Goal: Information Seeking & Learning: Check status

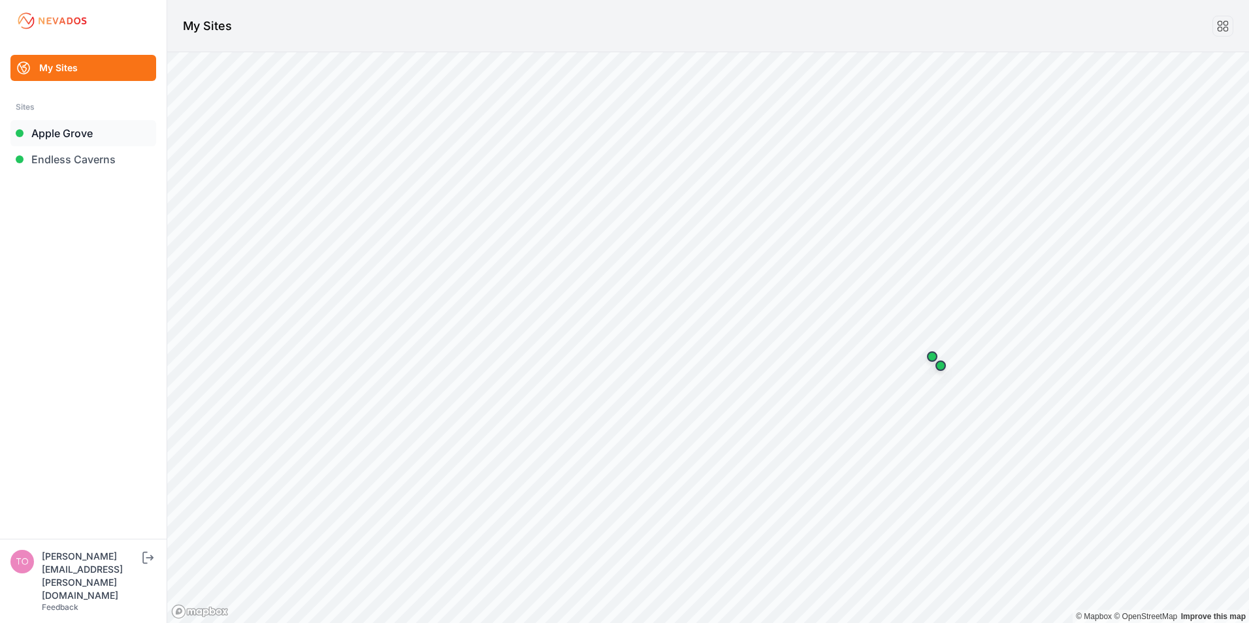
click at [52, 139] on link "Apple Grove" at bounding box center [83, 133] width 146 height 26
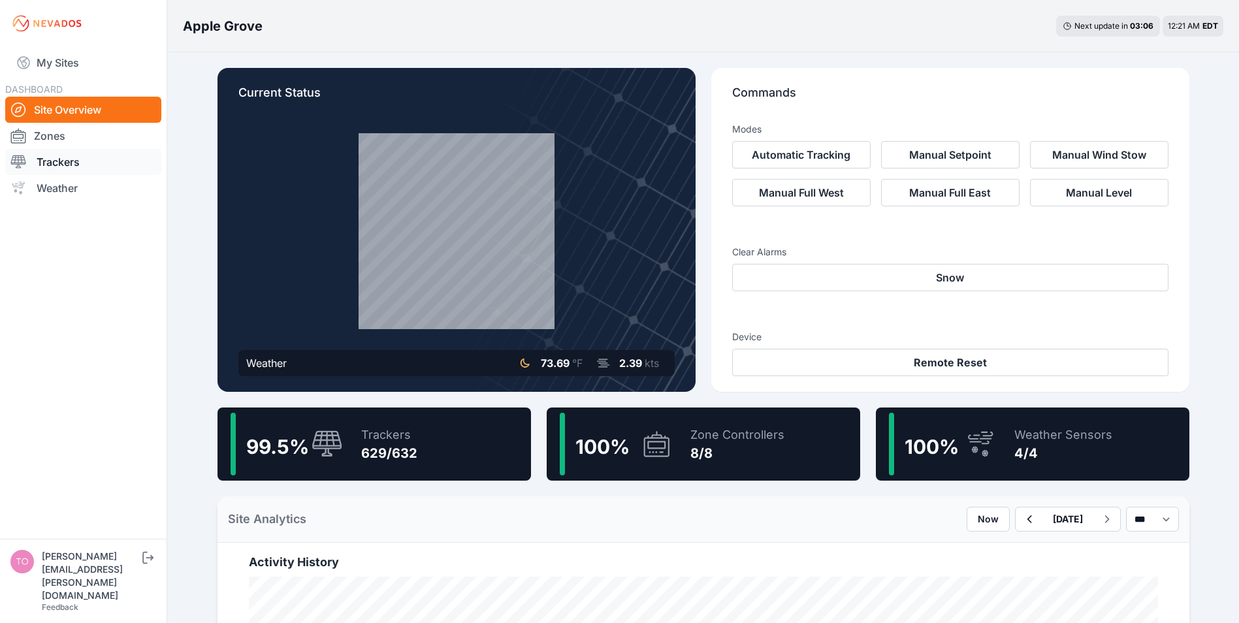
click at [65, 170] on link "Trackers" at bounding box center [83, 162] width 156 height 26
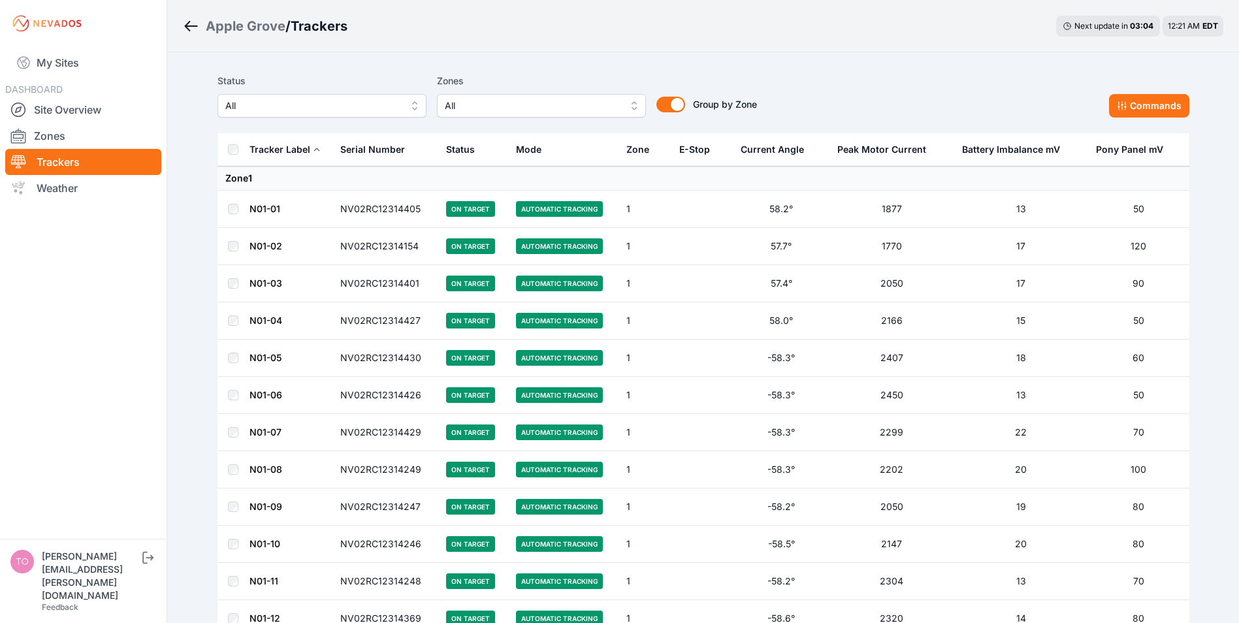
click at [321, 103] on span "All" at bounding box center [312, 106] width 175 height 16
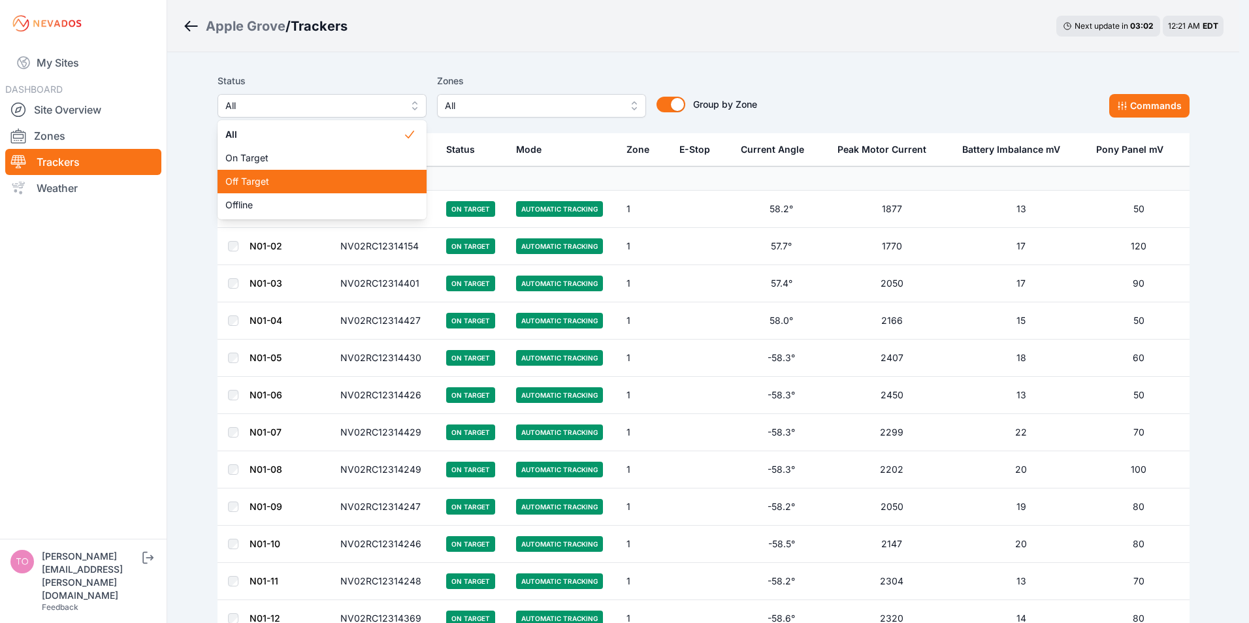
click at [274, 182] on span "Off Target" at bounding box center [314, 181] width 178 height 13
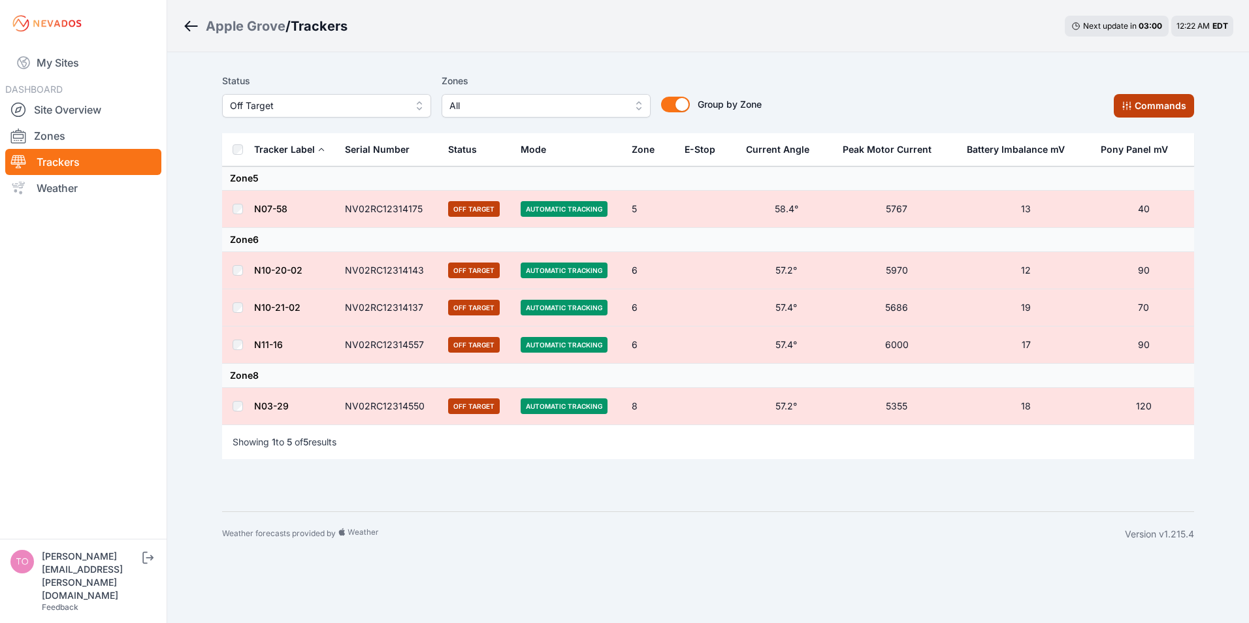
click at [1129, 105] on icon at bounding box center [1126, 106] width 10 height 10
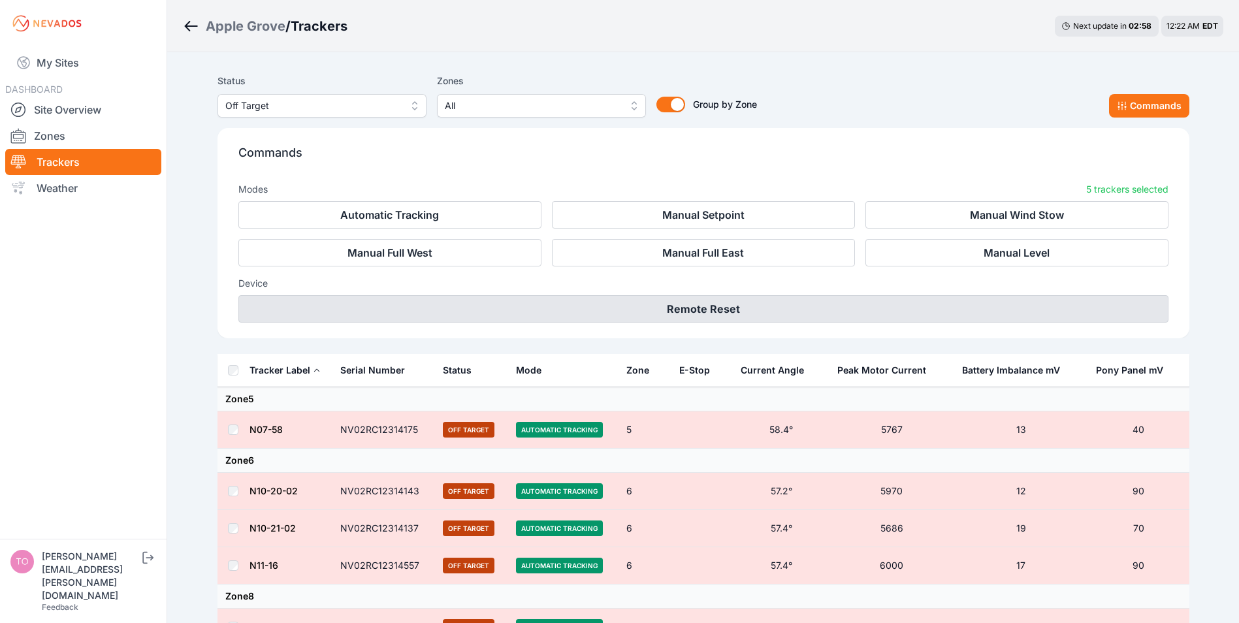
click at [685, 315] on button "Remote Reset" at bounding box center [703, 308] width 930 height 27
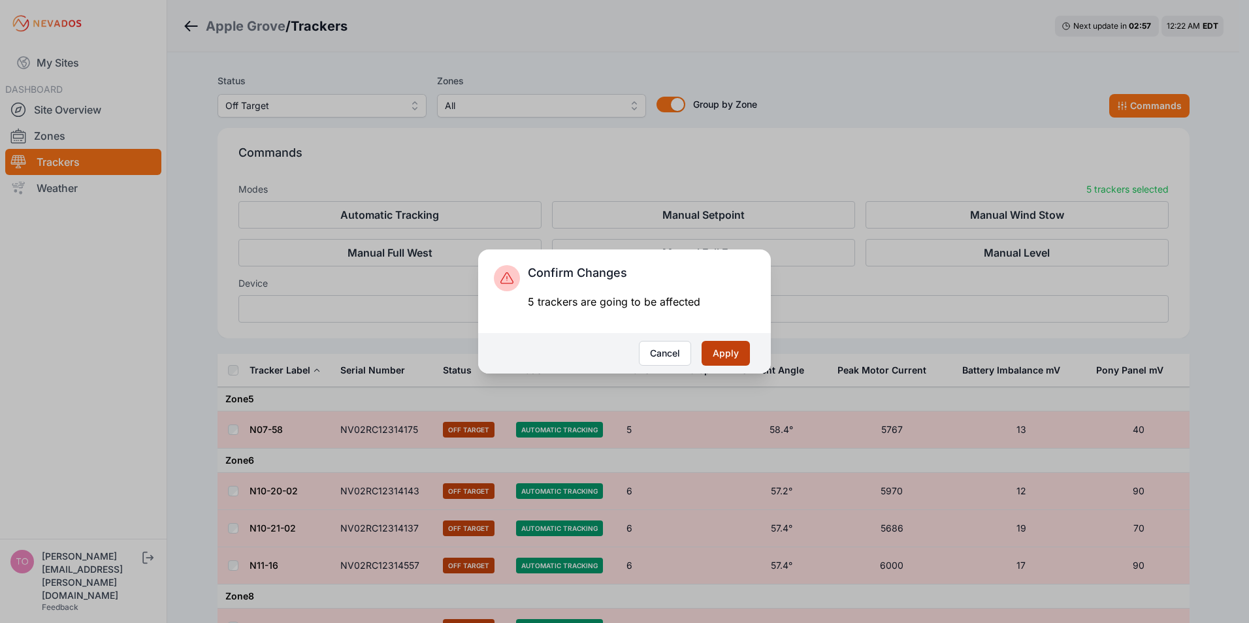
click at [727, 355] on button "Apply" at bounding box center [725, 353] width 48 height 25
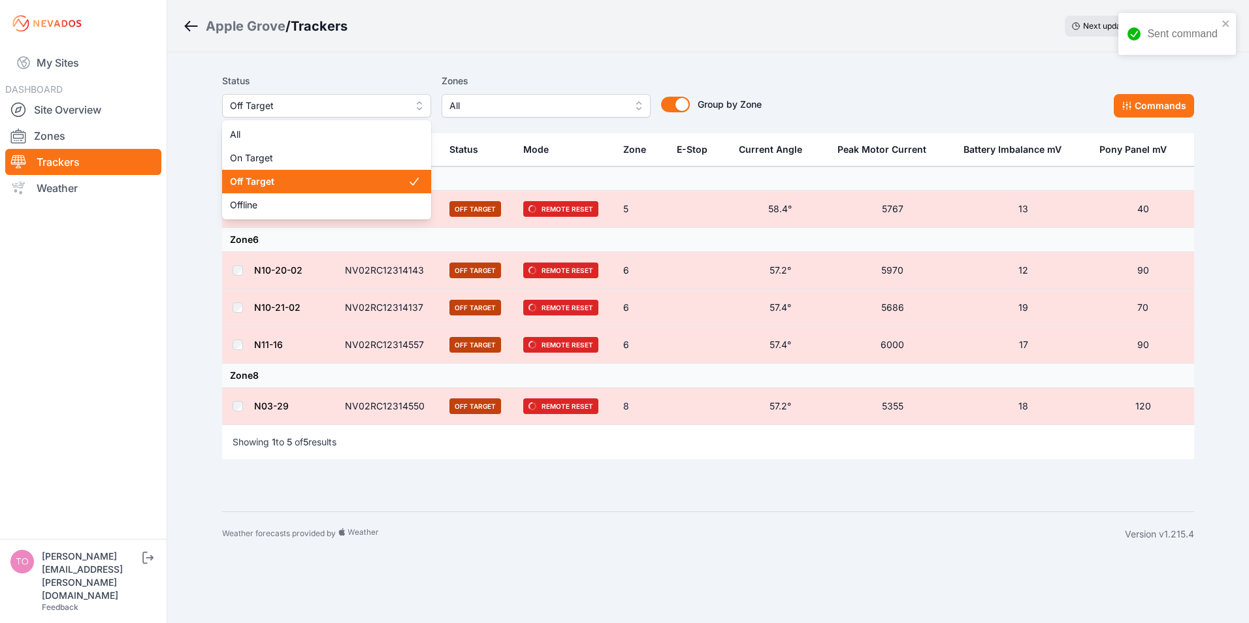
click at [378, 113] on span "Off Target" at bounding box center [317, 106] width 175 height 16
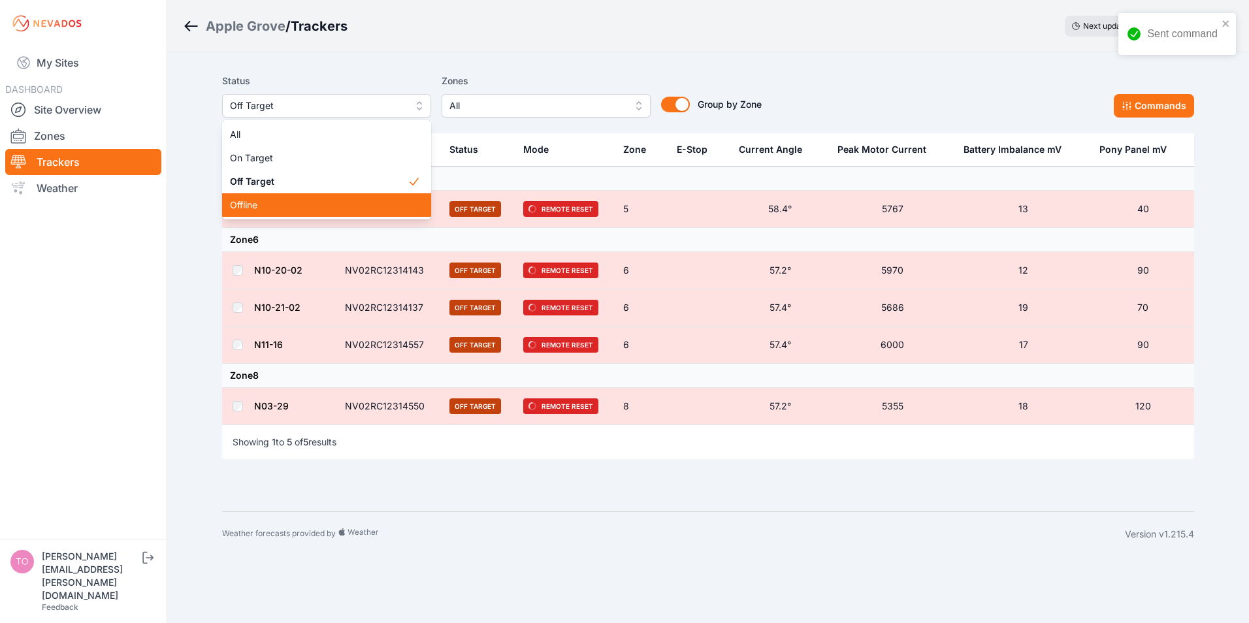
click at [264, 209] on span "Offline" at bounding box center [319, 205] width 178 height 13
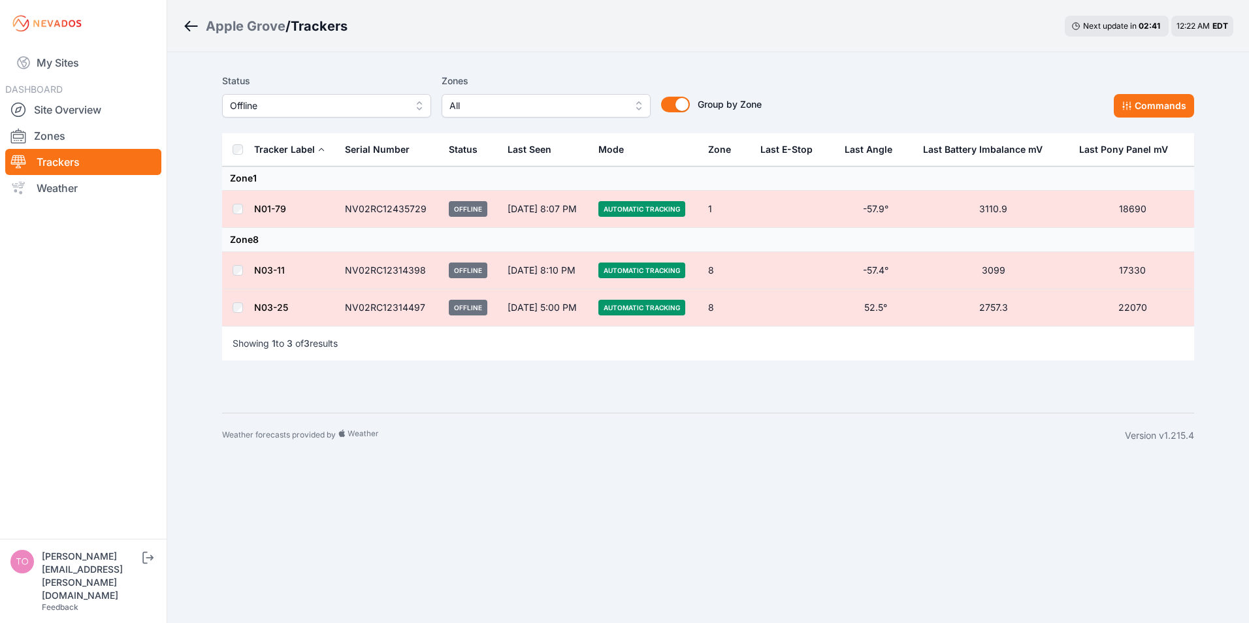
click at [234, 208] on td at bounding box center [237, 209] width 31 height 37
click at [1138, 104] on button "Commands" at bounding box center [1154, 106] width 80 height 24
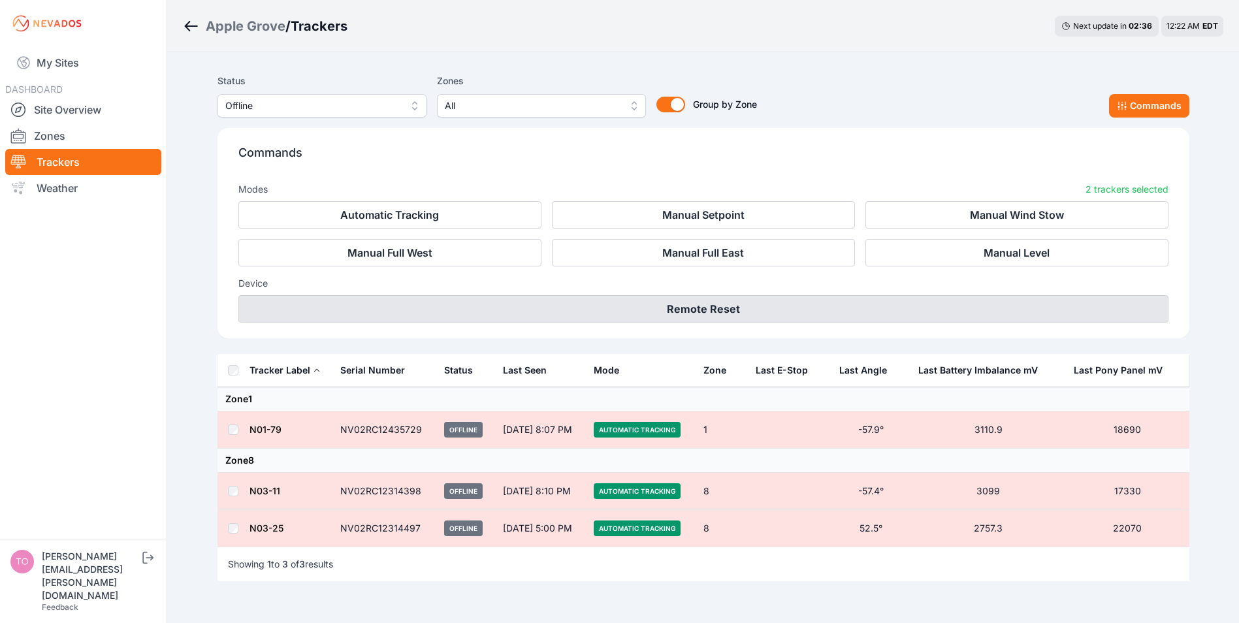
click at [707, 305] on button "Remote Reset" at bounding box center [703, 308] width 930 height 27
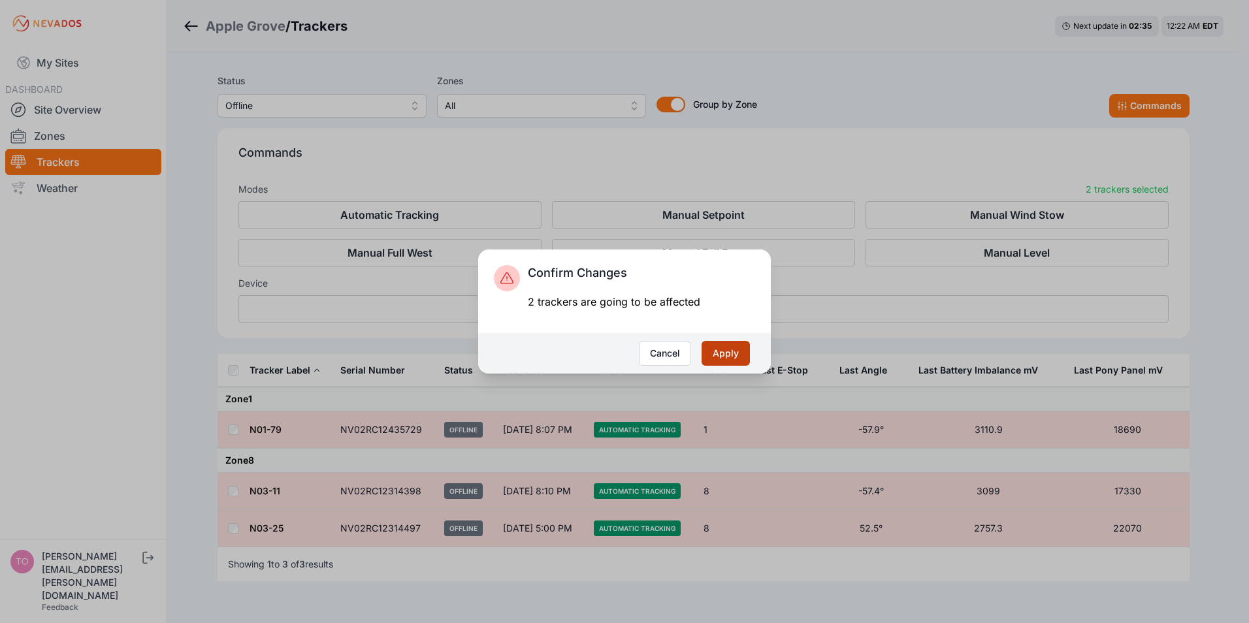
click at [715, 352] on button "Apply" at bounding box center [725, 353] width 48 height 25
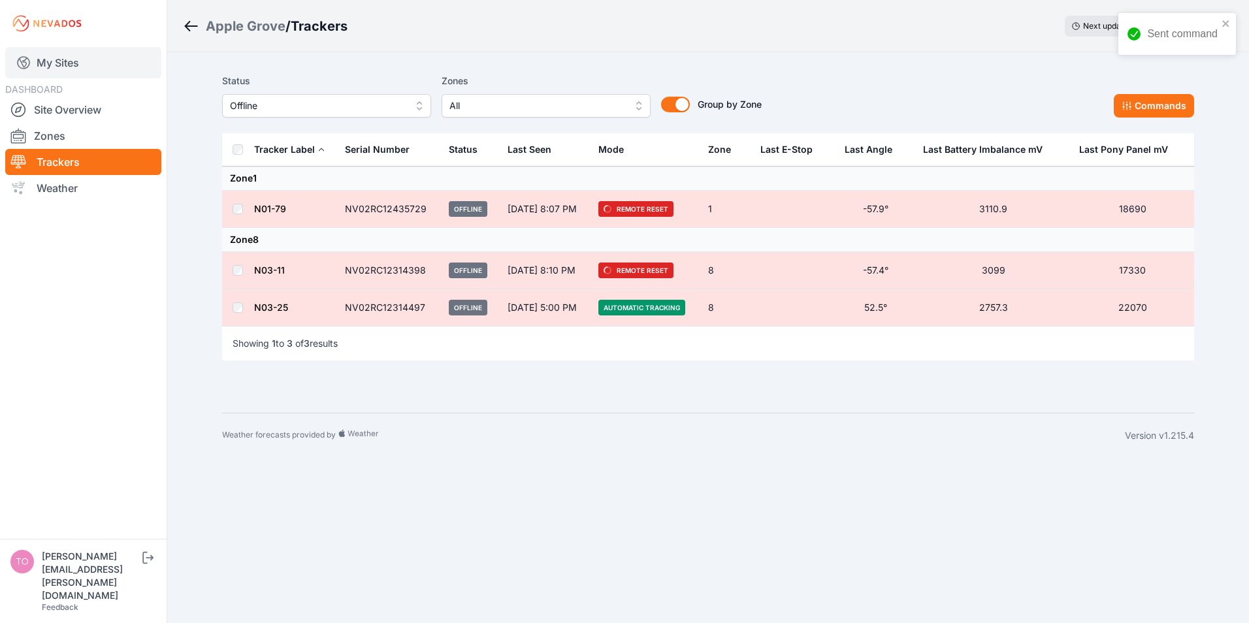
click at [63, 68] on link "My Sites" at bounding box center [83, 62] width 156 height 31
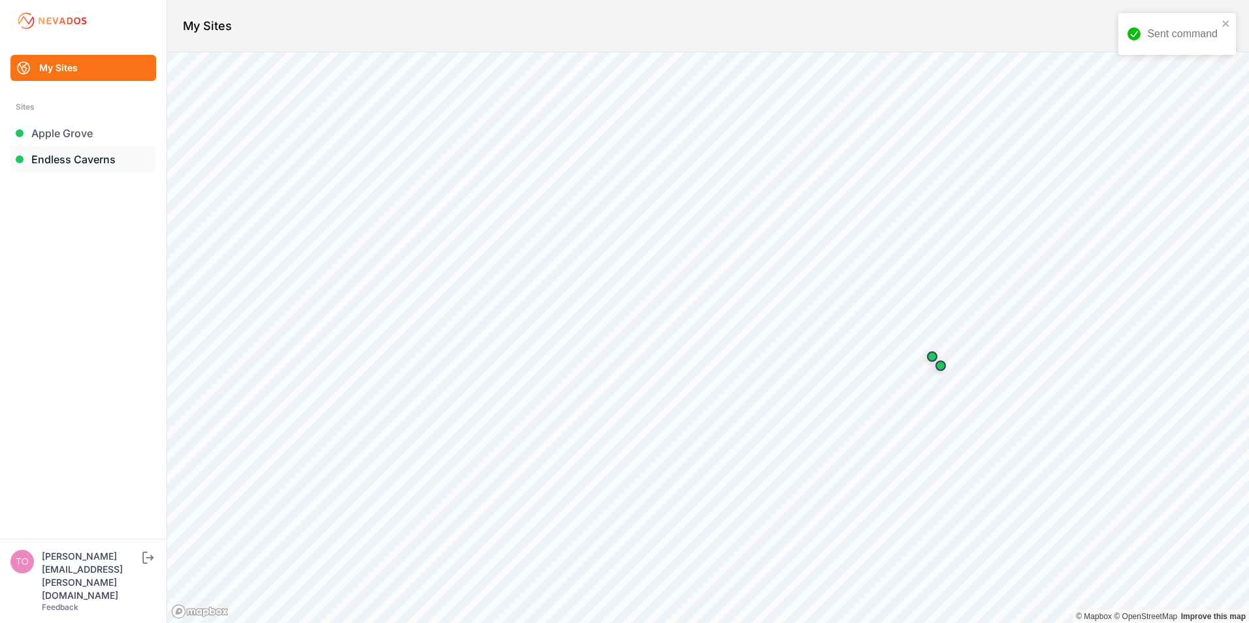
click at [43, 161] on link "Endless Caverns" at bounding box center [83, 159] width 146 height 26
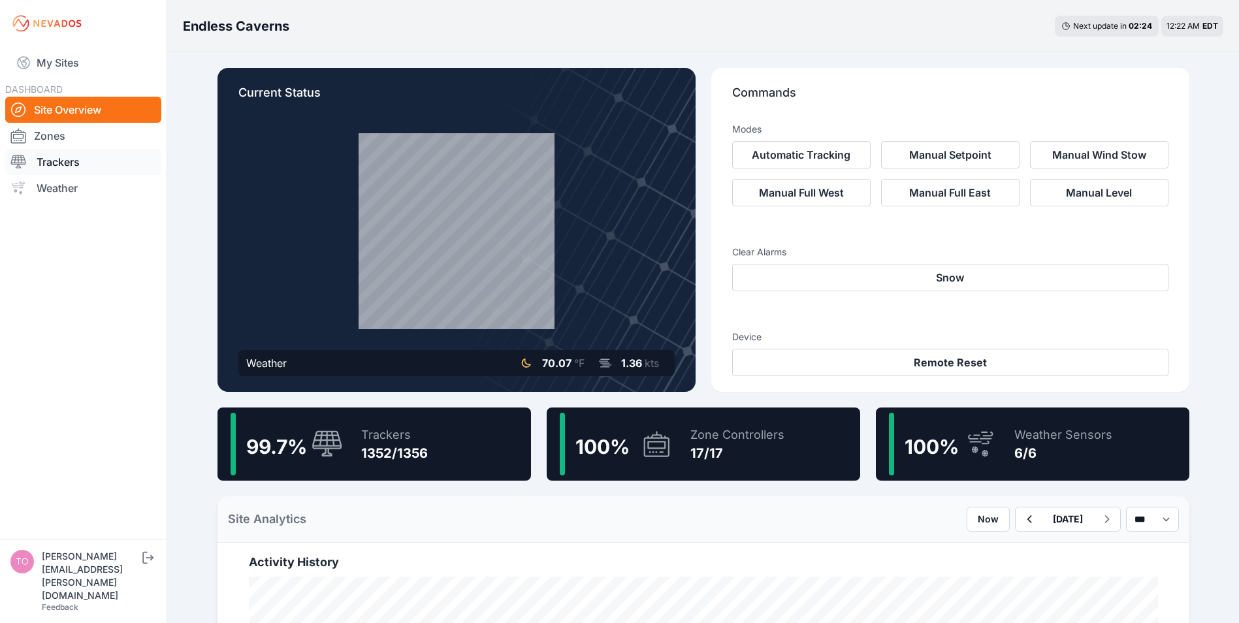
click at [63, 167] on link "Trackers" at bounding box center [83, 162] width 156 height 26
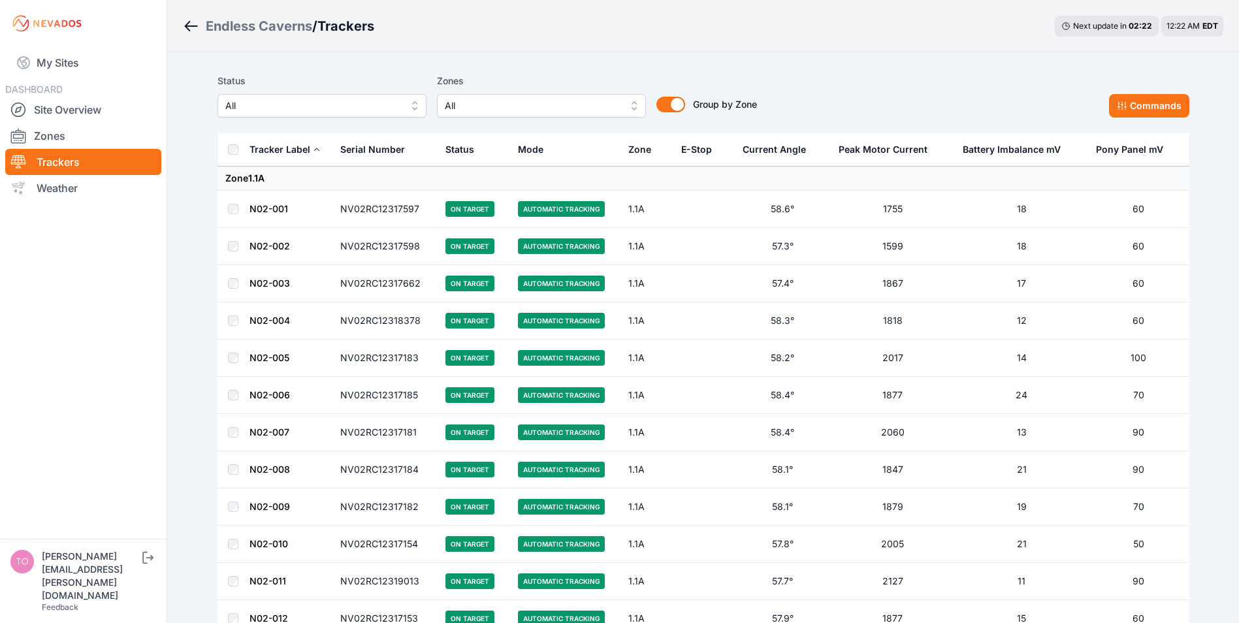
click at [294, 101] on span "All" at bounding box center [312, 106] width 175 height 16
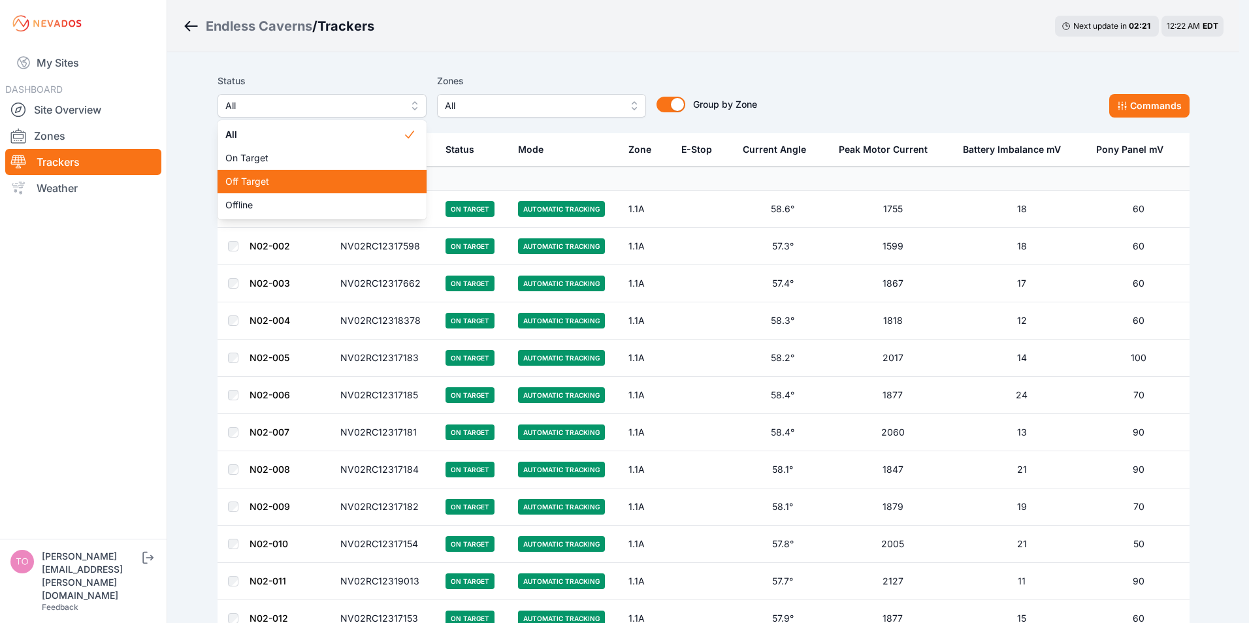
click at [270, 180] on span "Off Target" at bounding box center [314, 181] width 178 height 13
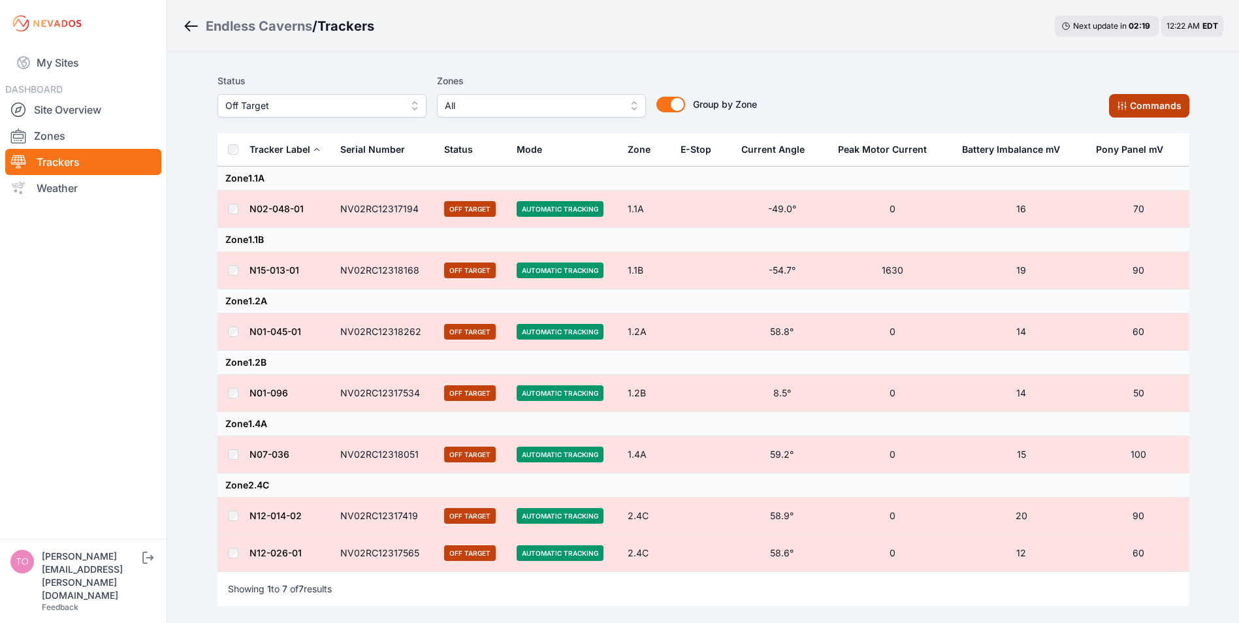
click at [1125, 100] on button "Commands" at bounding box center [1149, 106] width 80 height 24
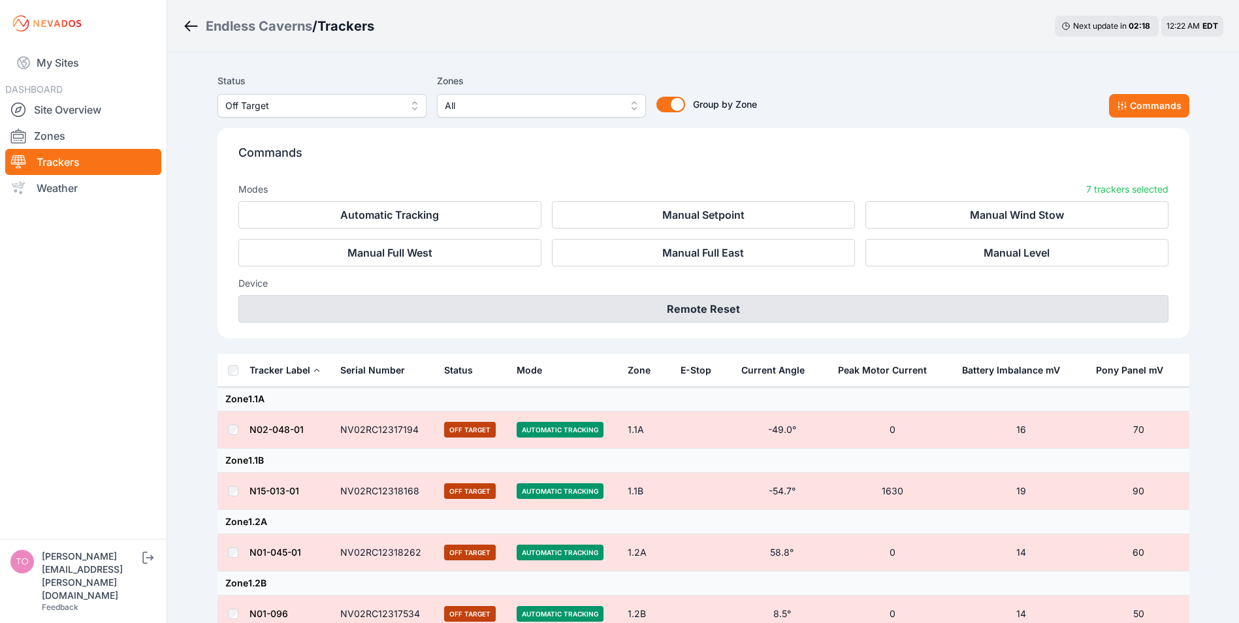
click at [695, 314] on button "Remote Reset" at bounding box center [703, 308] width 930 height 27
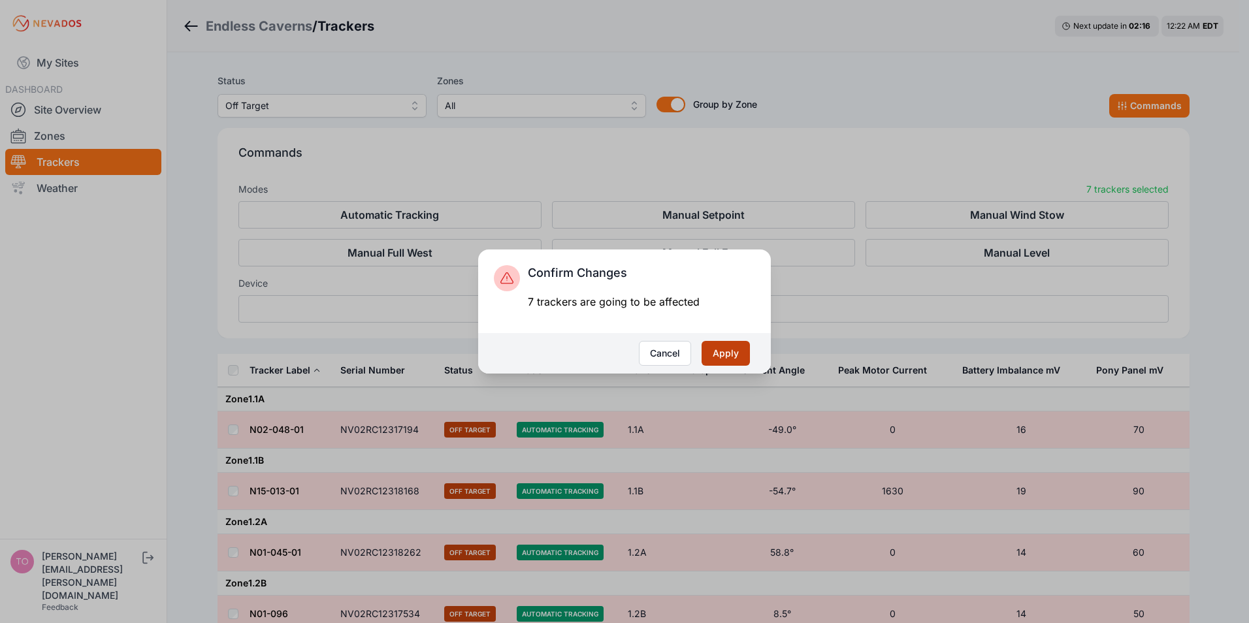
click at [722, 353] on button "Apply" at bounding box center [725, 353] width 48 height 25
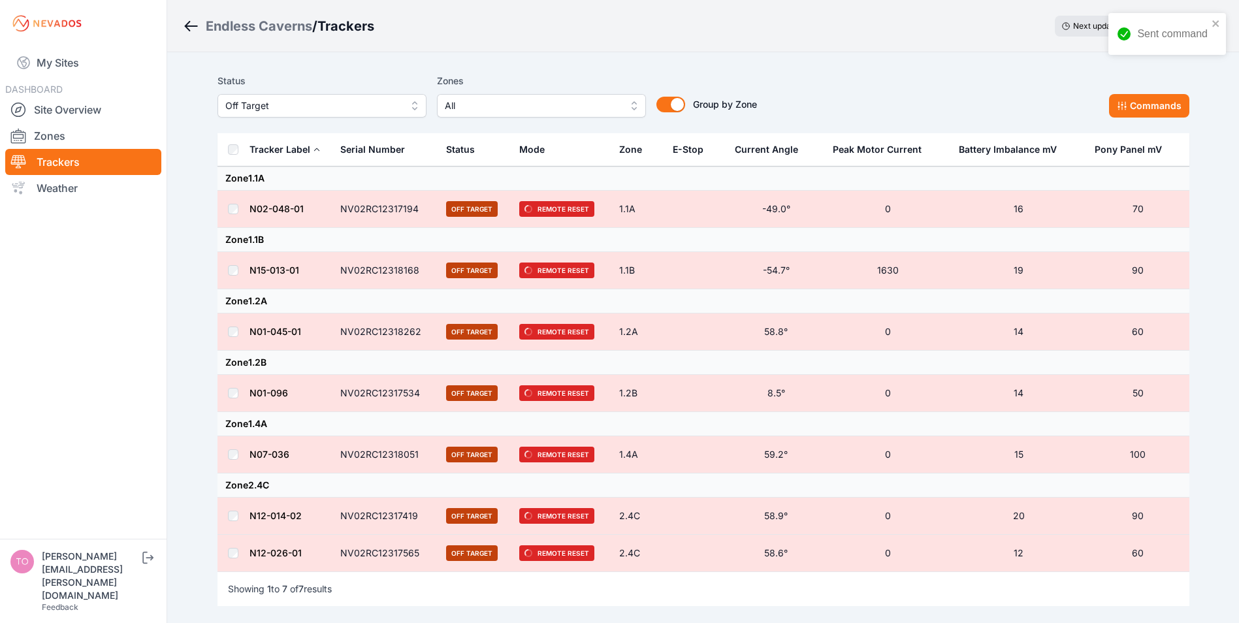
click at [286, 106] on span "Off Target" at bounding box center [312, 106] width 175 height 16
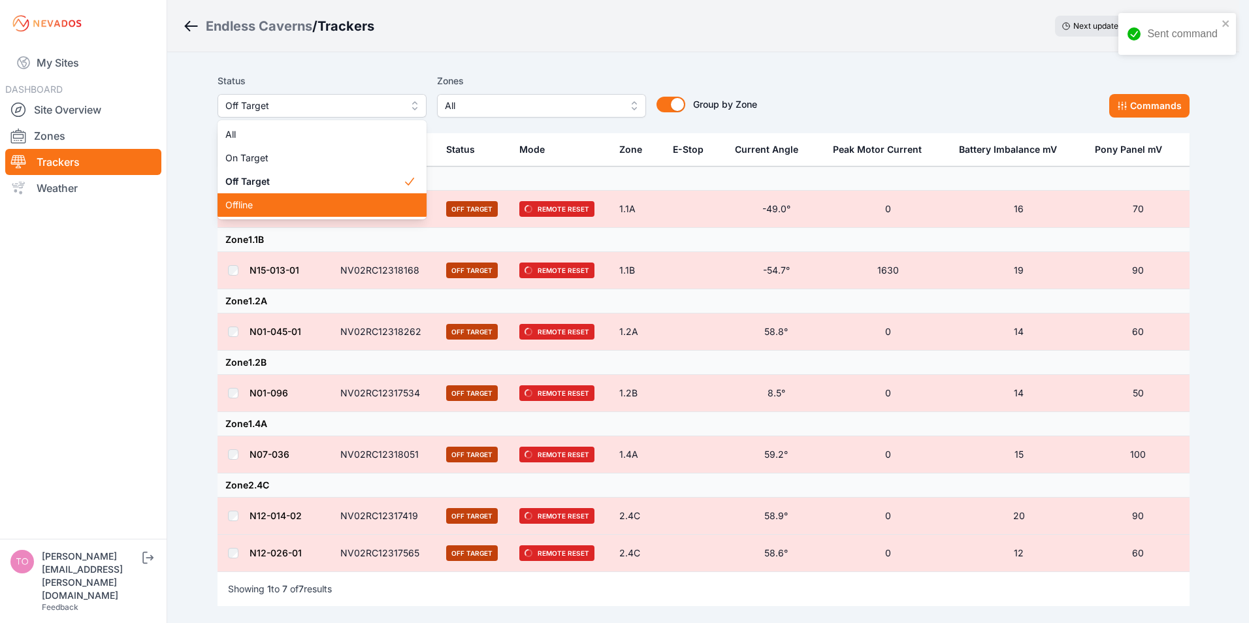
click at [244, 208] on span "Offline" at bounding box center [314, 205] width 178 height 13
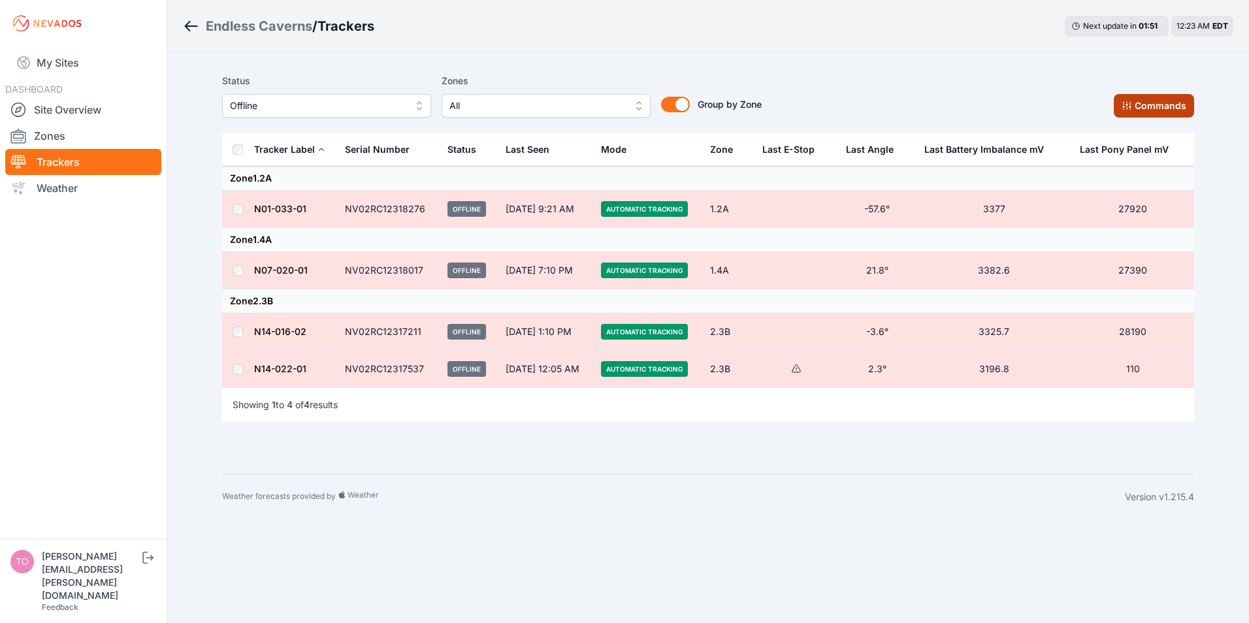
click at [1126, 108] on icon at bounding box center [1126, 106] width 10 height 10
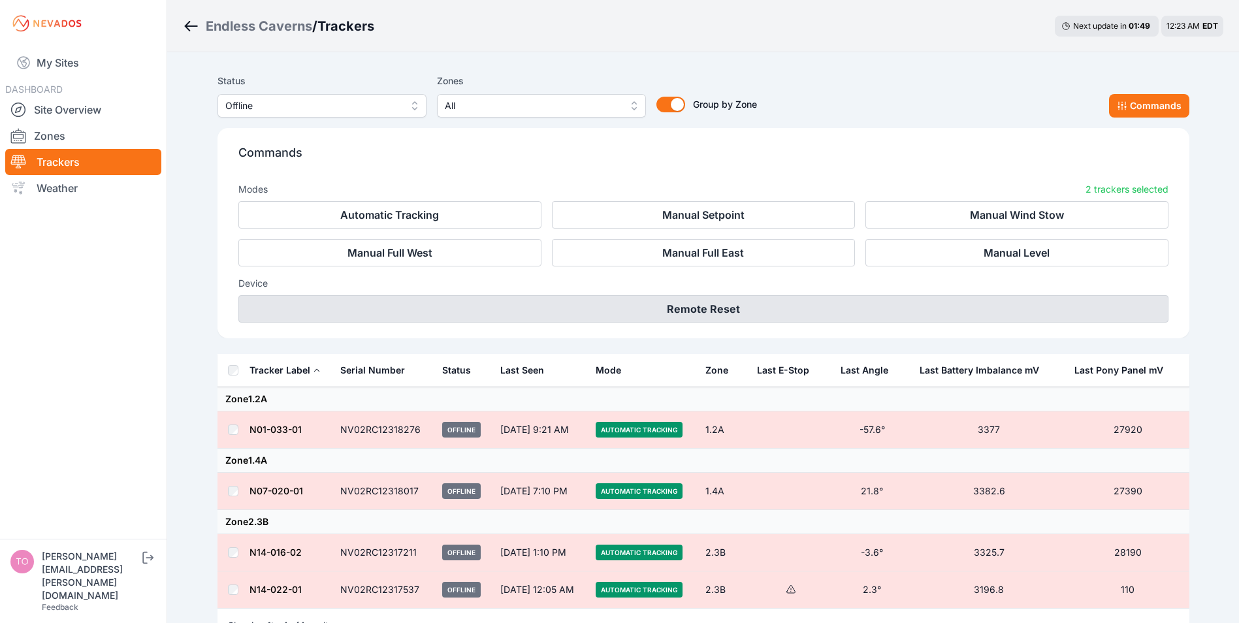
click at [672, 305] on button "Remote Reset" at bounding box center [703, 308] width 930 height 27
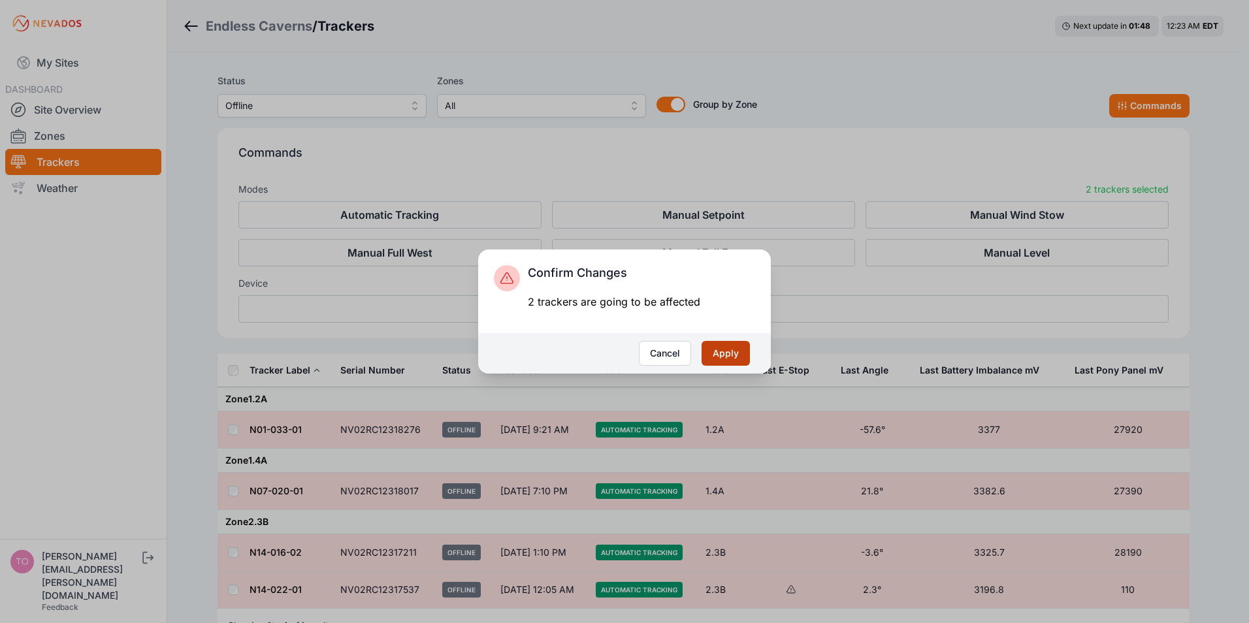
click at [724, 351] on button "Apply" at bounding box center [725, 353] width 48 height 25
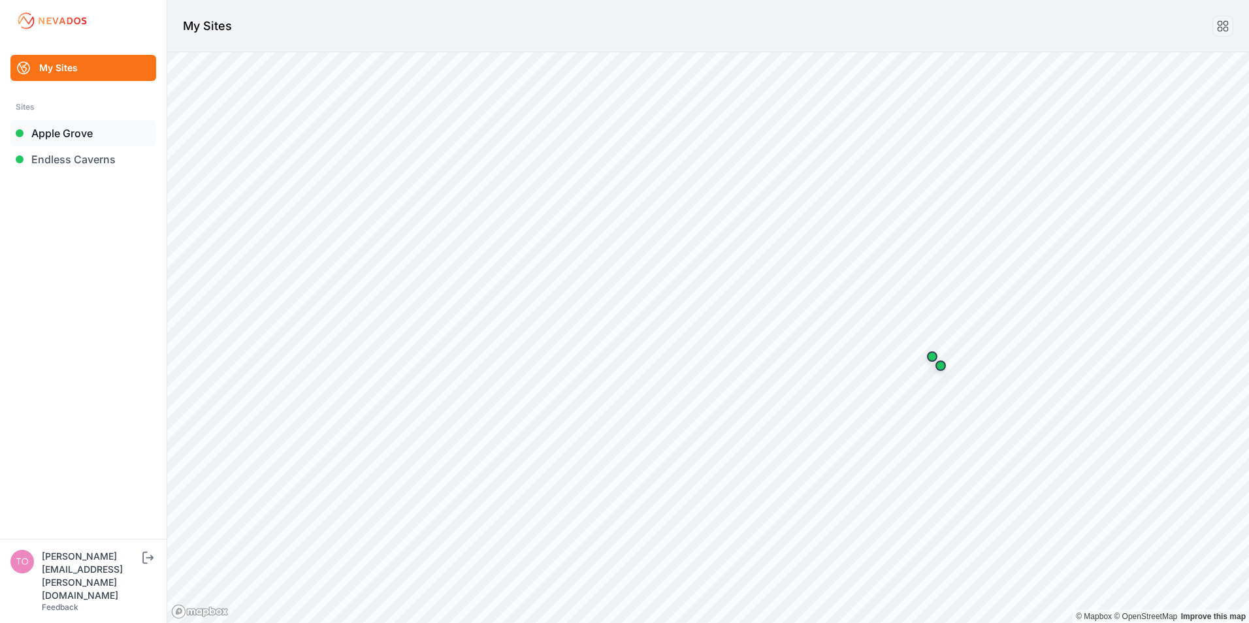
click at [56, 133] on link "Apple Grove" at bounding box center [83, 133] width 146 height 26
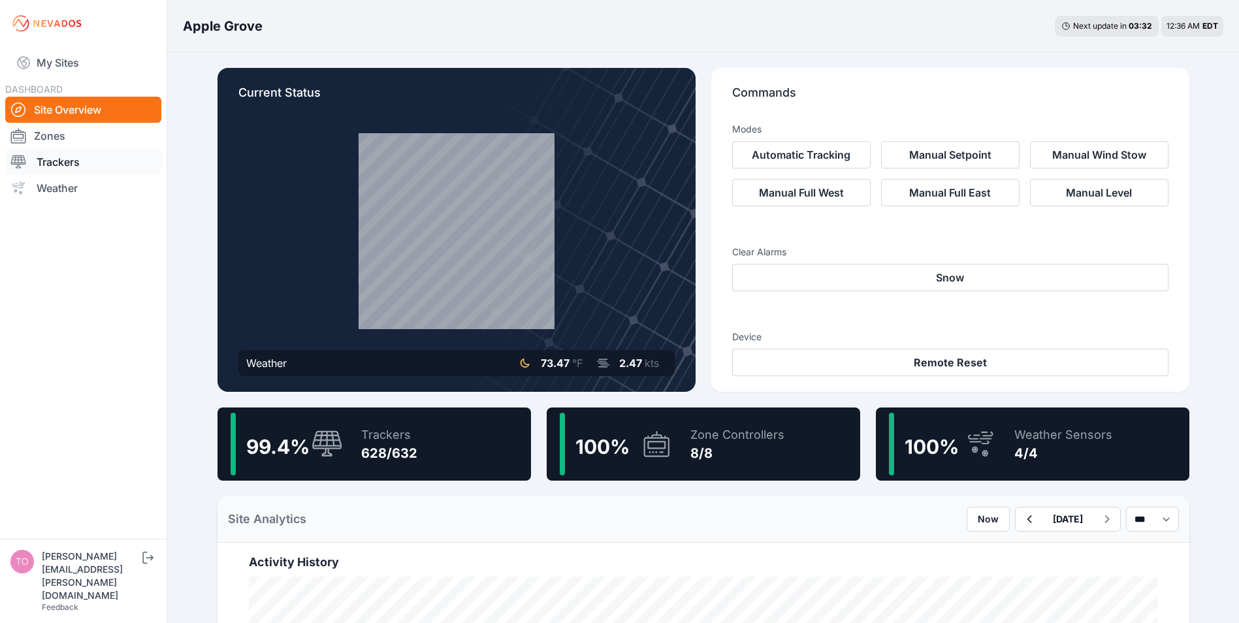
click at [58, 161] on link "Trackers" at bounding box center [83, 162] width 156 height 26
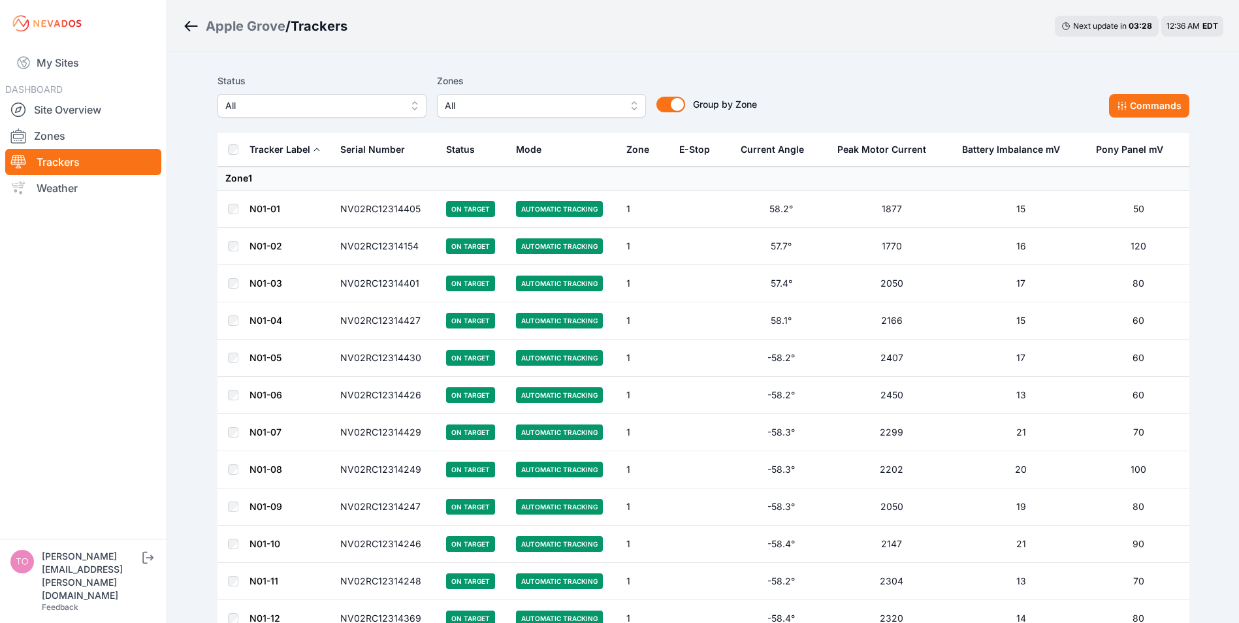
click at [348, 105] on span "All" at bounding box center [312, 106] width 175 height 16
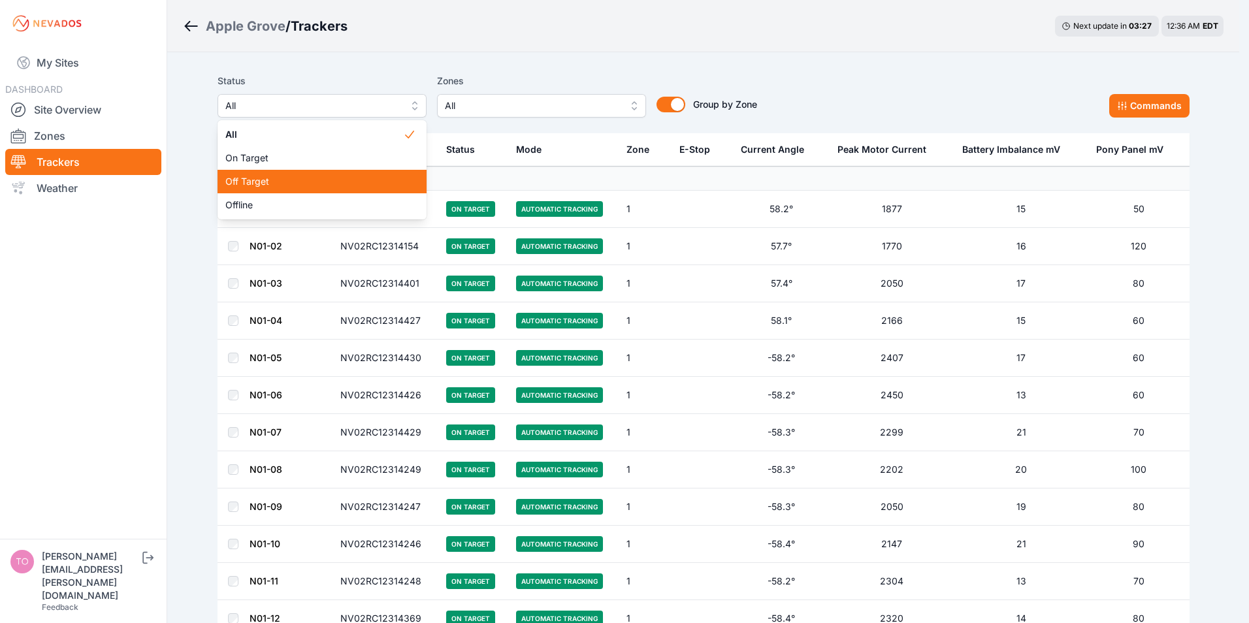
click at [280, 182] on span "Off Target" at bounding box center [314, 181] width 178 height 13
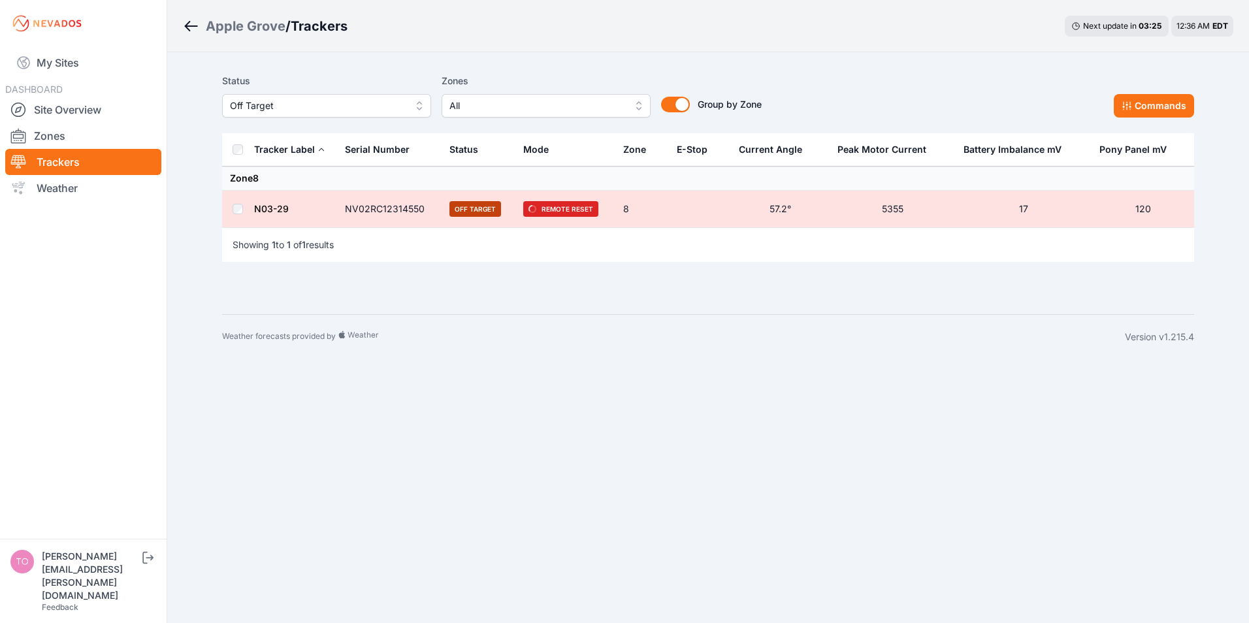
click at [347, 108] on span "Off Target" at bounding box center [317, 106] width 175 height 16
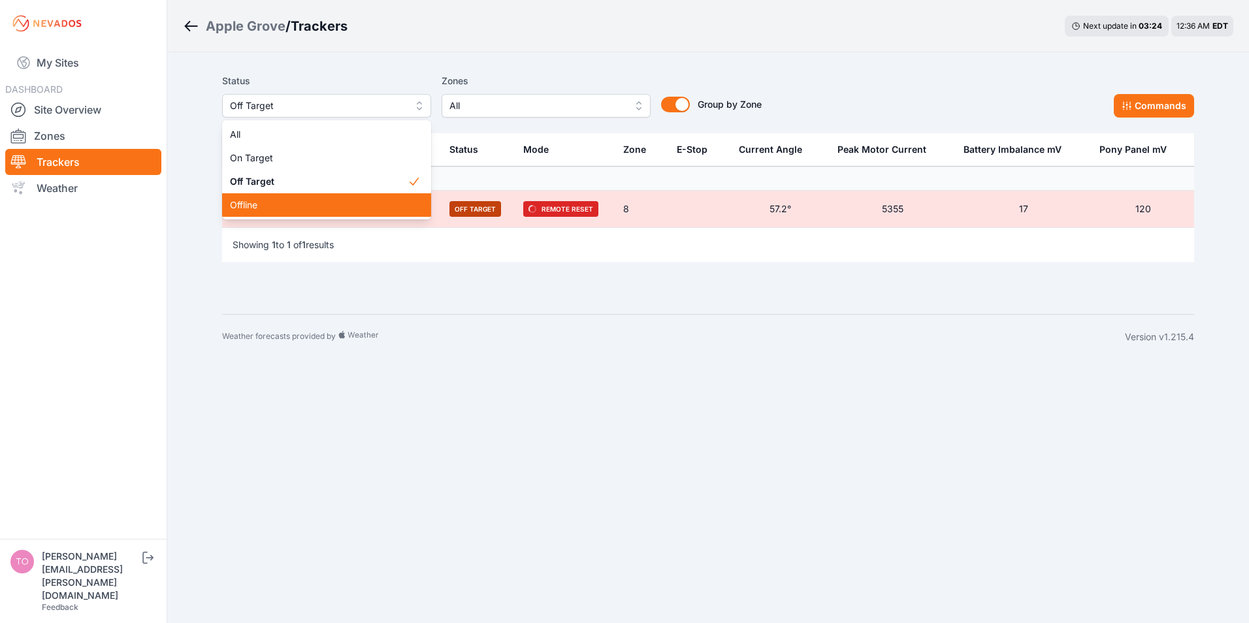
click at [241, 201] on span "Offline" at bounding box center [319, 205] width 178 height 13
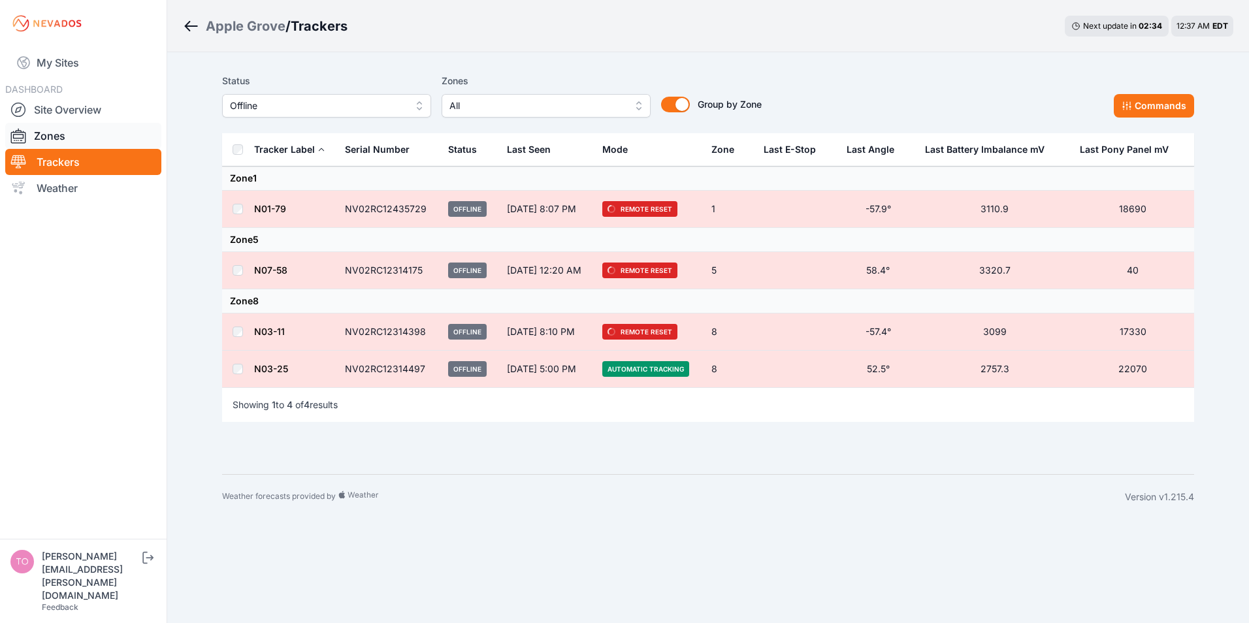
click at [46, 131] on link "Zones" at bounding box center [83, 136] width 156 height 26
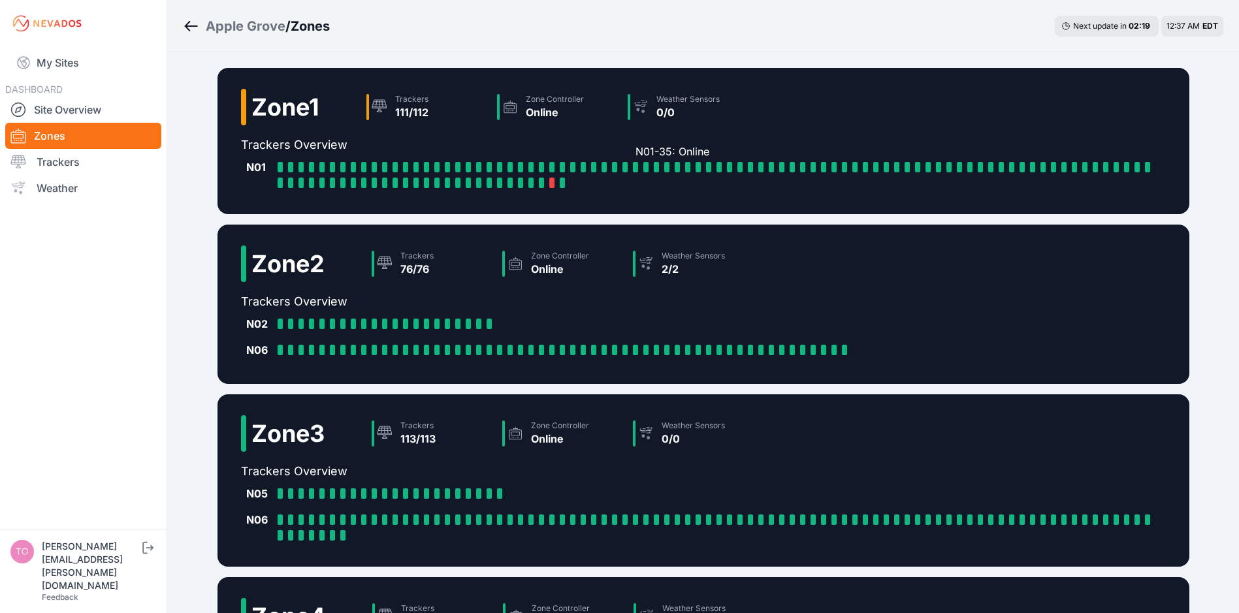
click at [634, 166] on div at bounding box center [635, 167] width 5 height 10
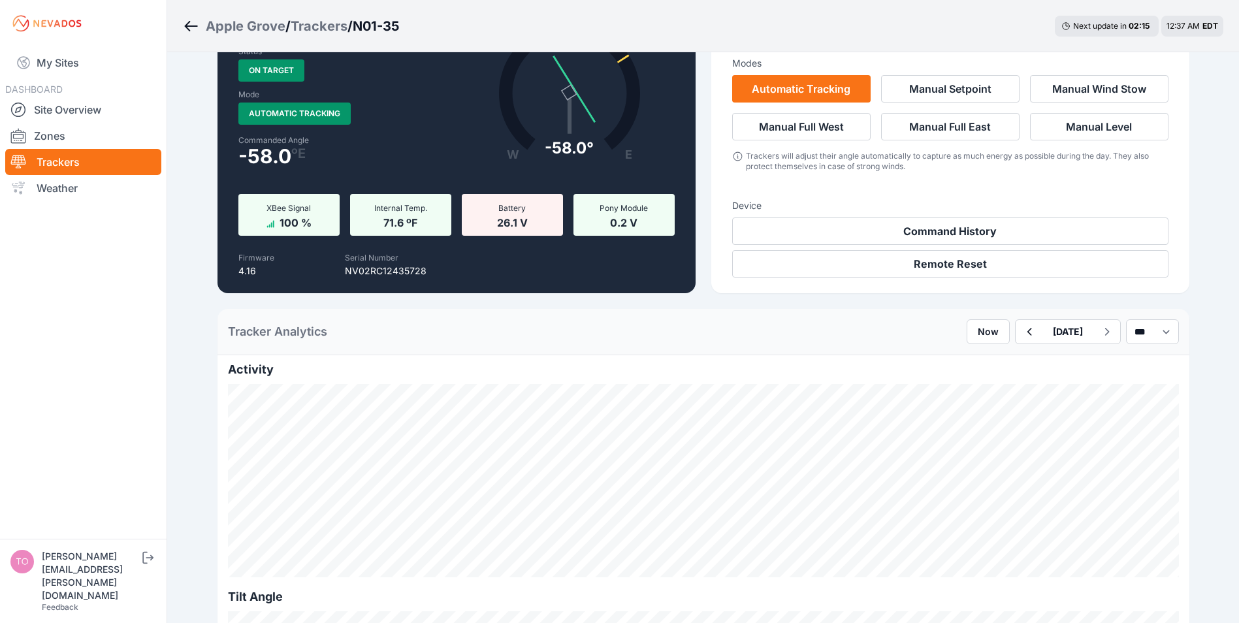
scroll to position [65, 0]
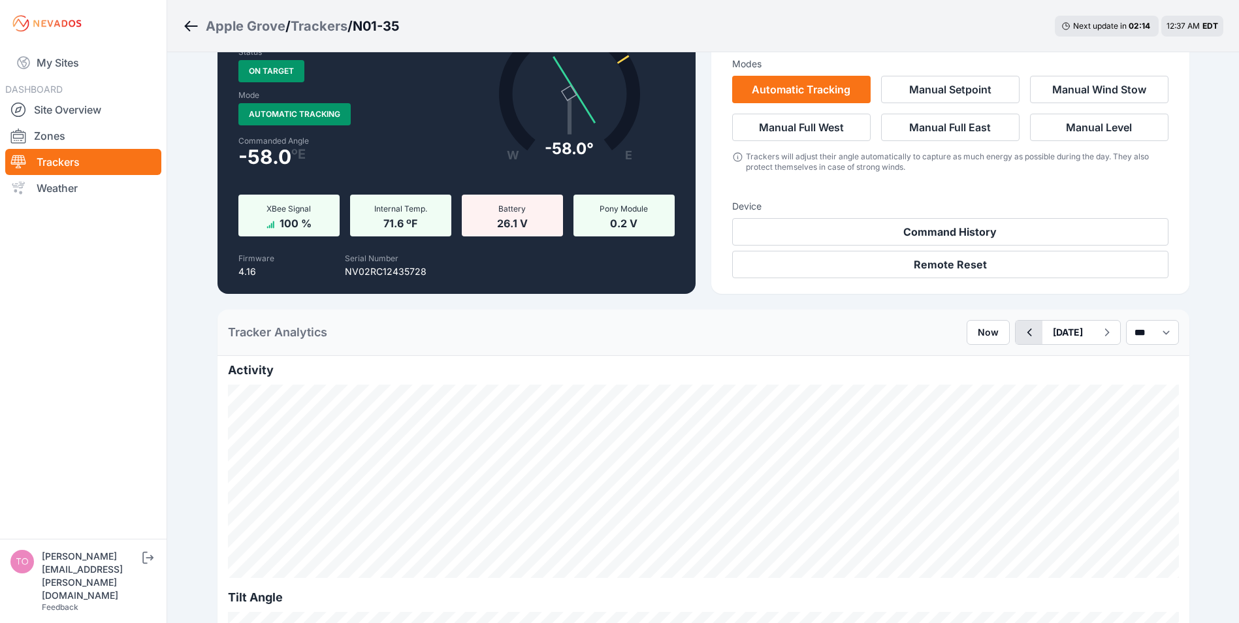
click at [1021, 330] on icon "button" at bounding box center [1029, 333] width 16 height 16
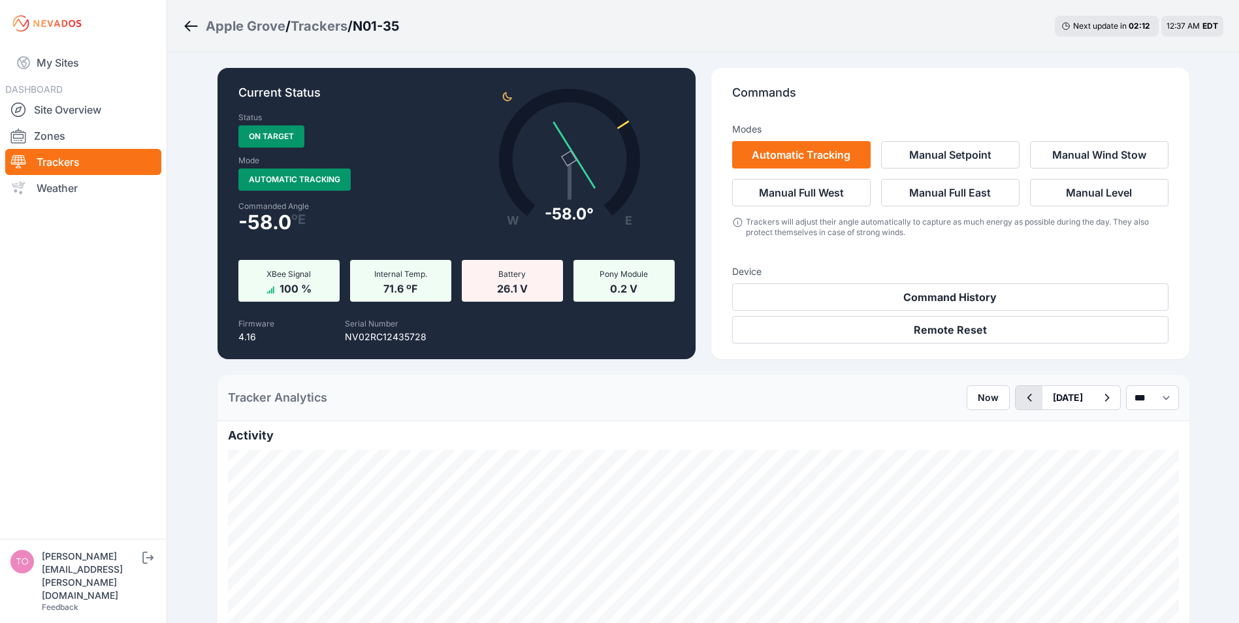
click at [1021, 396] on icon "button" at bounding box center [1029, 398] width 16 height 16
click at [1027, 394] on icon "button" at bounding box center [1029, 398] width 5 height 8
click at [41, 135] on link "Zones" at bounding box center [83, 136] width 156 height 26
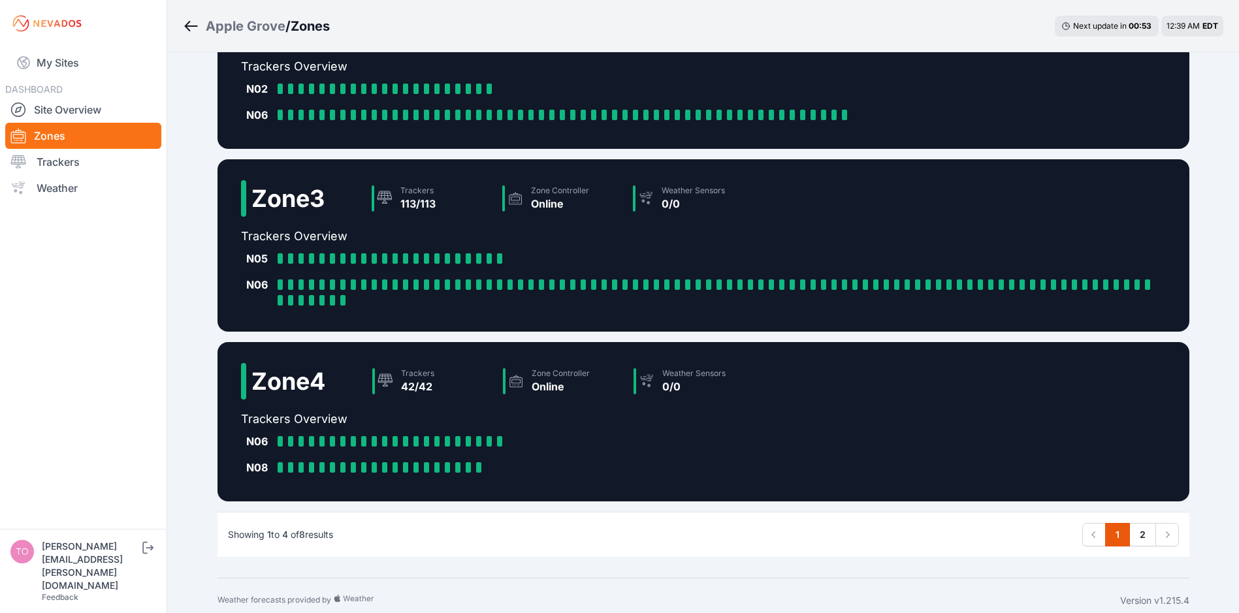
scroll to position [245, 0]
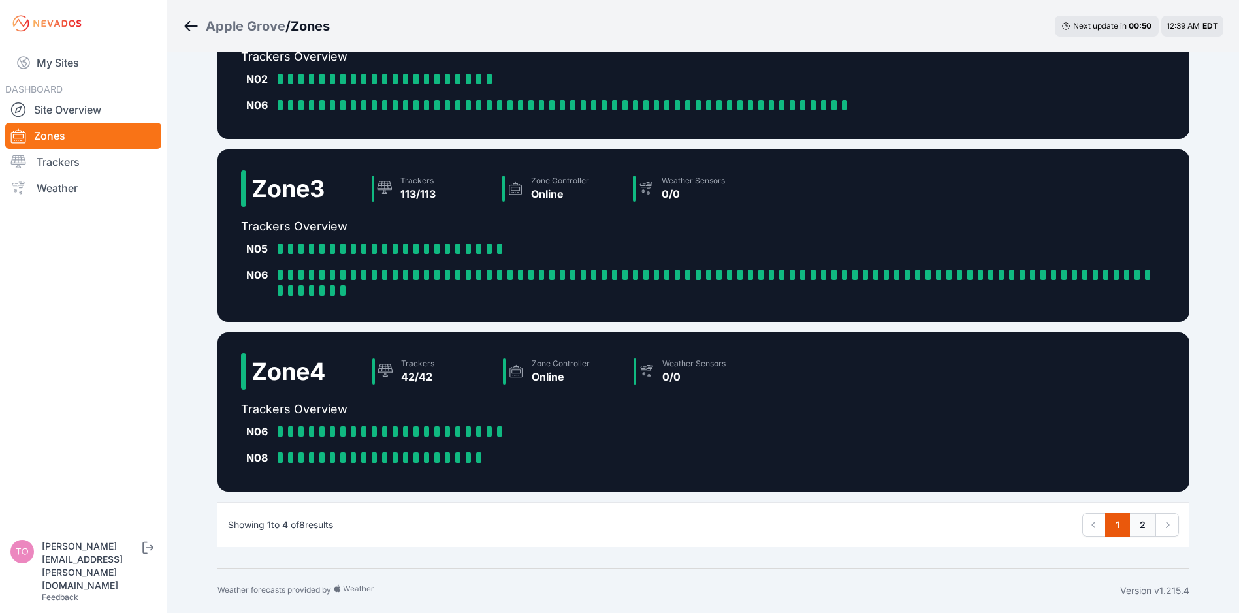
click at [1140, 527] on link "2" at bounding box center [1142, 525] width 27 height 24
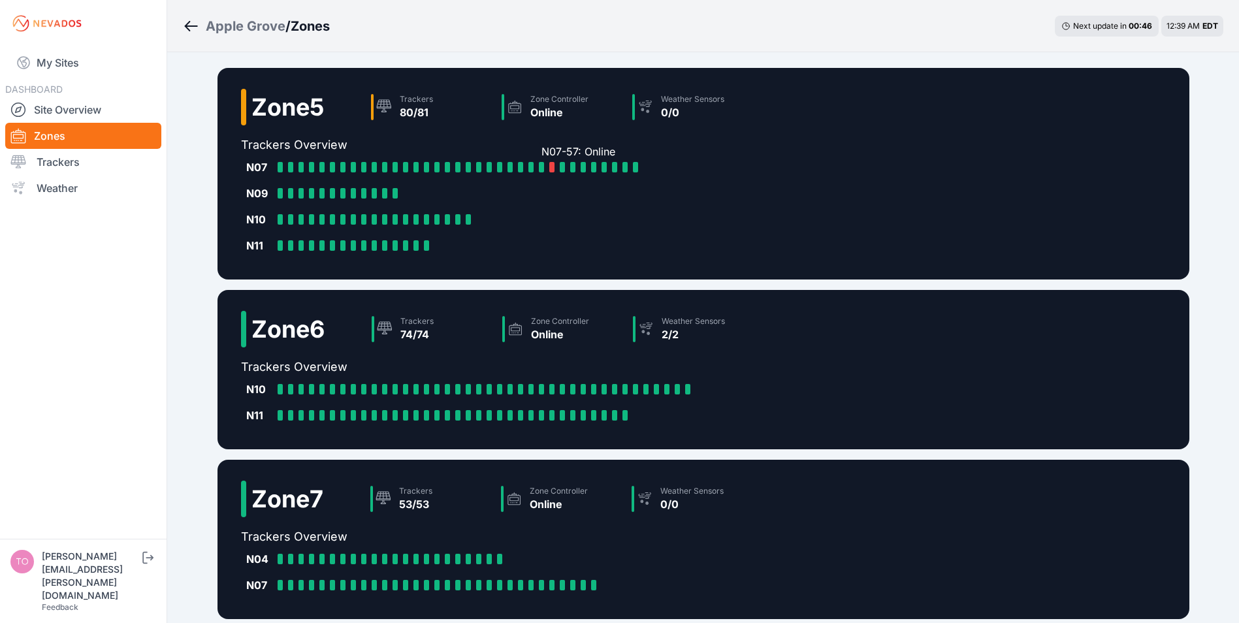
click at [540, 166] on div at bounding box center [541, 167] width 5 height 10
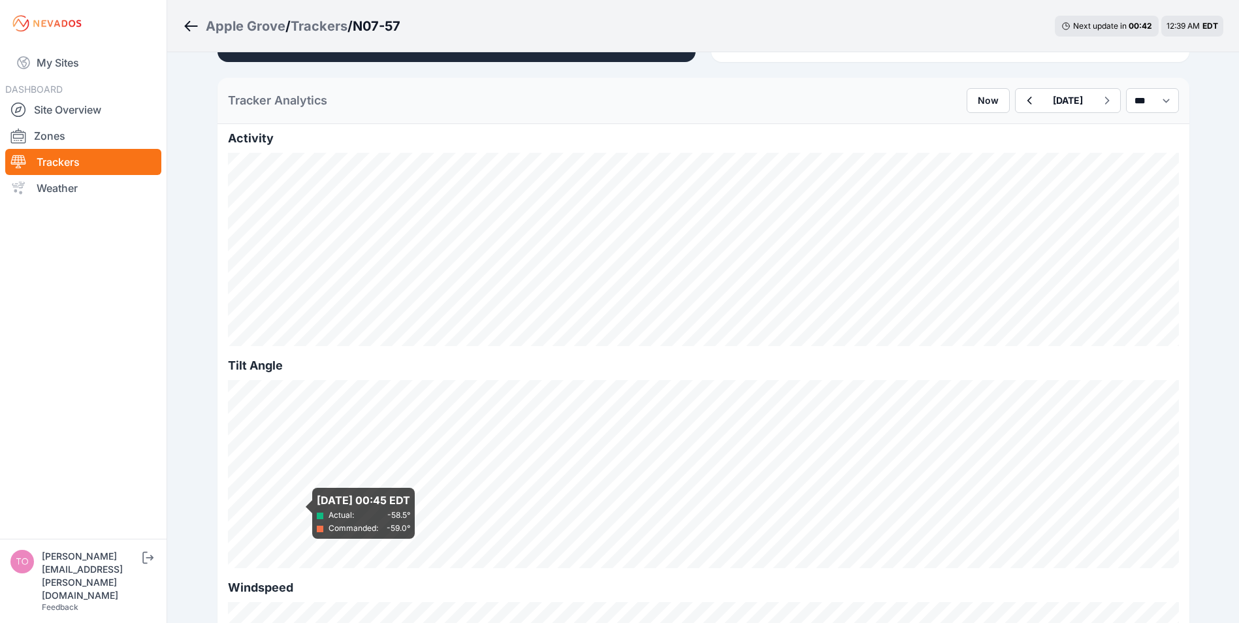
scroll to position [131, 0]
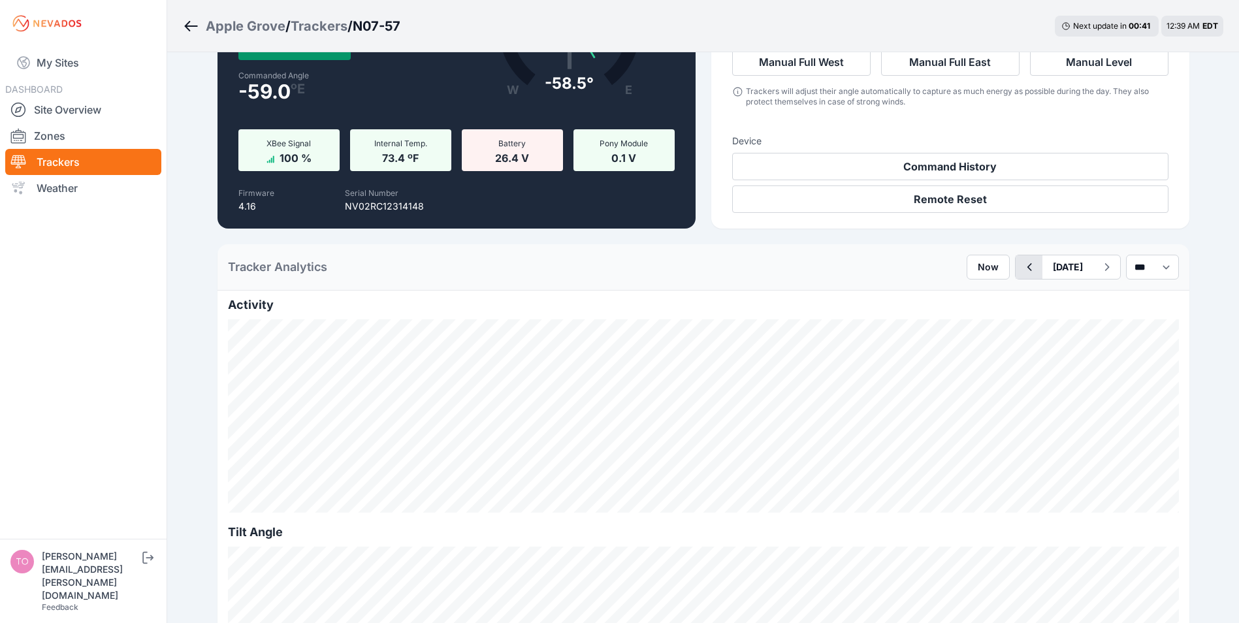
click at [1027, 268] on icon "button" at bounding box center [1029, 267] width 5 height 8
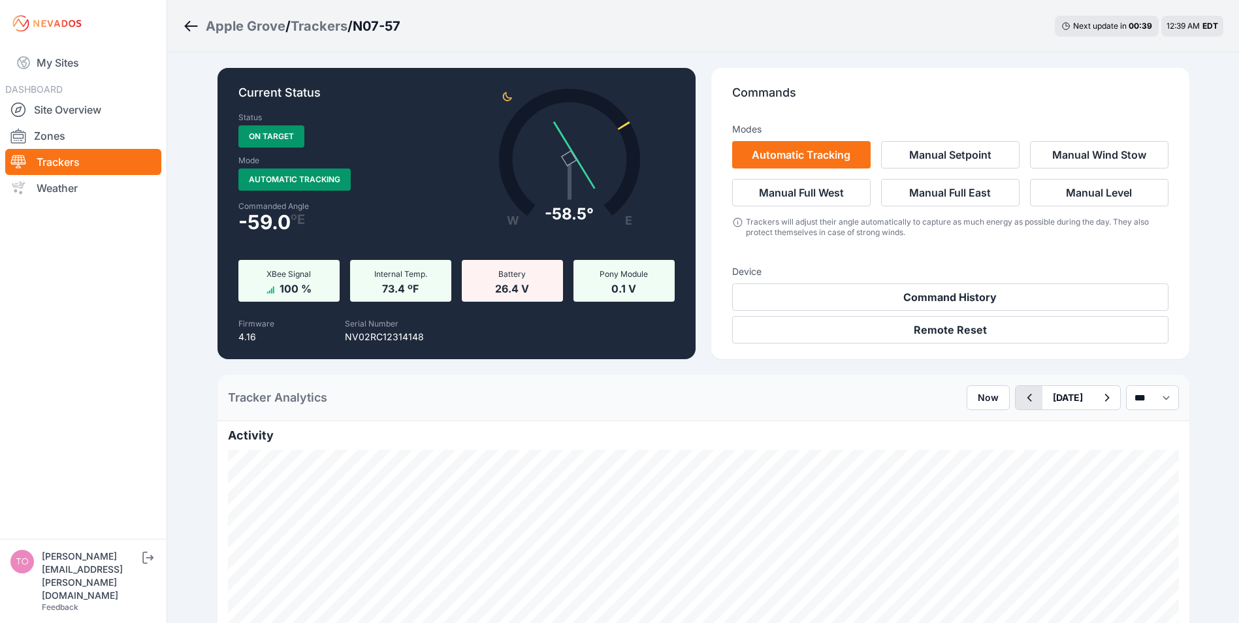
click at [1021, 398] on icon "button" at bounding box center [1029, 398] width 16 height 16
click at [42, 134] on link "Zones" at bounding box center [83, 136] width 156 height 26
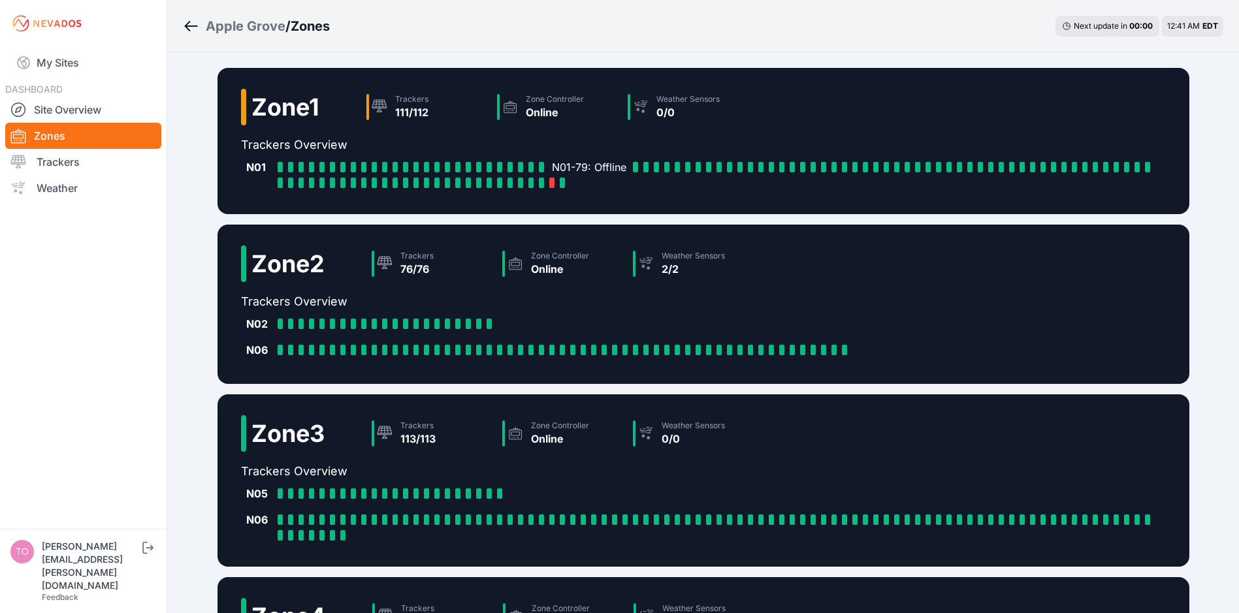
click at [551, 183] on div at bounding box center [551, 183] width 5 height 10
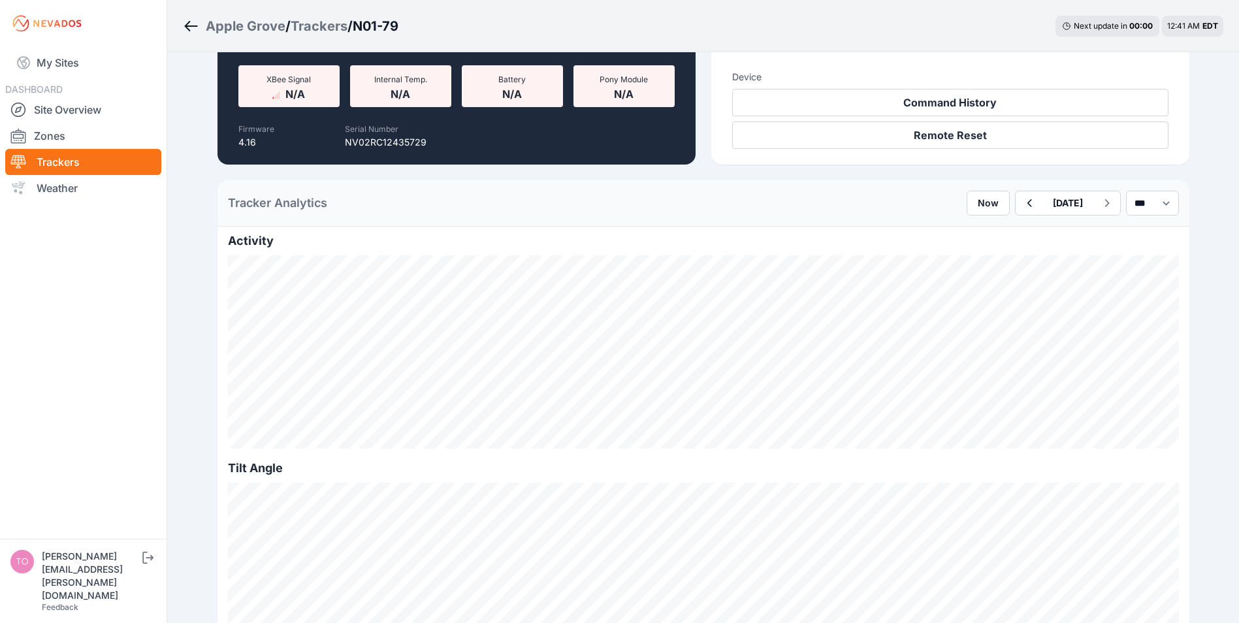
scroll to position [196, 0]
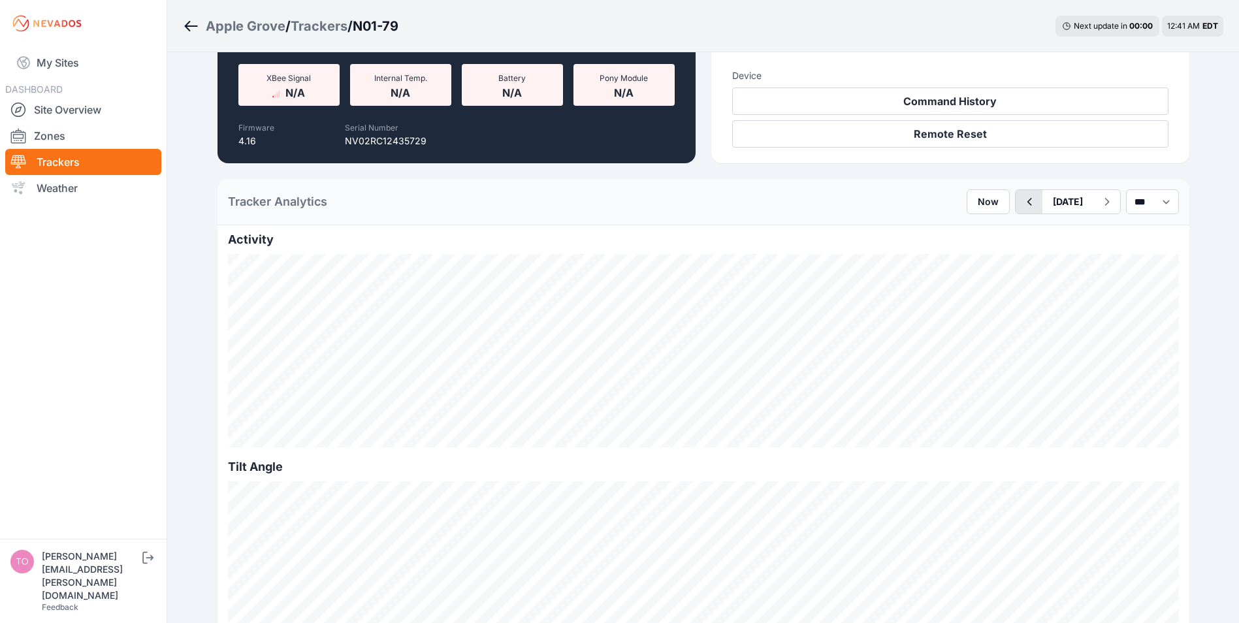
click at [1021, 202] on icon "button" at bounding box center [1029, 202] width 16 height 16
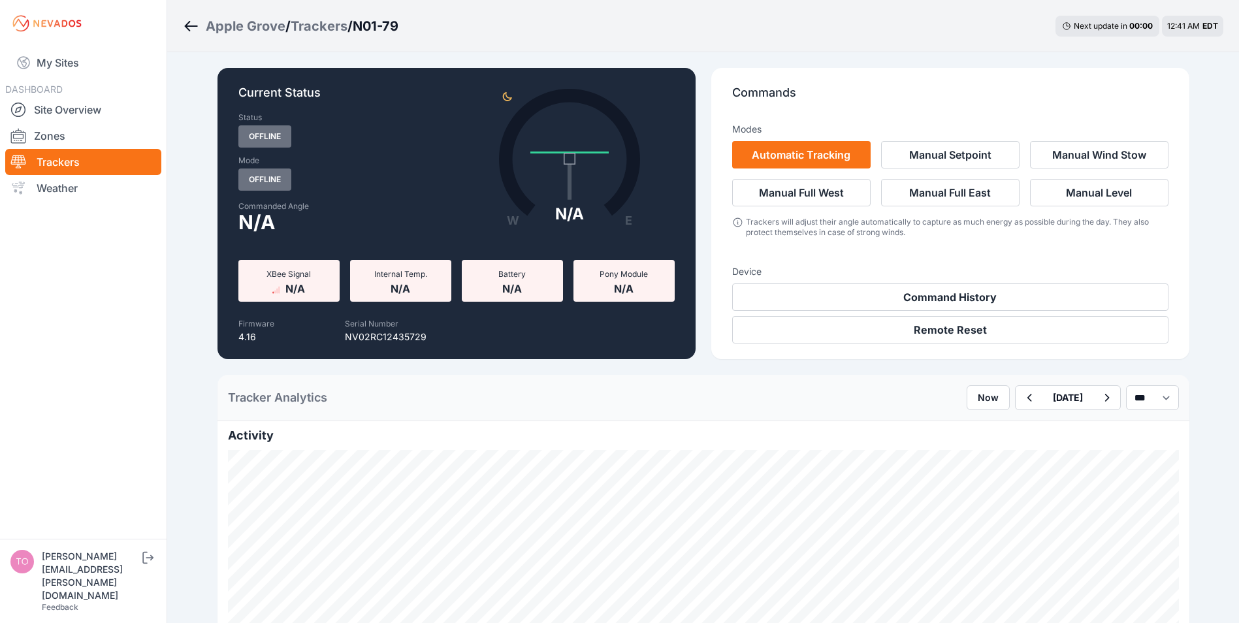
click at [56, 161] on link "Trackers" at bounding box center [83, 162] width 156 height 26
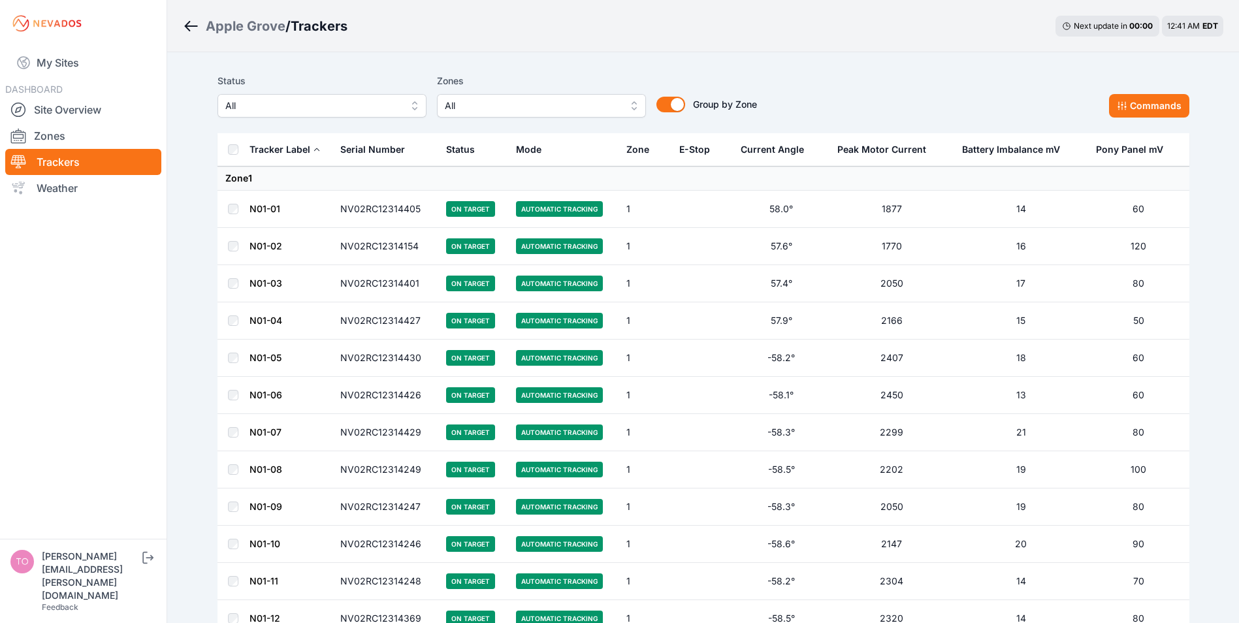
click at [310, 110] on span "All" at bounding box center [312, 106] width 175 height 16
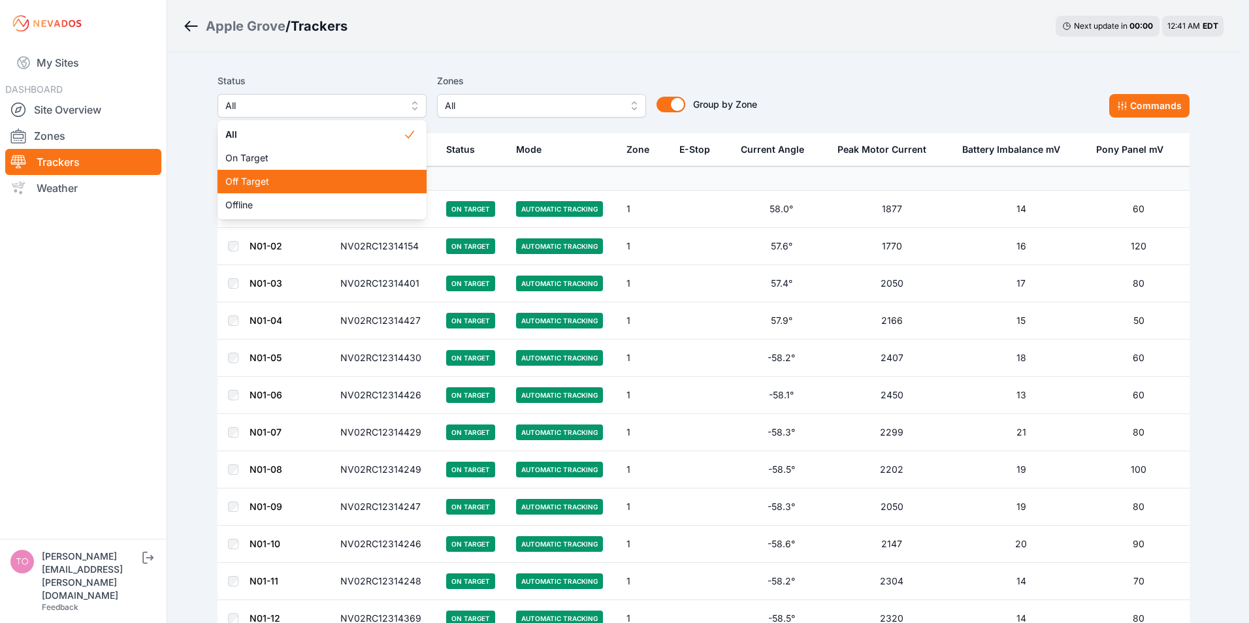
click at [261, 180] on span "Off Target" at bounding box center [314, 181] width 178 height 13
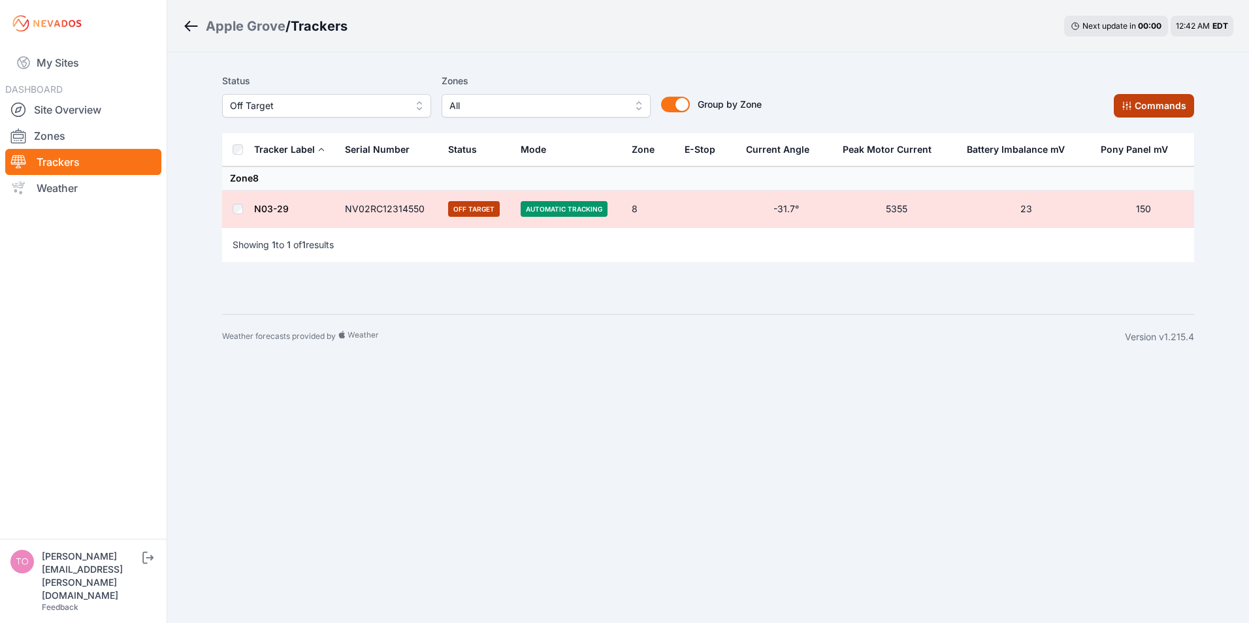
click at [1161, 99] on button "Commands" at bounding box center [1154, 106] width 80 height 24
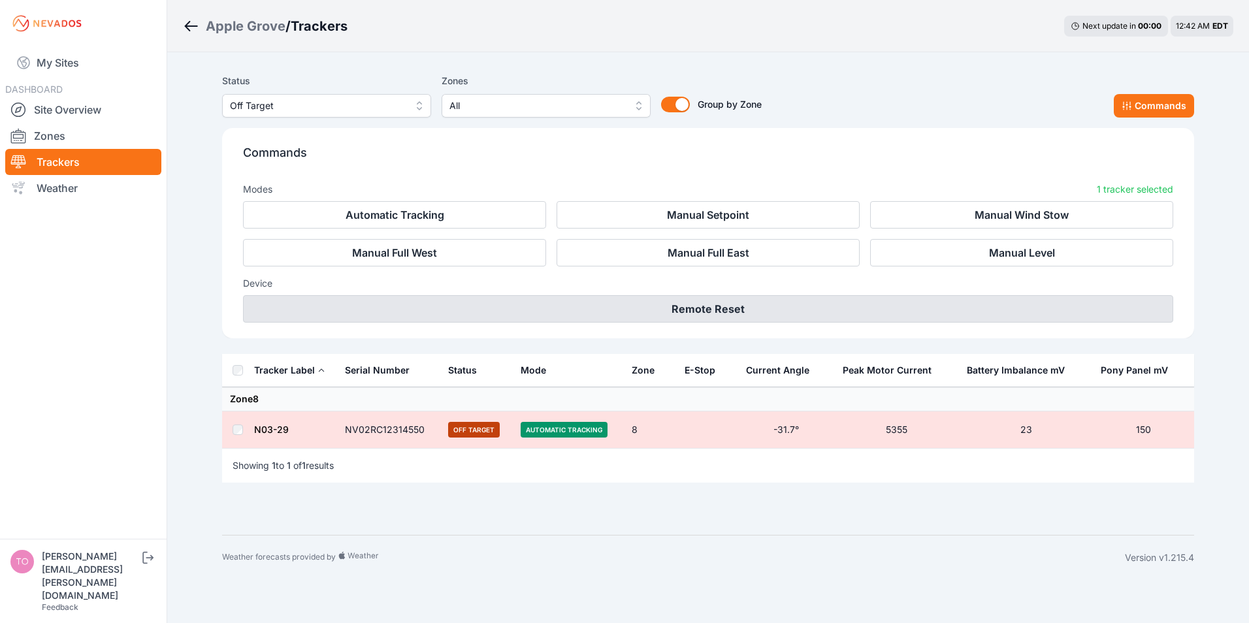
click at [690, 304] on button "Remote Reset" at bounding box center [708, 308] width 930 height 27
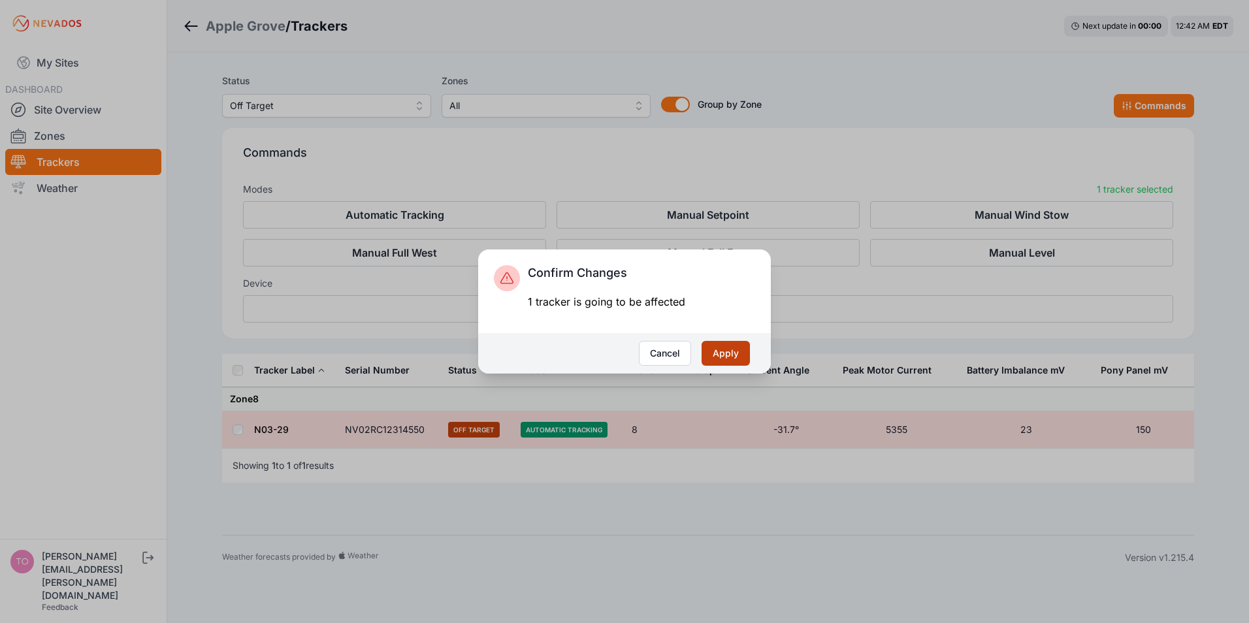
click at [720, 355] on button "Apply" at bounding box center [725, 353] width 48 height 25
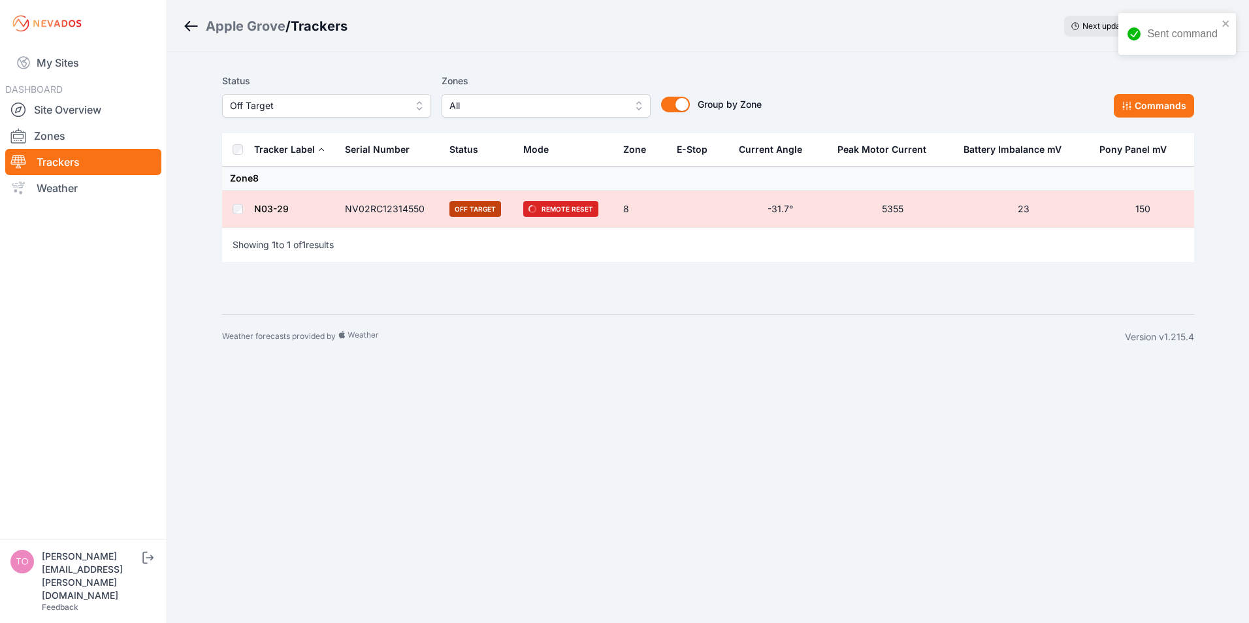
click at [302, 101] on span "Off Target" at bounding box center [317, 106] width 175 height 16
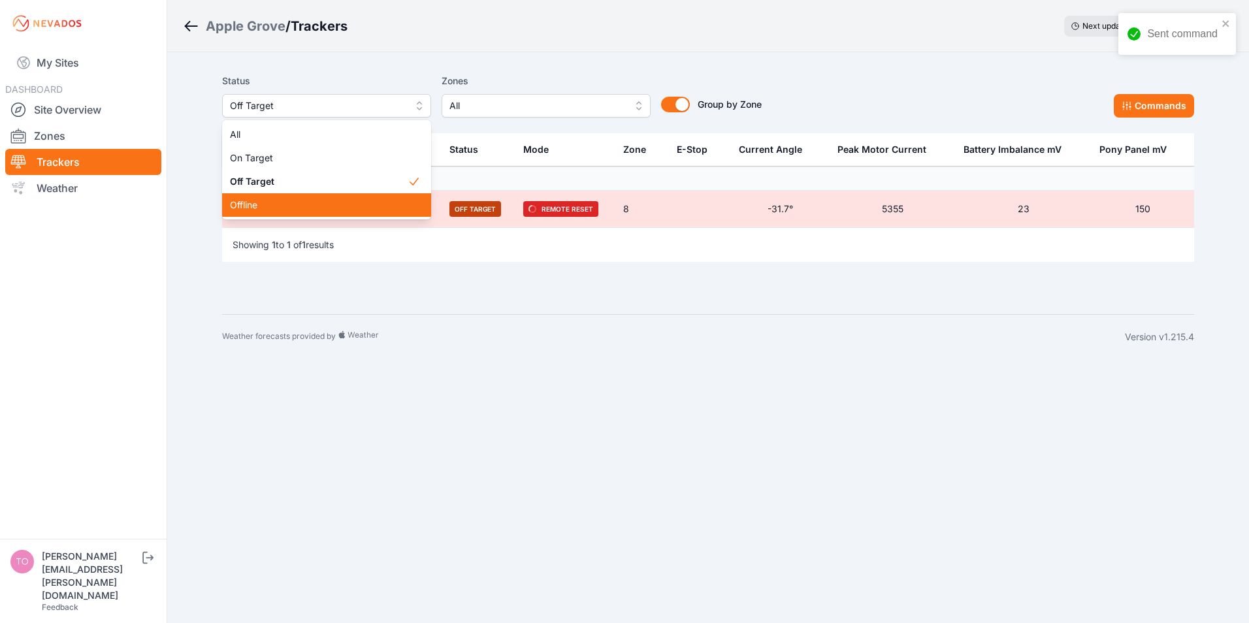
click at [251, 202] on span "Offline" at bounding box center [319, 205] width 178 height 13
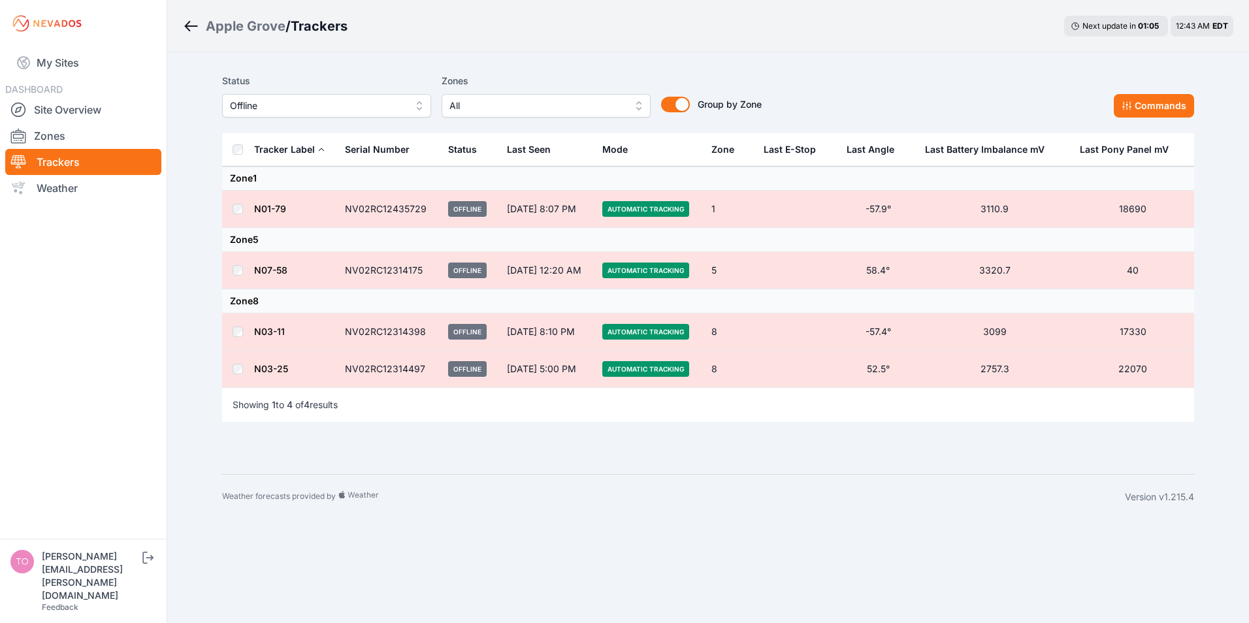
click at [261, 268] on link "N07-58" at bounding box center [270, 270] width 33 height 11
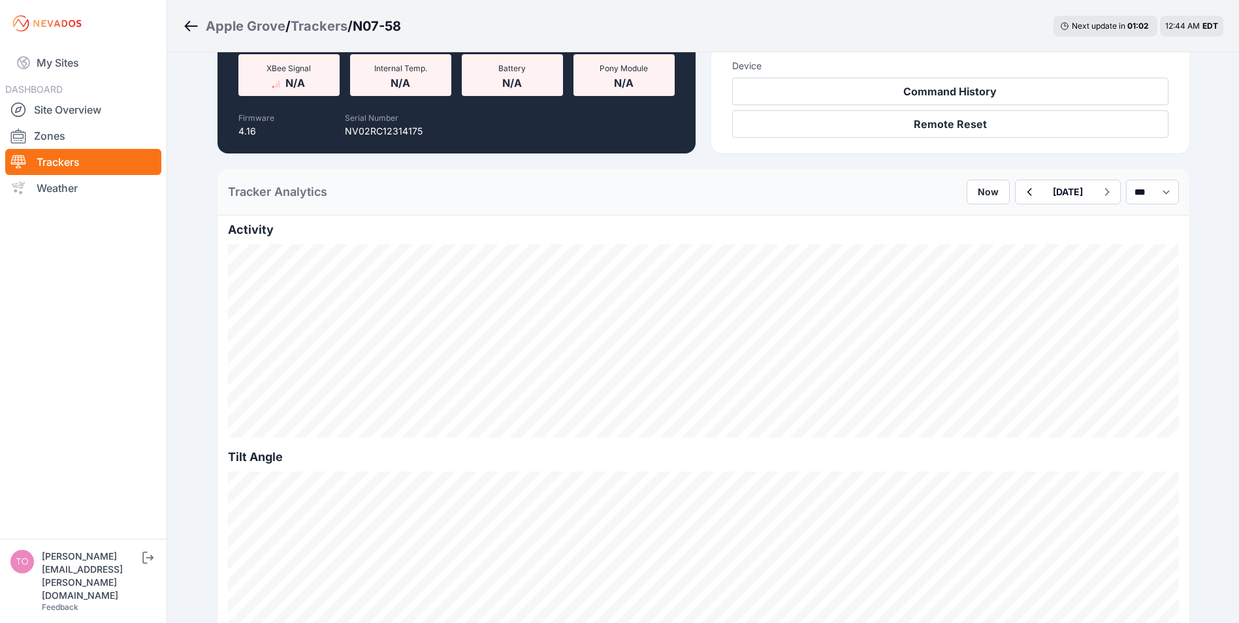
scroll to position [196, 0]
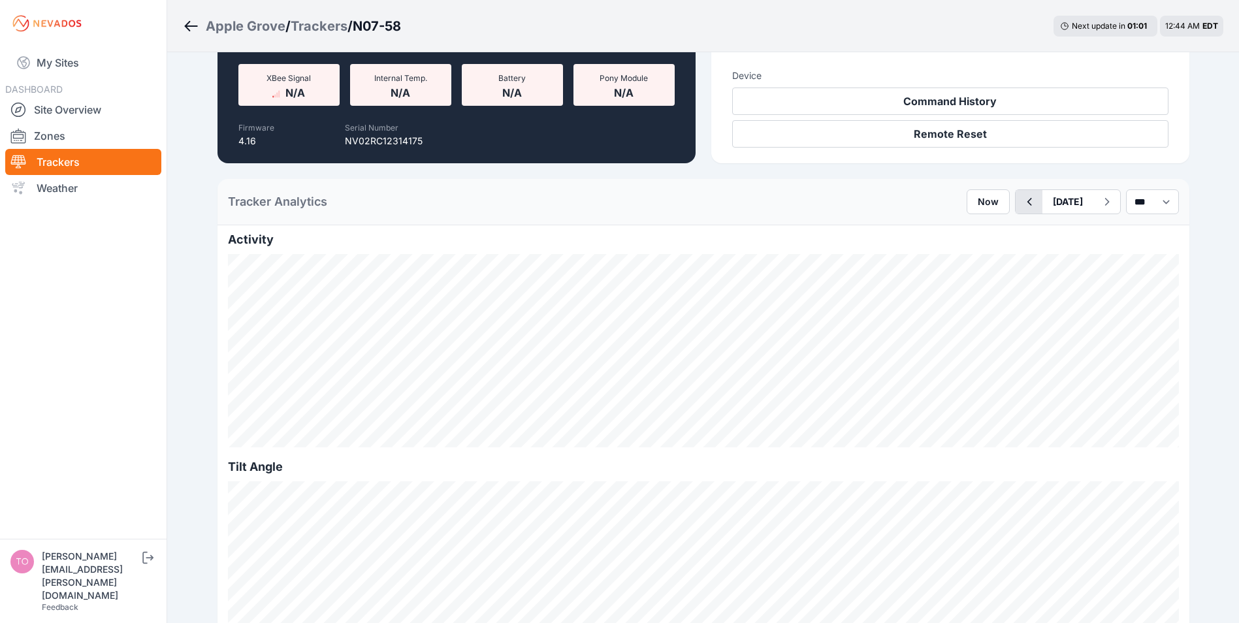
click at [1021, 203] on icon "button" at bounding box center [1029, 202] width 16 height 16
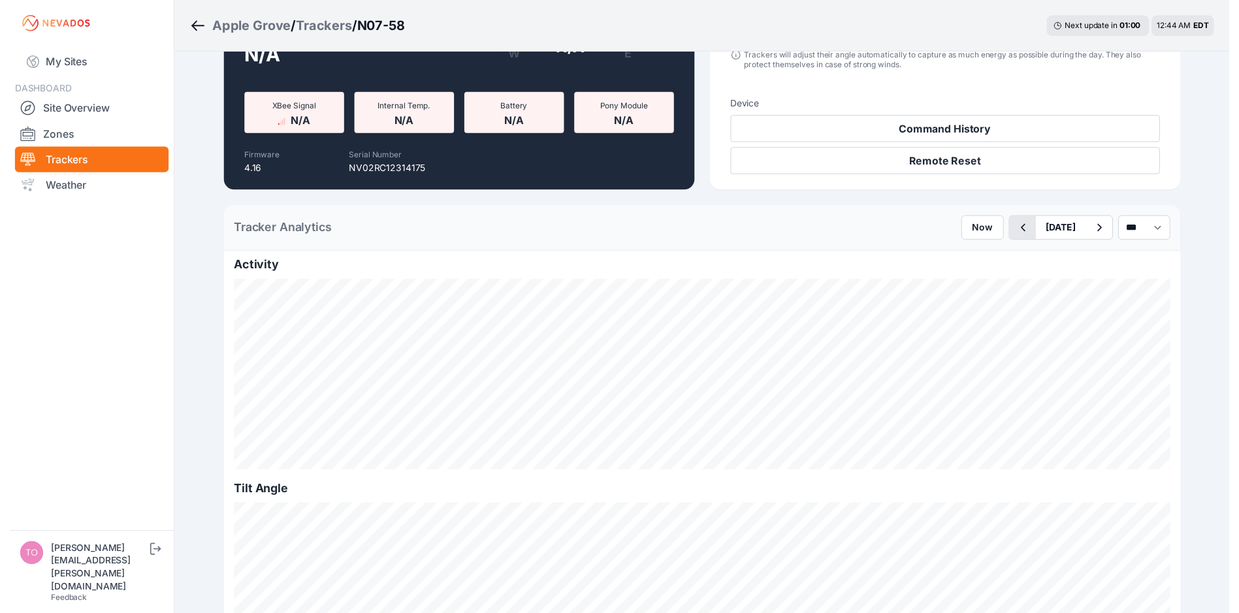
scroll to position [196, 0]
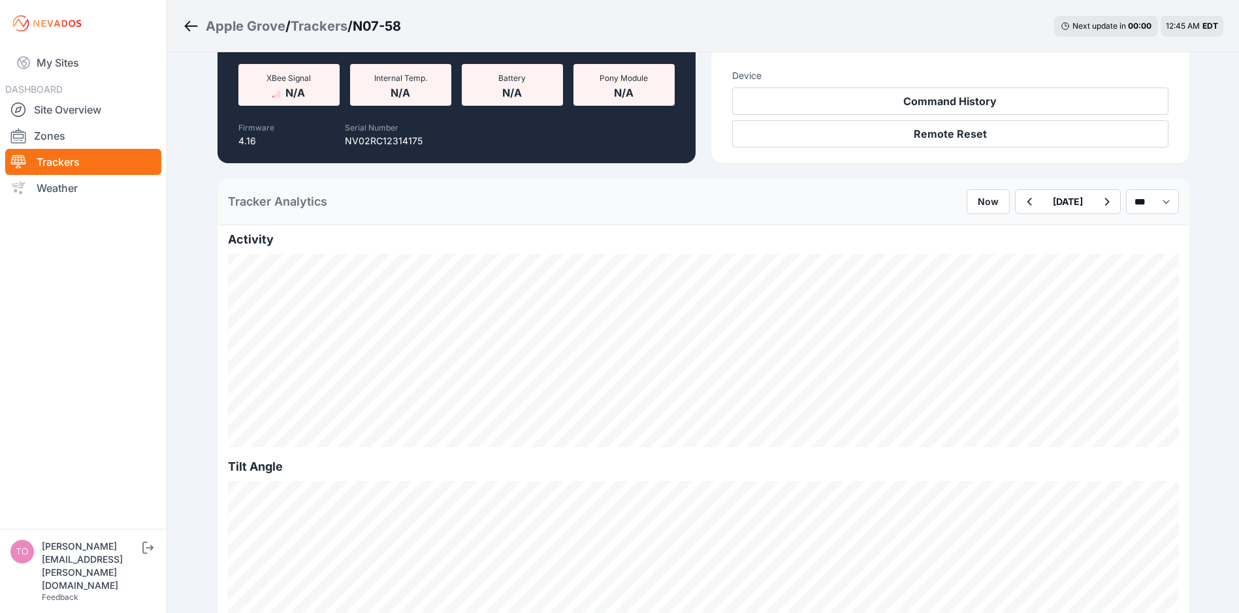
click at [56, 165] on link "Trackers" at bounding box center [83, 162] width 156 height 26
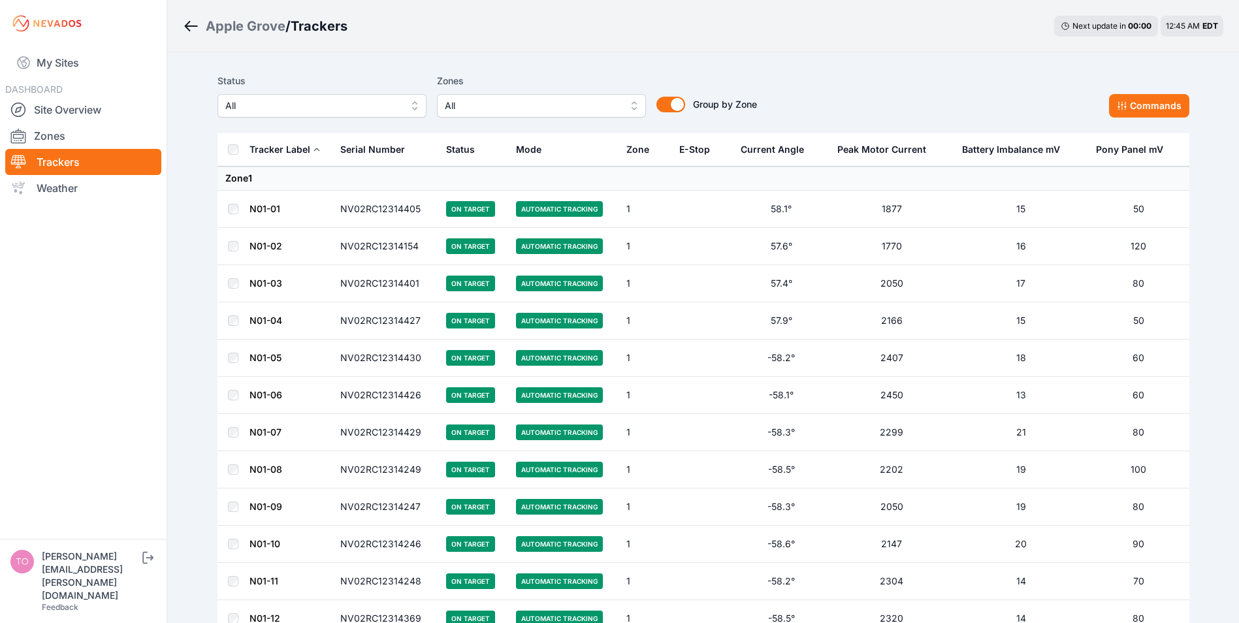
click at [412, 107] on button "All" at bounding box center [321, 106] width 209 height 24
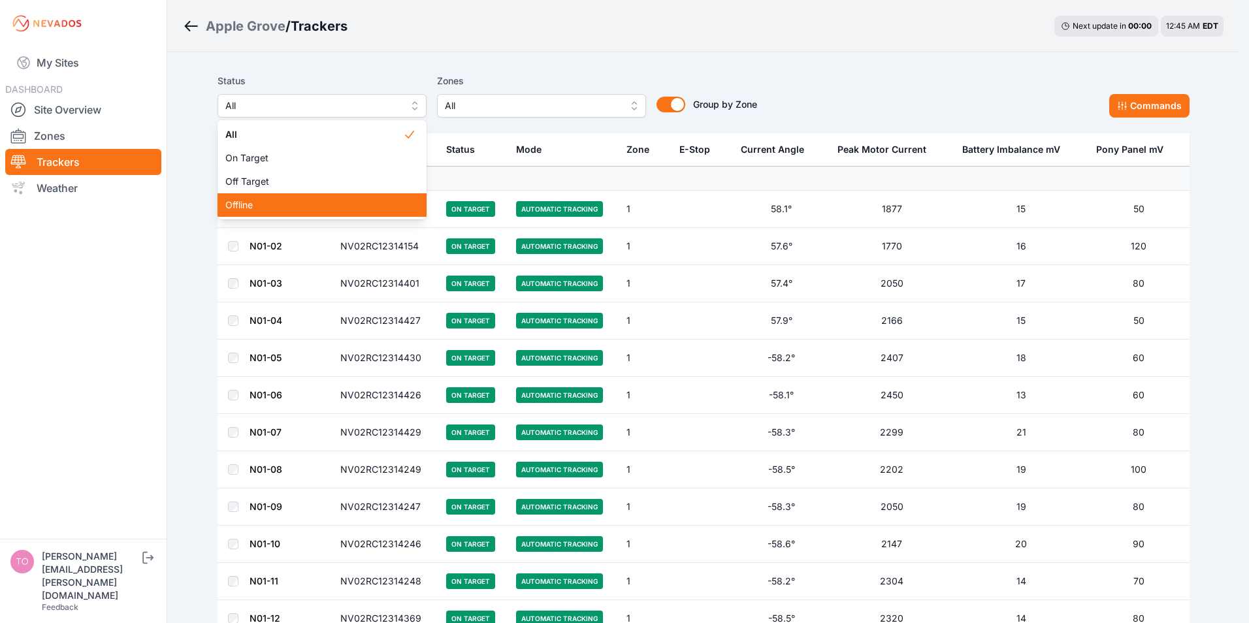
click at [280, 200] on span "Offline" at bounding box center [314, 205] width 178 height 13
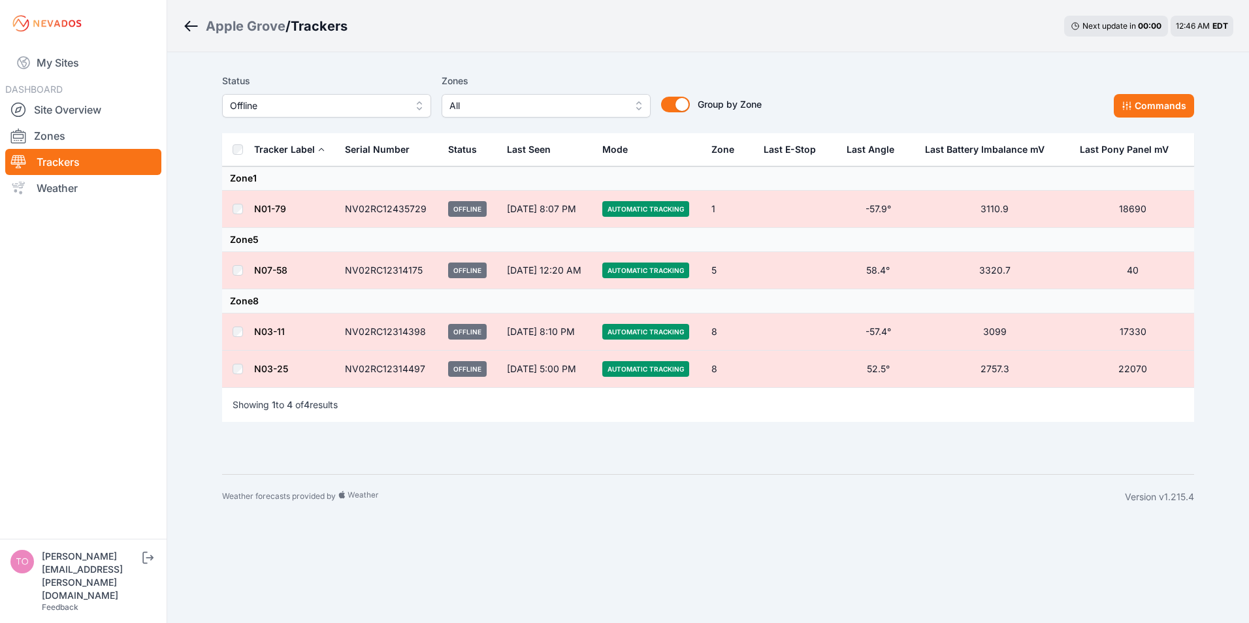
click at [270, 329] on link "N03-11" at bounding box center [269, 331] width 31 height 11
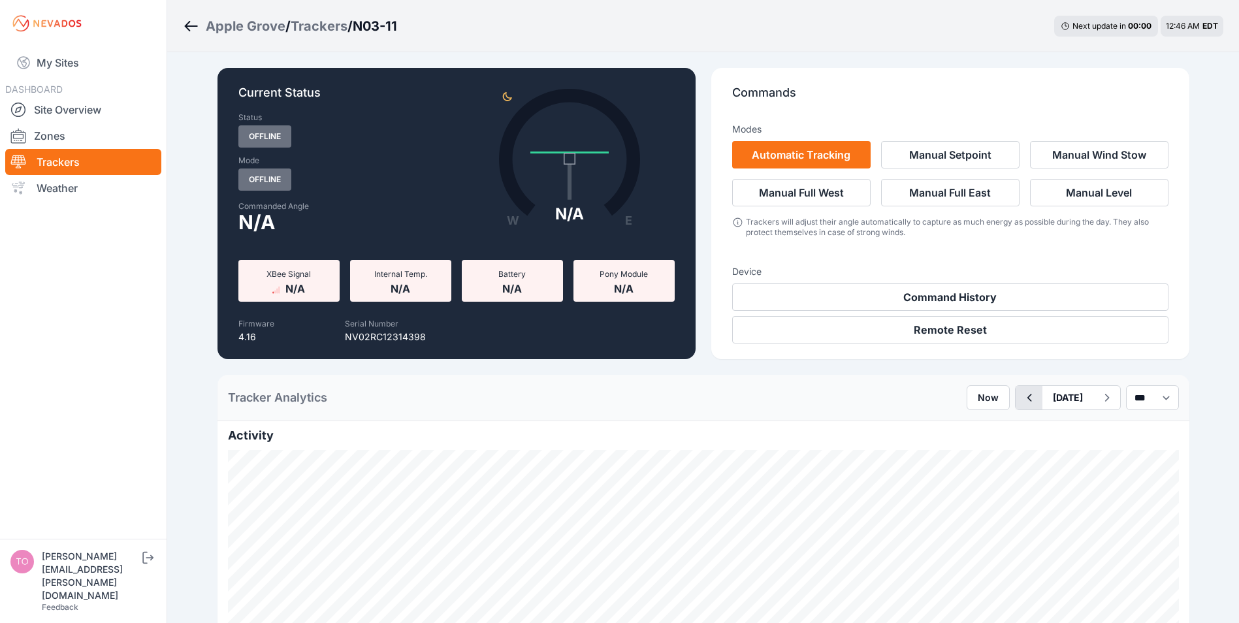
click at [1021, 398] on icon "button" at bounding box center [1029, 398] width 16 height 16
click at [328, 25] on div "Trackers" at bounding box center [319, 26] width 57 height 18
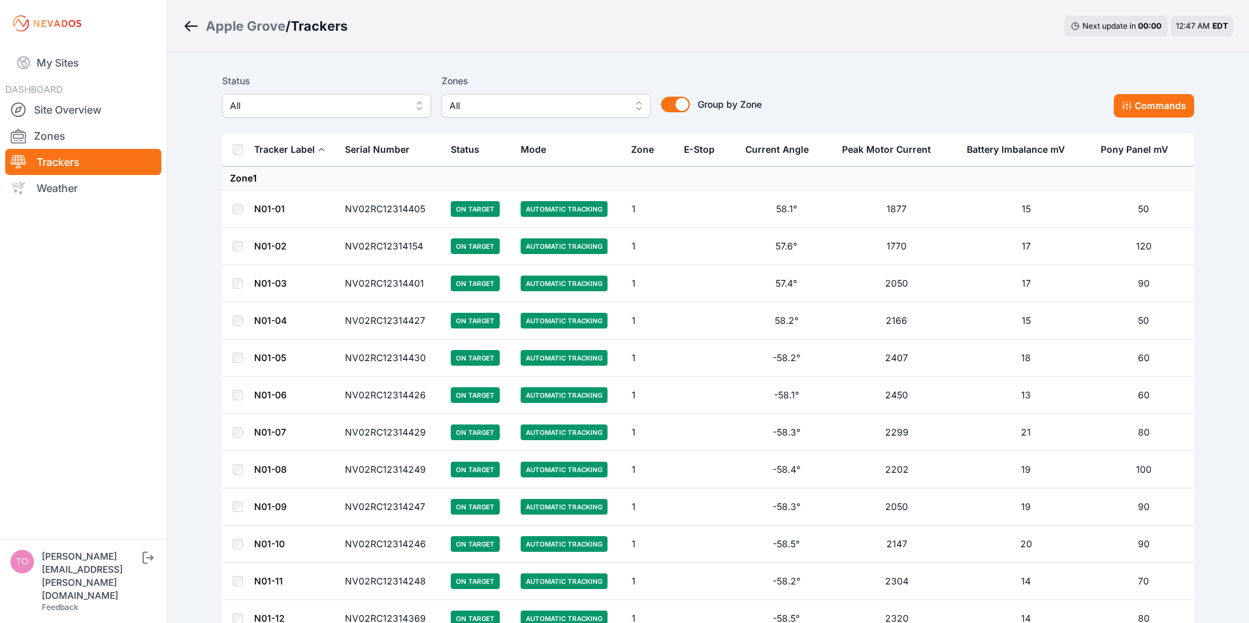
click at [326, 110] on span "All" at bounding box center [317, 106] width 175 height 16
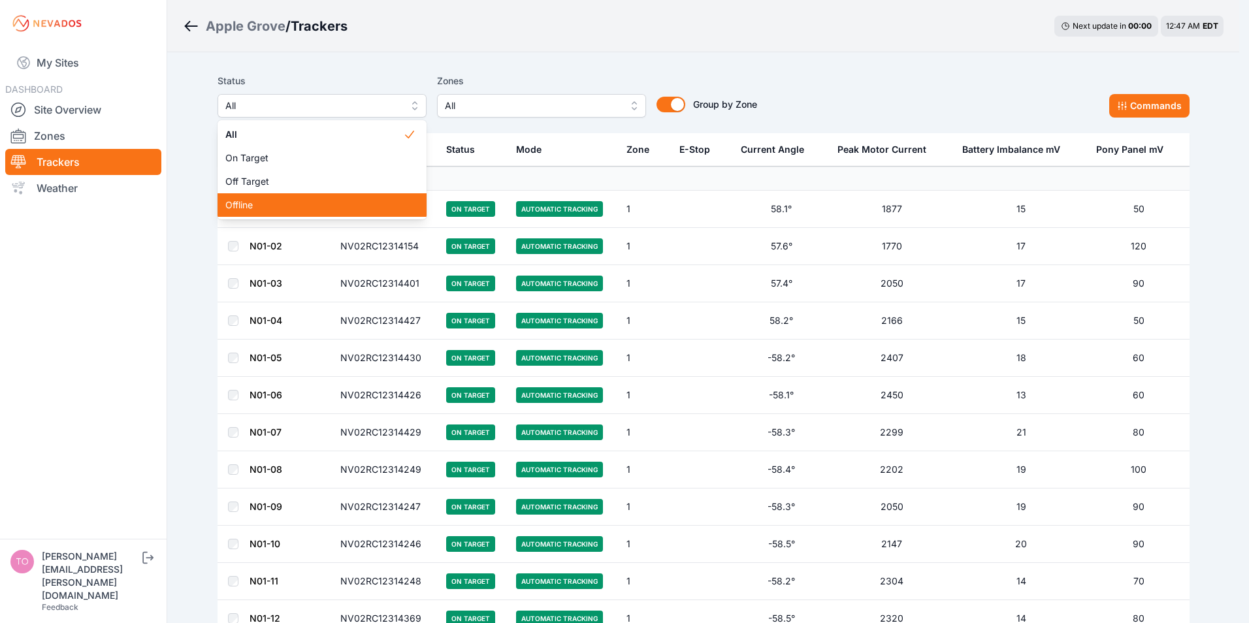
click at [281, 202] on span "Offline" at bounding box center [314, 205] width 178 height 13
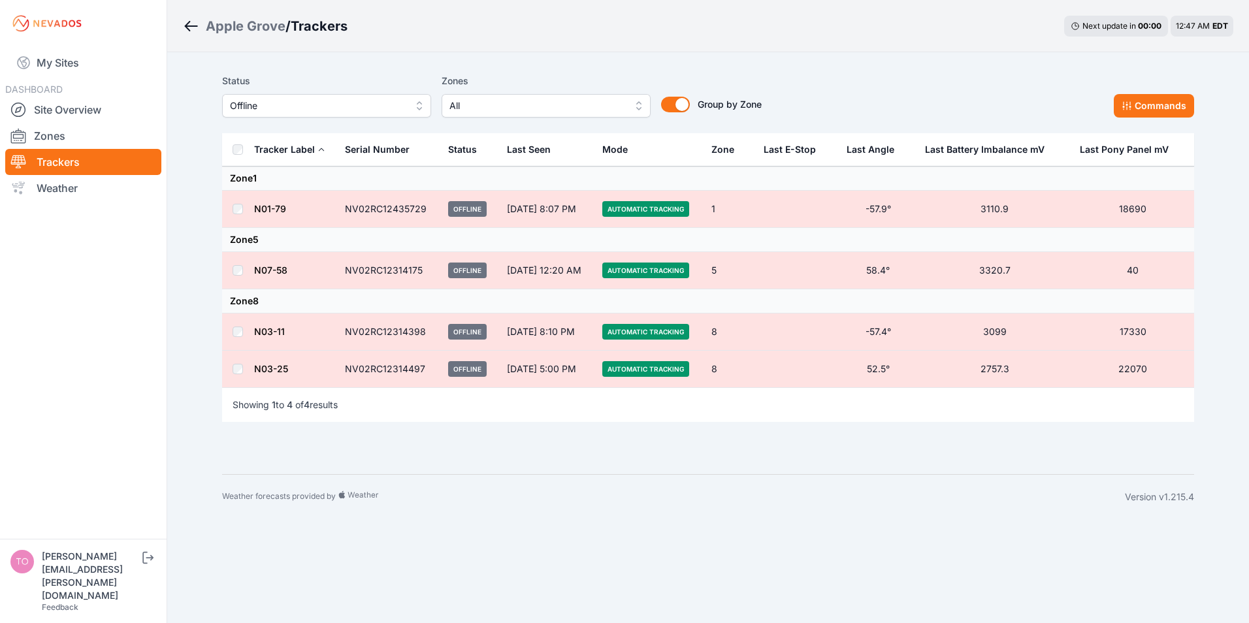
click at [263, 267] on link "N07-58" at bounding box center [270, 270] width 33 height 11
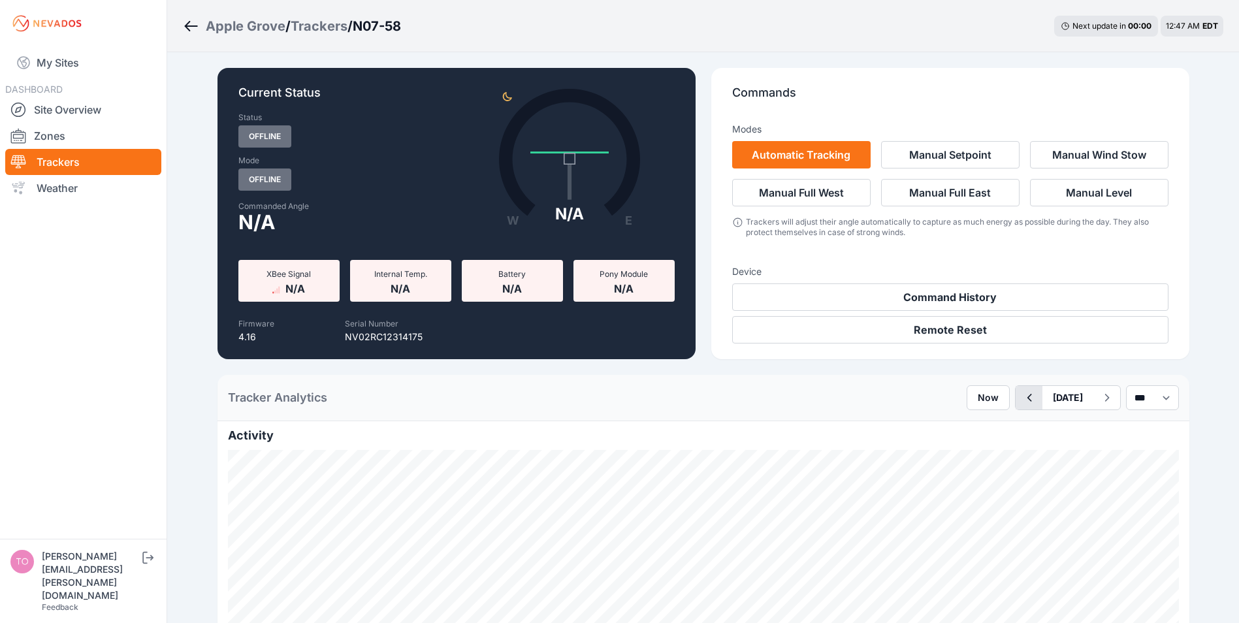
click at [1021, 393] on icon "button" at bounding box center [1029, 398] width 16 height 16
click at [40, 67] on link "My Sites" at bounding box center [83, 62] width 156 height 31
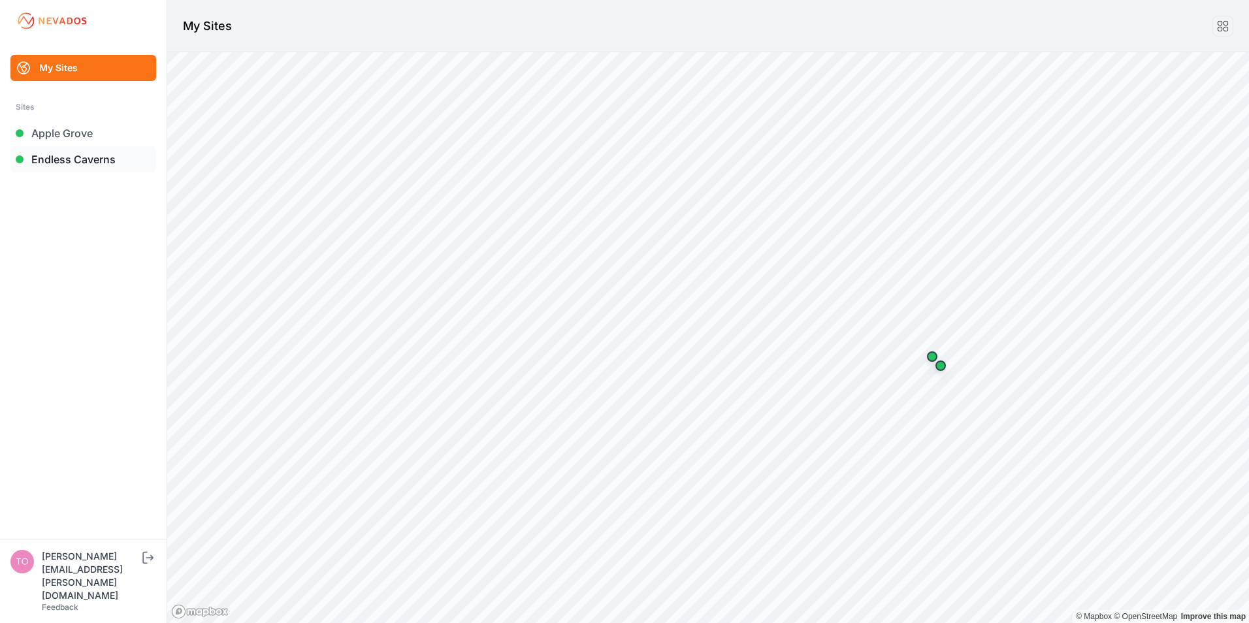
click at [55, 158] on link "Endless Caverns" at bounding box center [83, 159] width 146 height 26
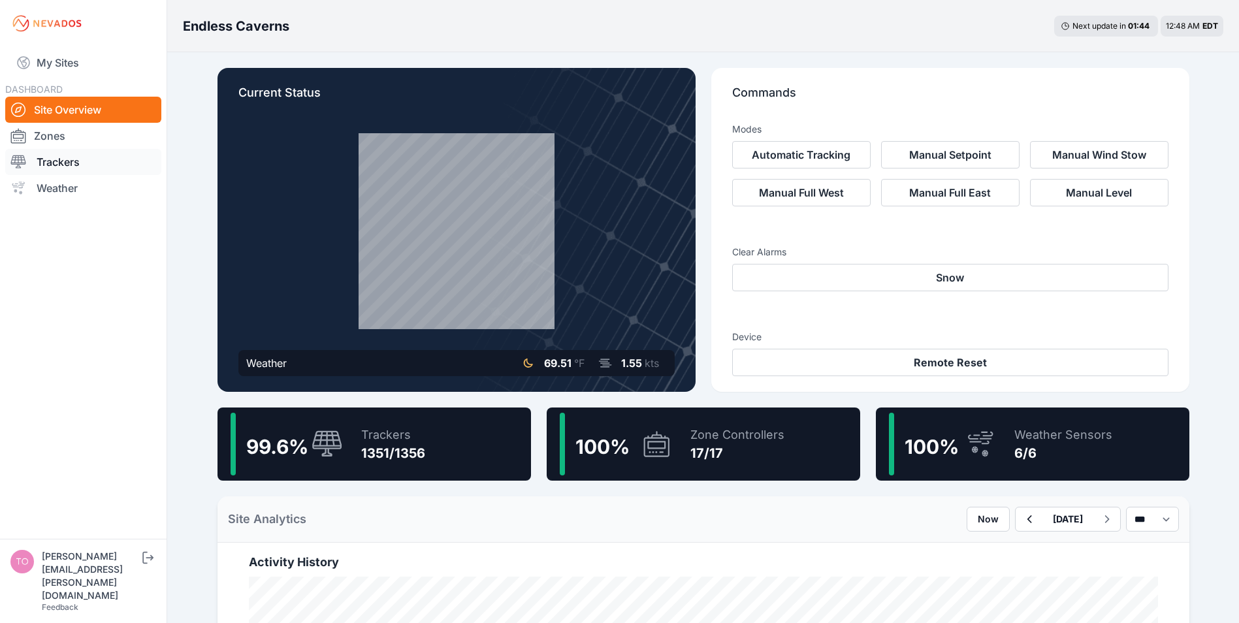
click at [50, 164] on link "Trackers" at bounding box center [83, 162] width 156 height 26
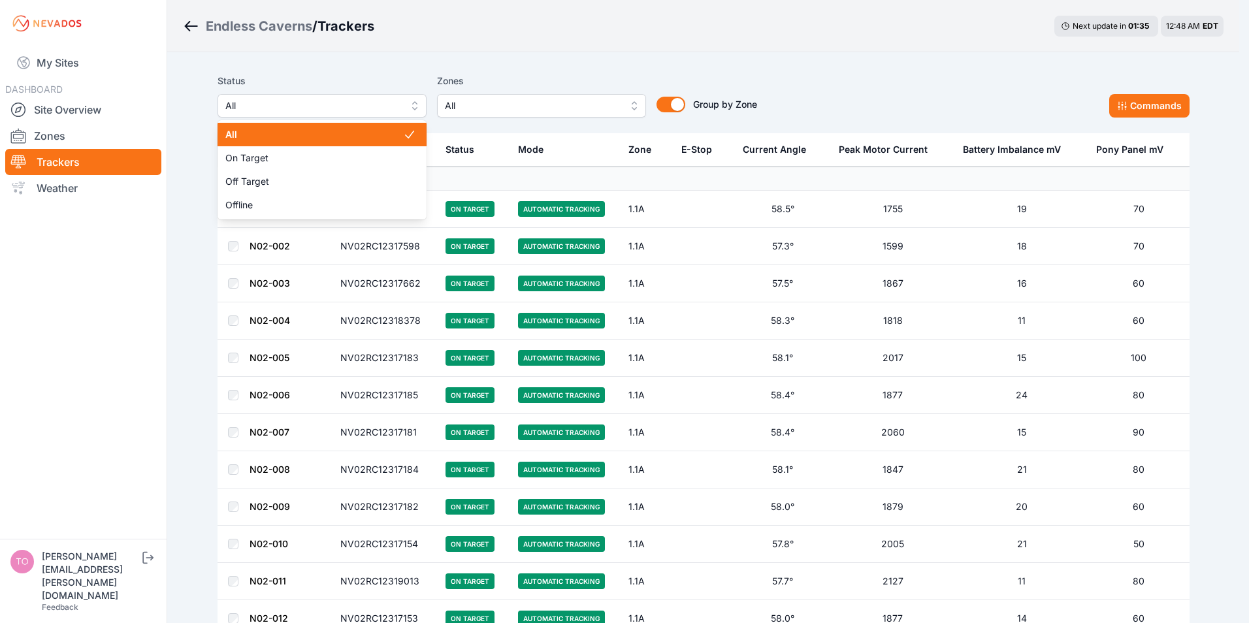
click at [299, 110] on span "All" at bounding box center [312, 106] width 175 height 16
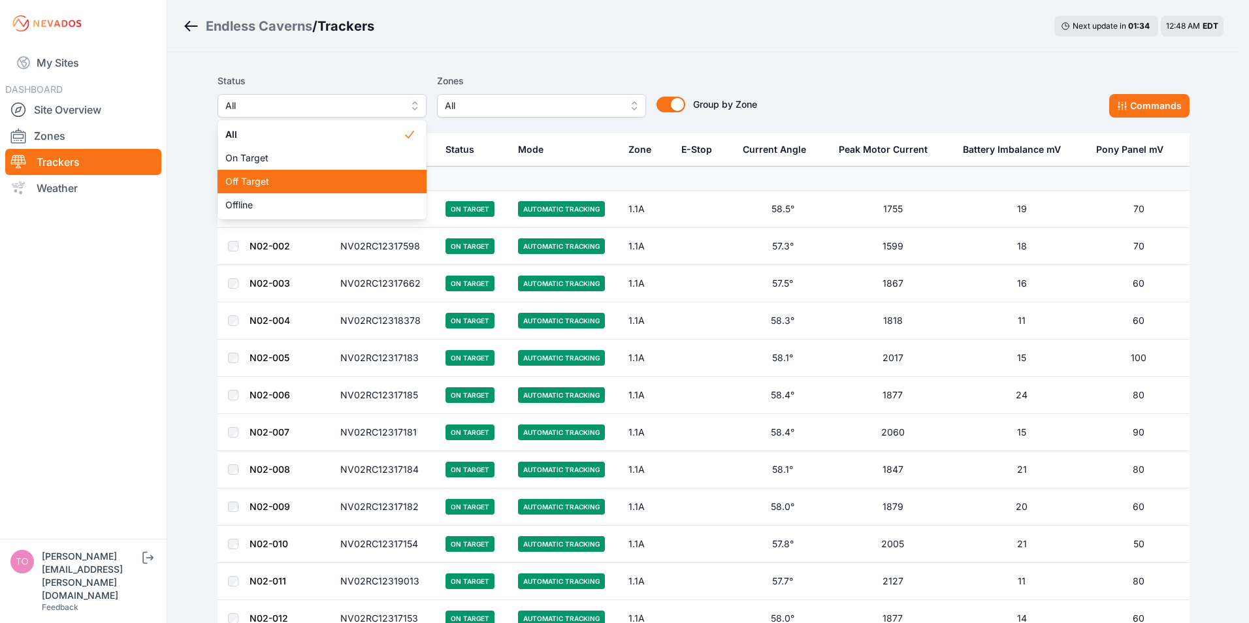
click at [261, 178] on span "Off Target" at bounding box center [314, 181] width 178 height 13
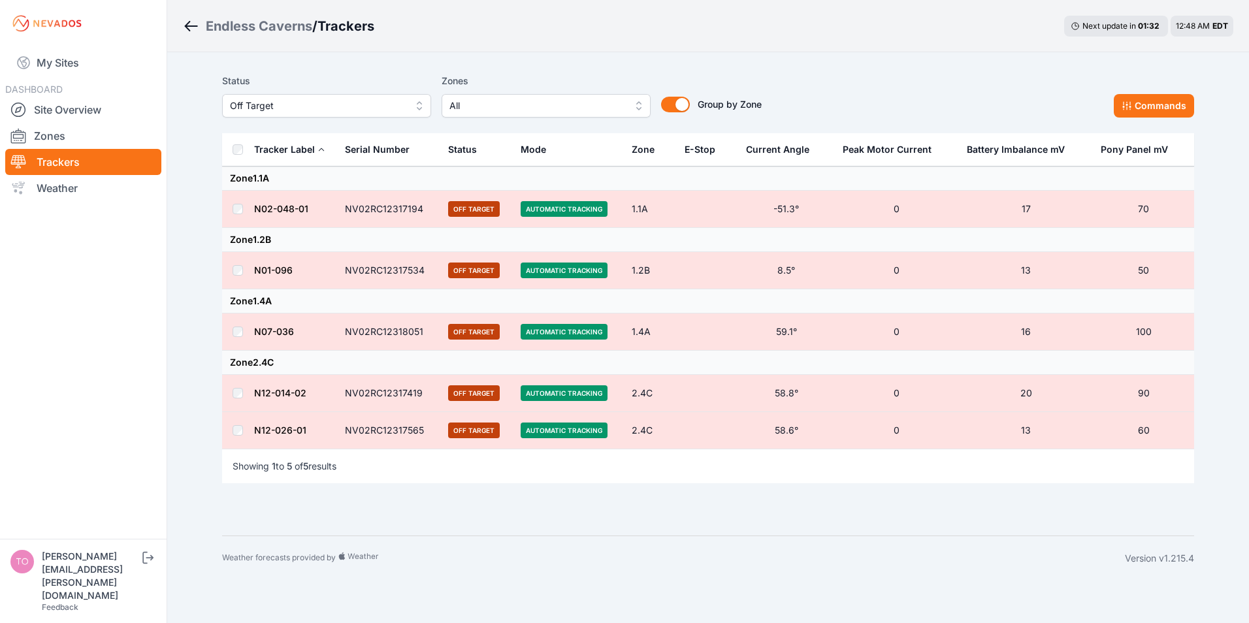
click at [297, 105] on span "Off Target" at bounding box center [317, 106] width 175 height 16
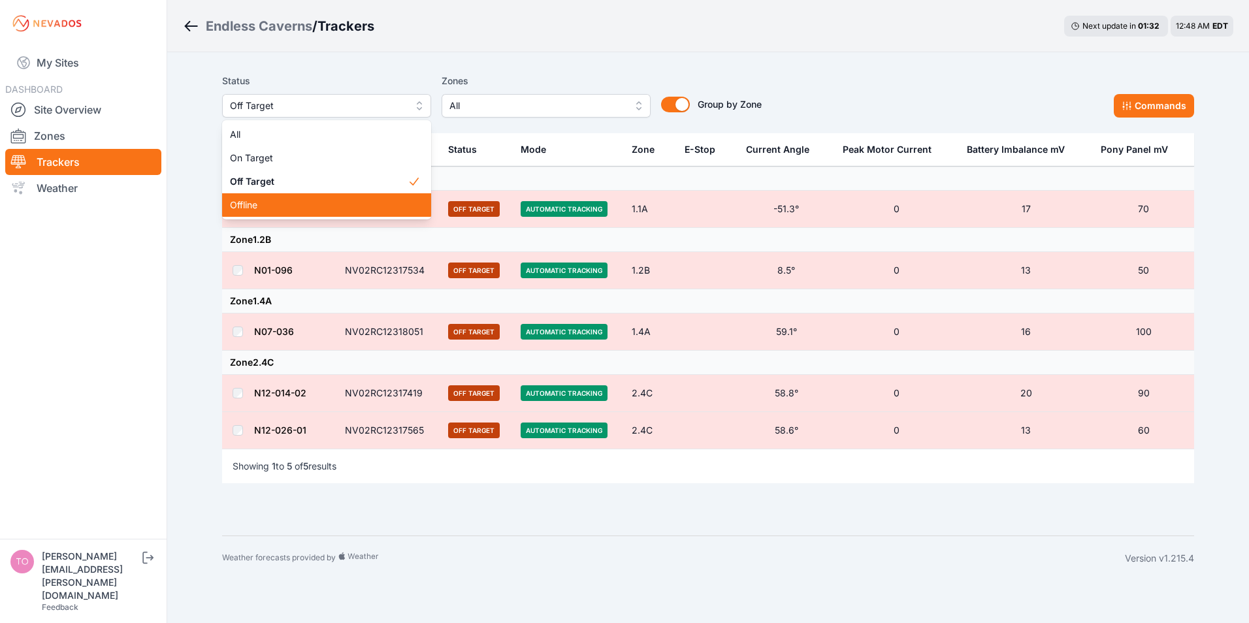
click at [257, 207] on span "Offline" at bounding box center [319, 205] width 178 height 13
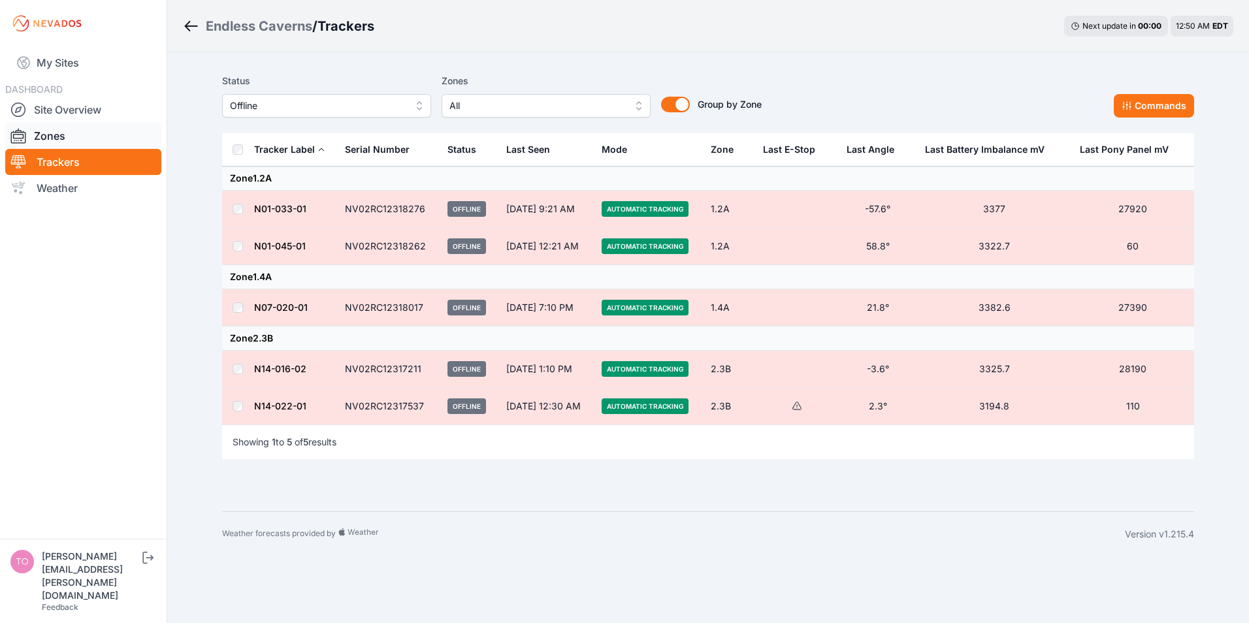
click at [54, 135] on link "Zones" at bounding box center [83, 136] width 156 height 26
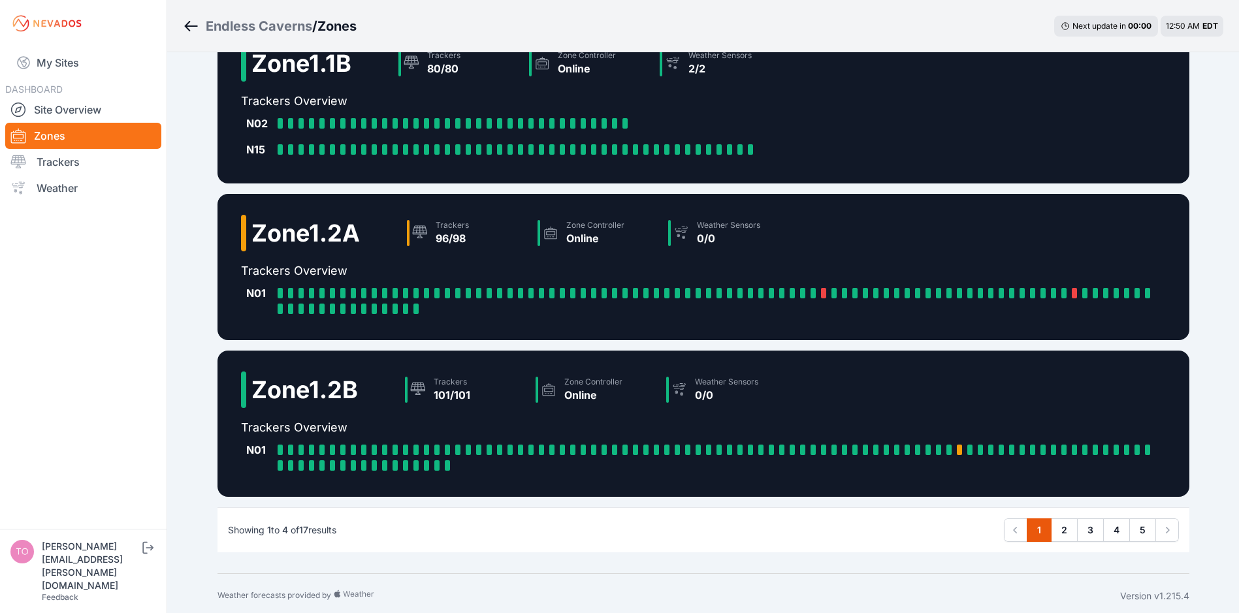
scroll to position [206, 0]
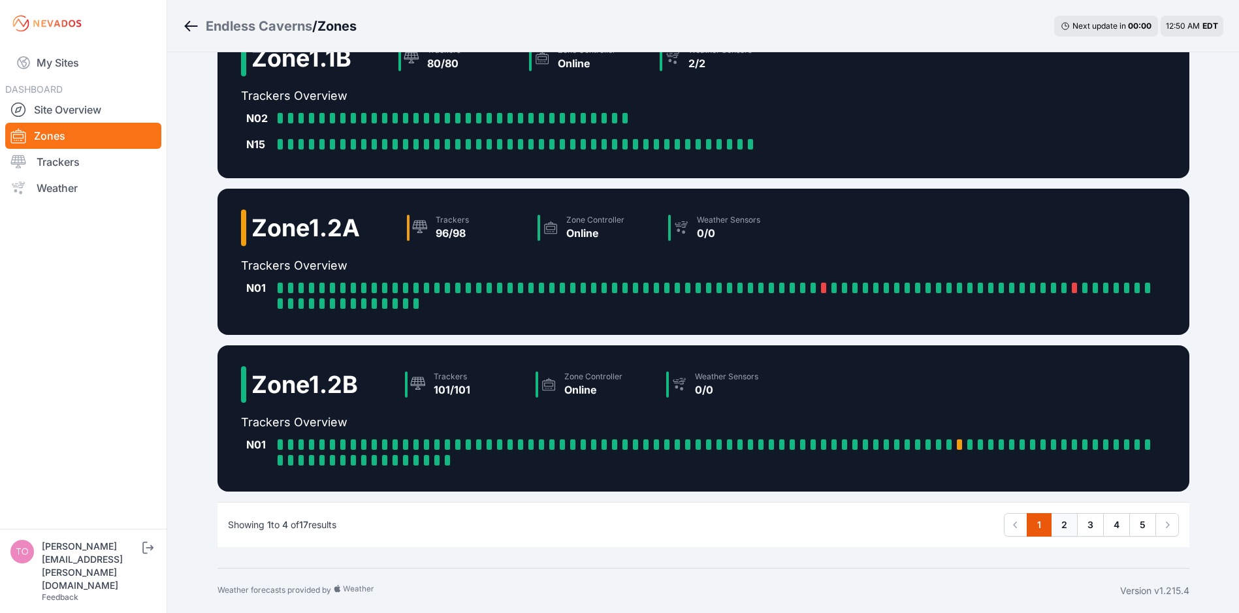
click at [1064, 526] on link "2" at bounding box center [1064, 525] width 27 height 24
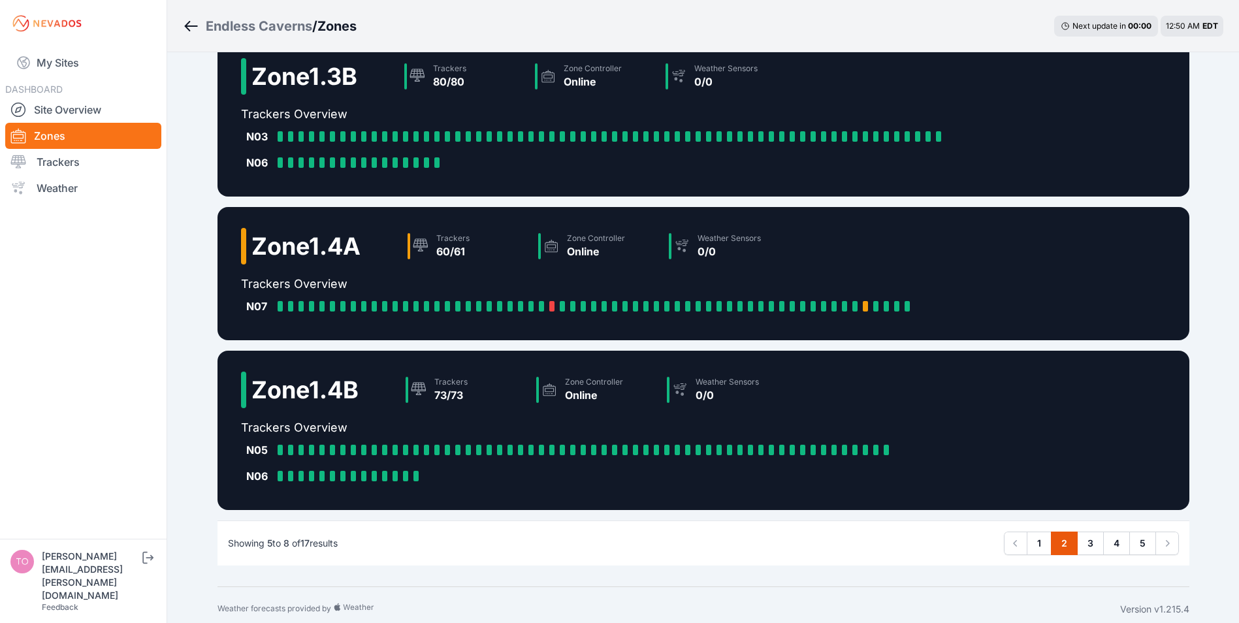
scroll to position [209, 0]
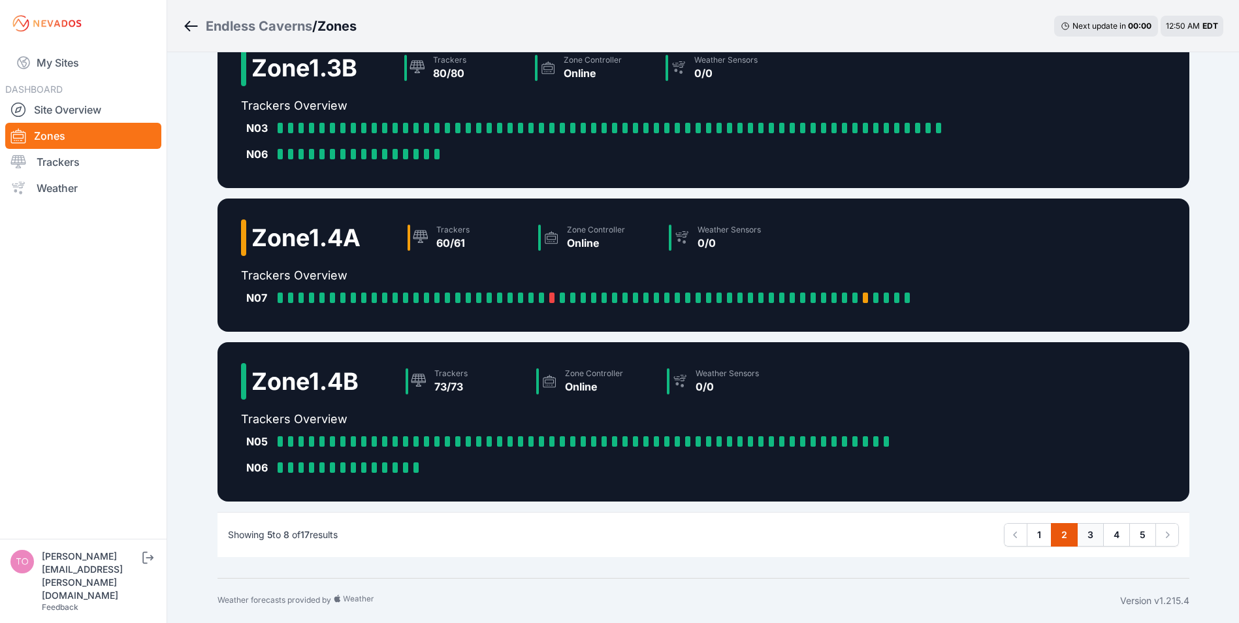
click at [1088, 539] on link "3" at bounding box center [1090, 535] width 27 height 24
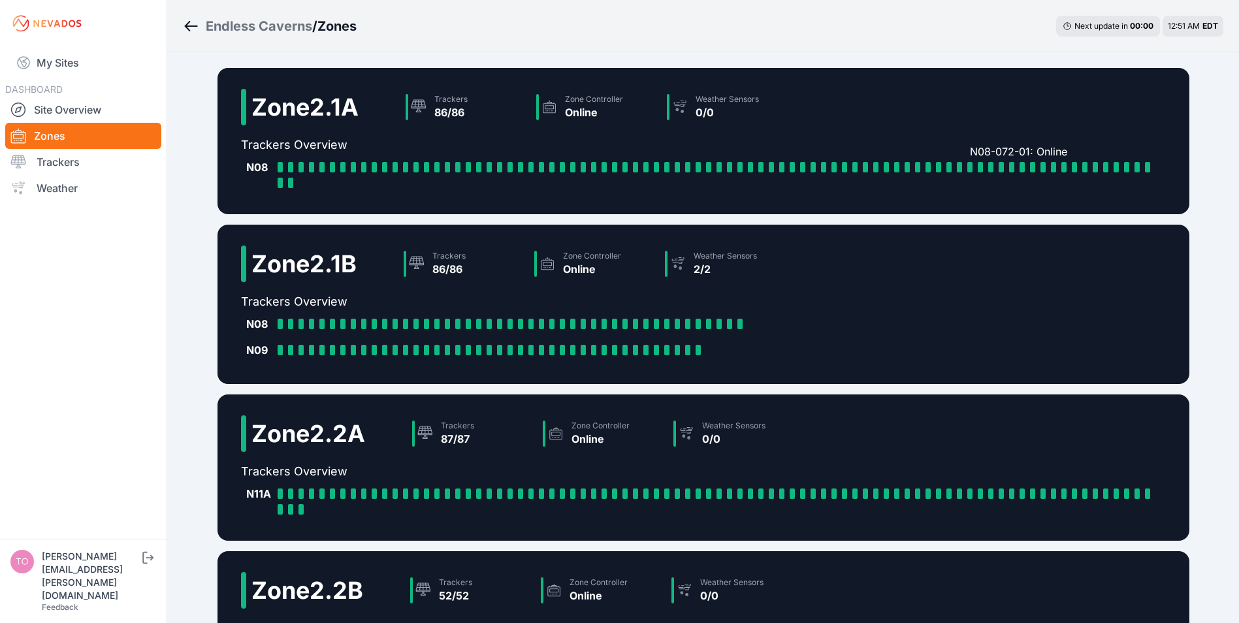
click at [970, 166] on div at bounding box center [969, 167] width 5 height 10
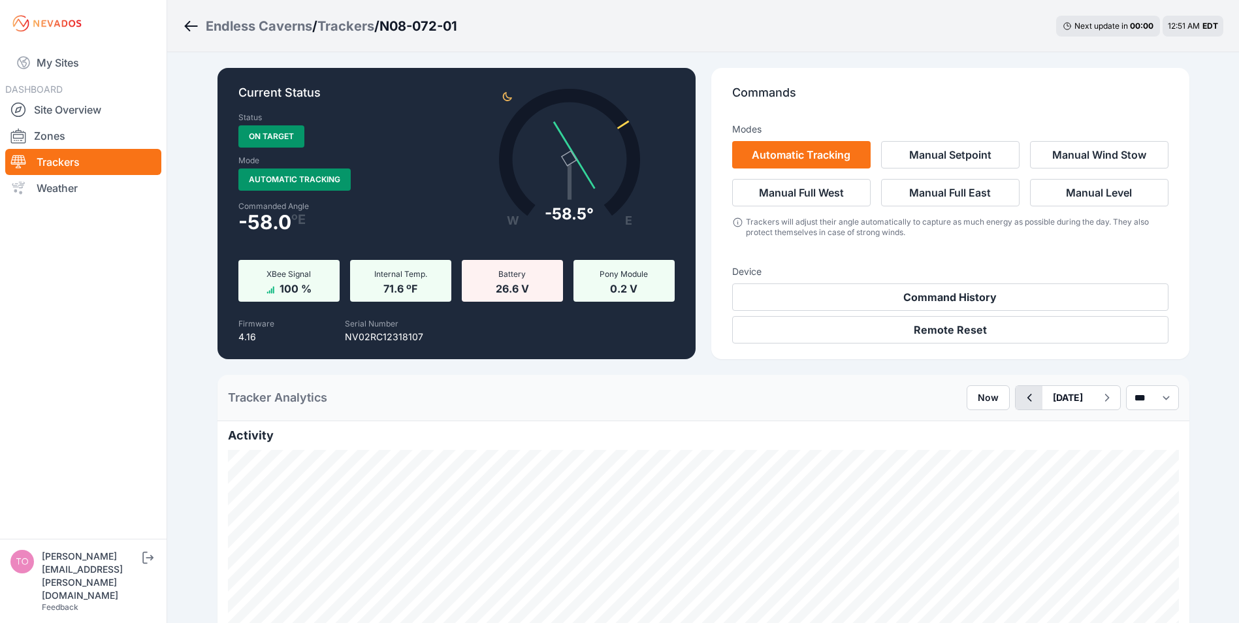
click at [1021, 396] on icon "button" at bounding box center [1029, 398] width 16 height 16
click at [49, 136] on link "Zones" at bounding box center [83, 136] width 156 height 26
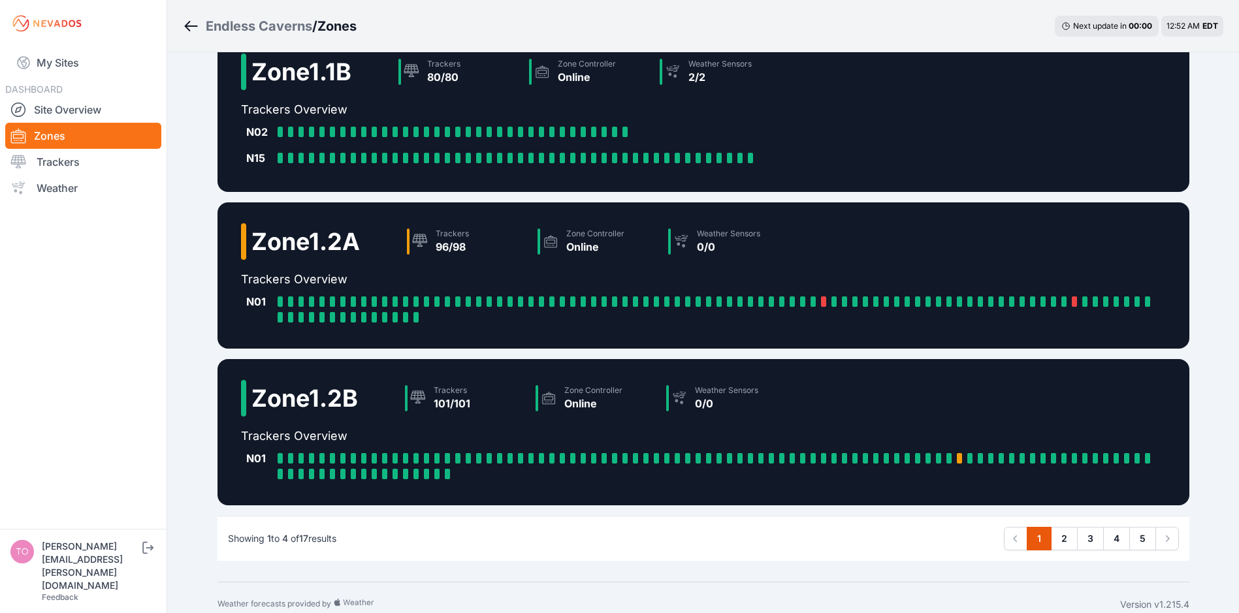
scroll to position [206, 0]
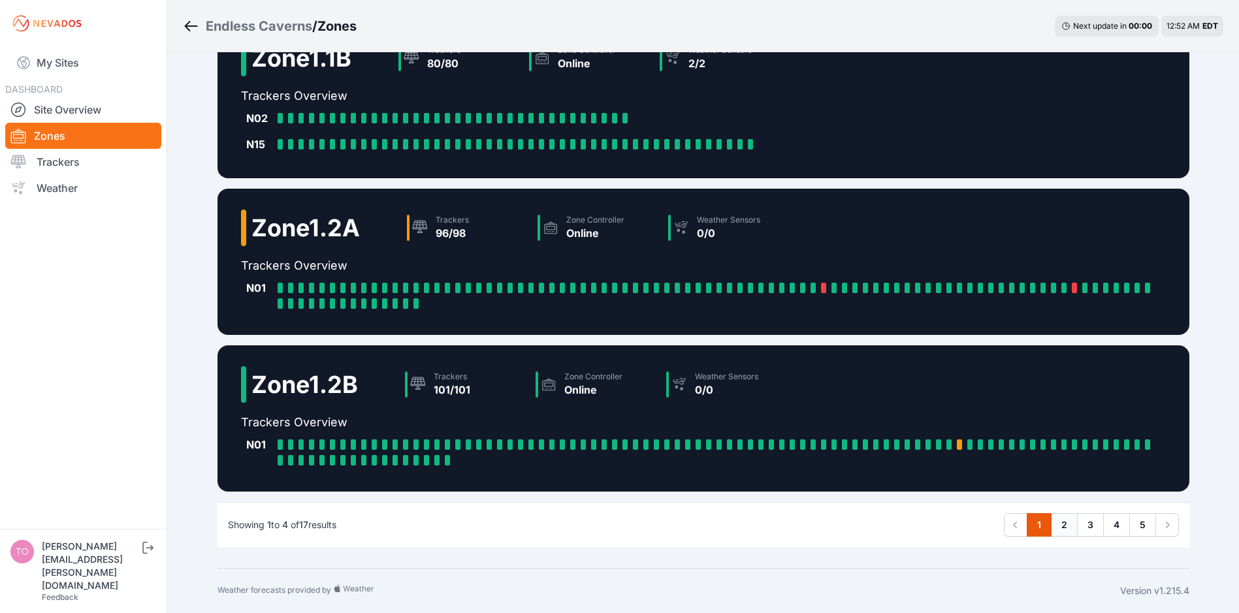
click at [1061, 527] on link "2" at bounding box center [1064, 525] width 27 height 24
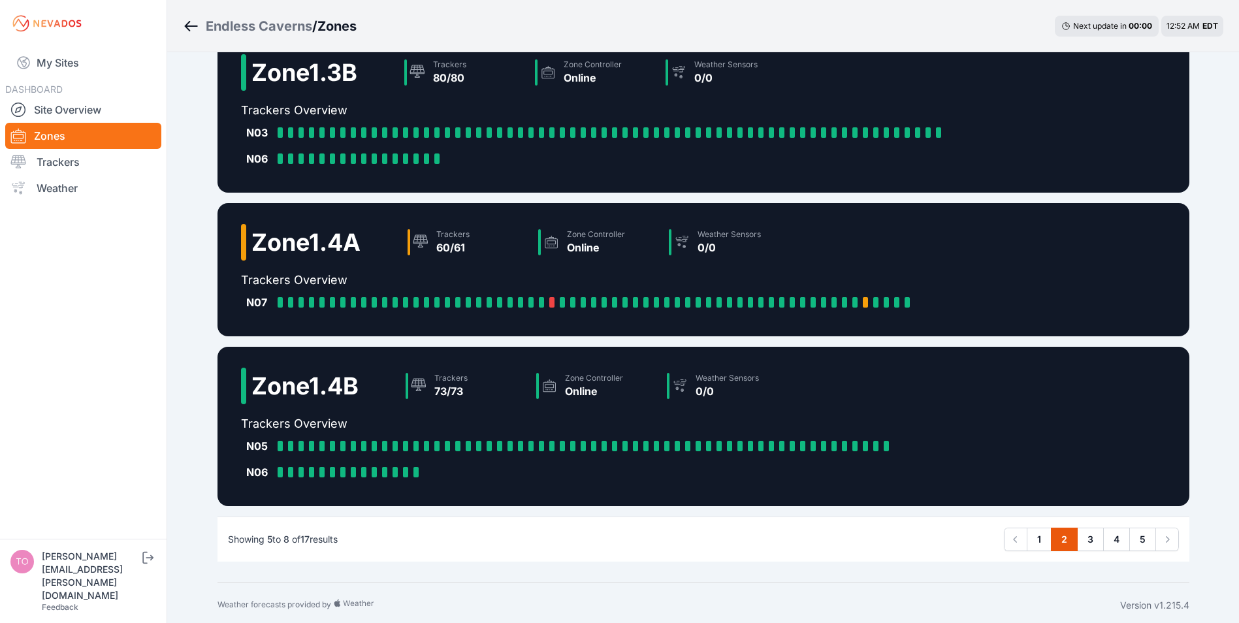
scroll to position [209, 0]
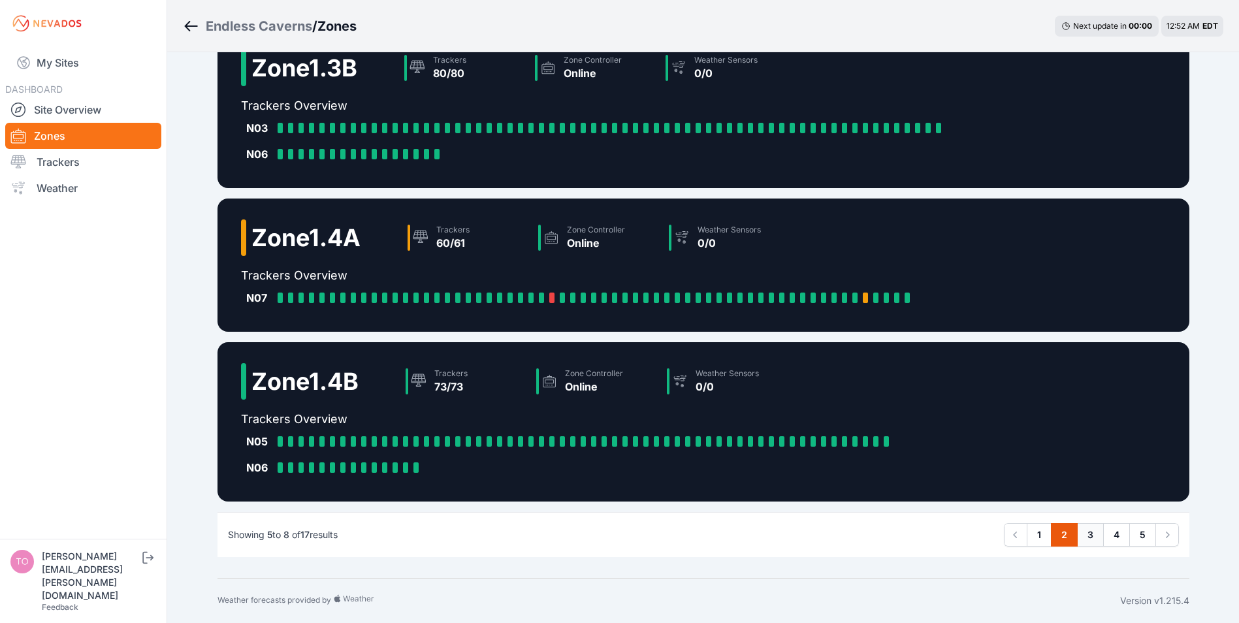
click at [1092, 534] on link "3" at bounding box center [1090, 535] width 27 height 24
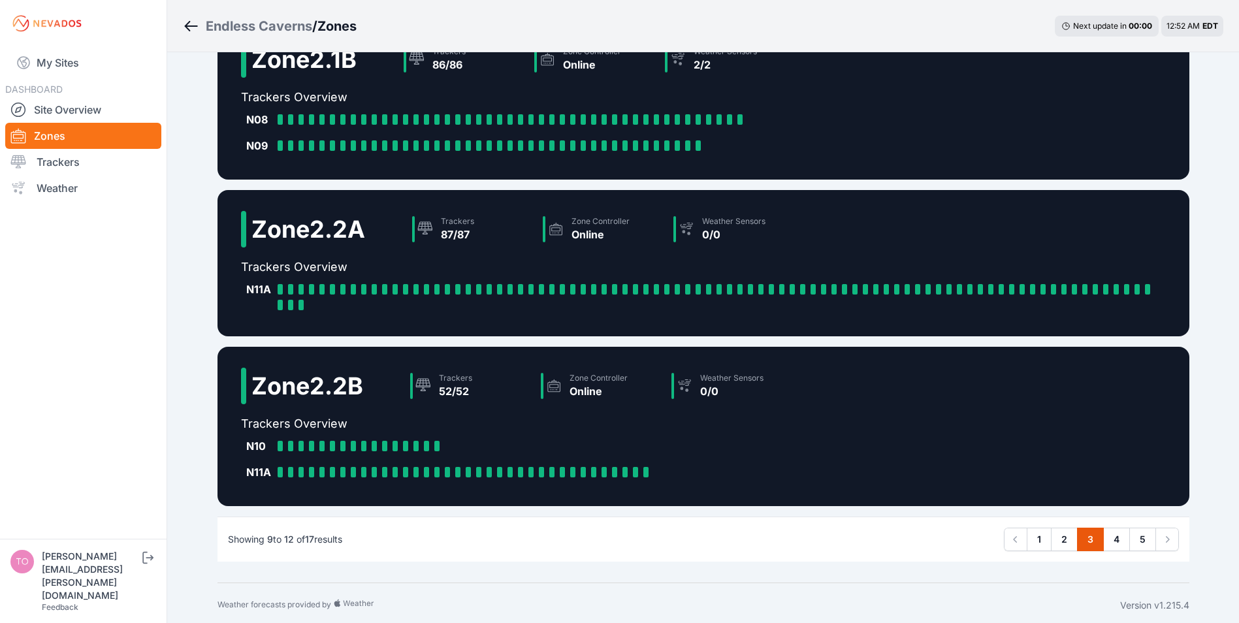
scroll to position [209, 0]
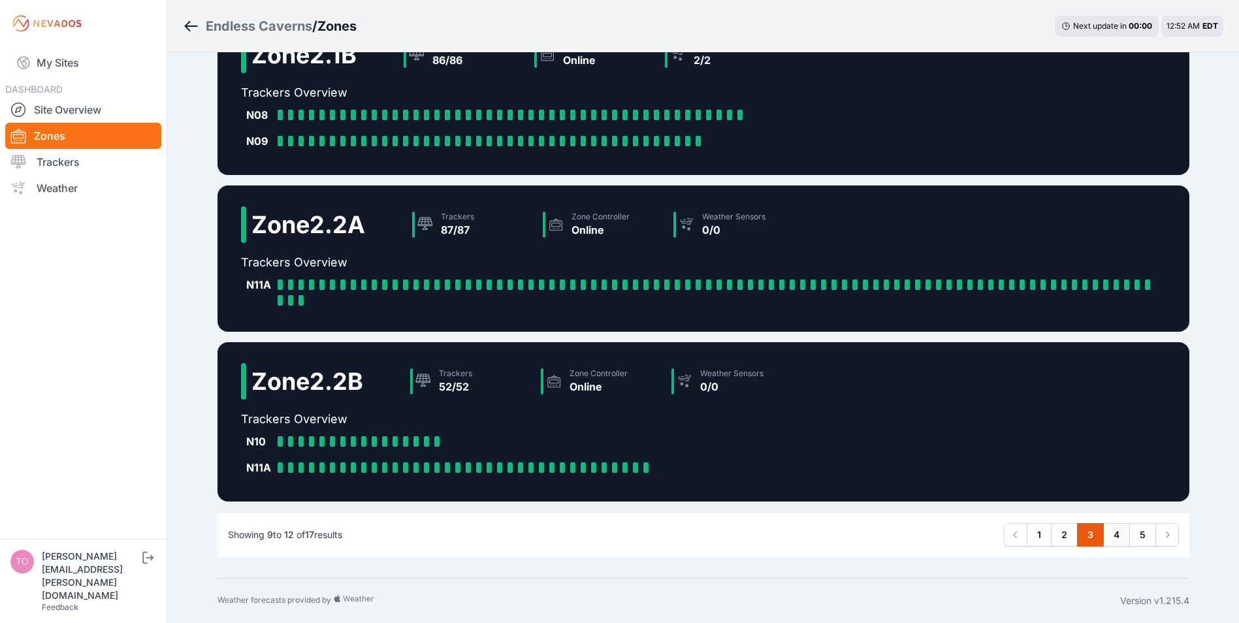
click at [1117, 536] on link "4" at bounding box center [1116, 535] width 27 height 24
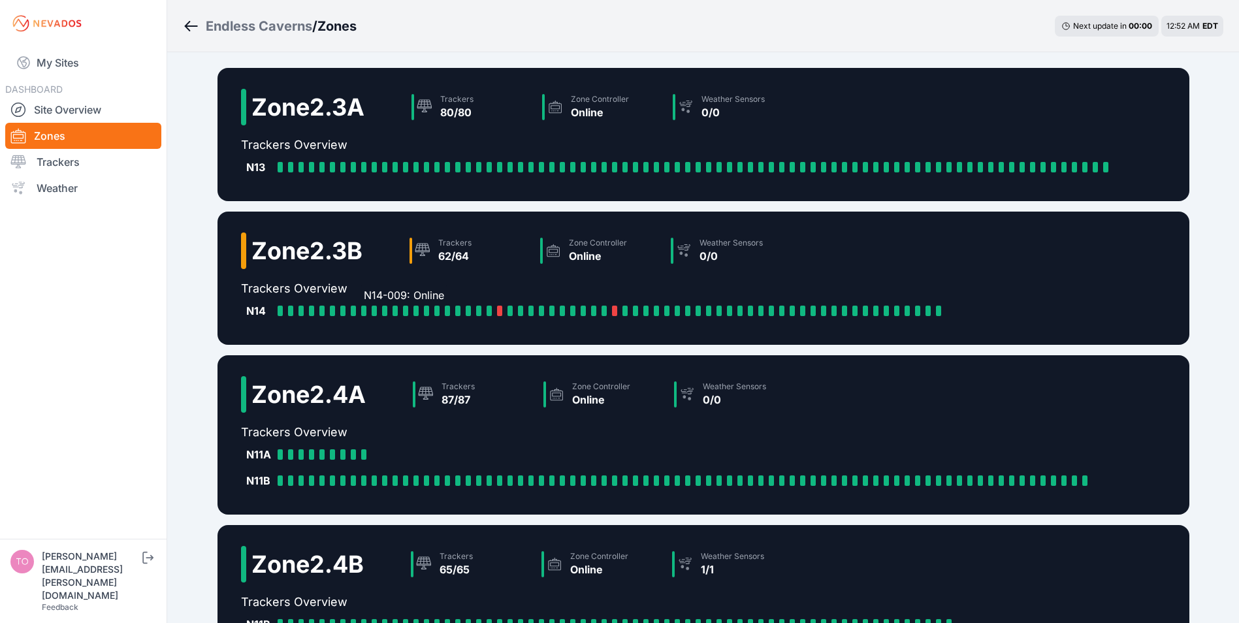
click at [364, 312] on div at bounding box center [363, 311] width 5 height 10
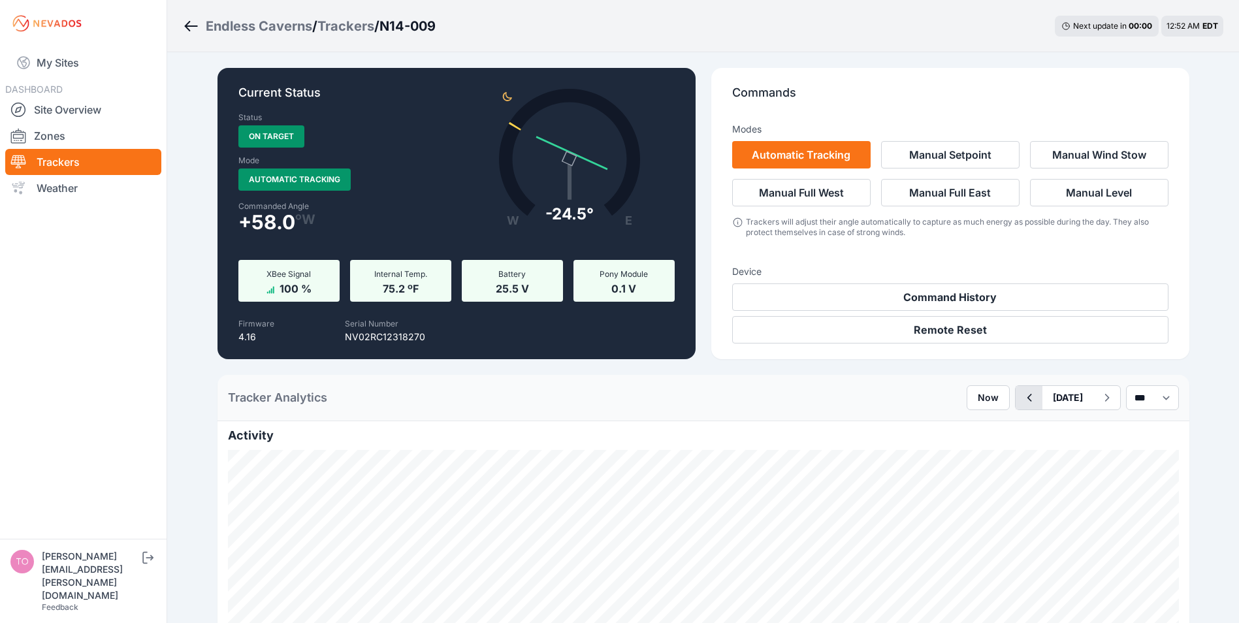
click at [1021, 404] on icon "button" at bounding box center [1029, 398] width 16 height 16
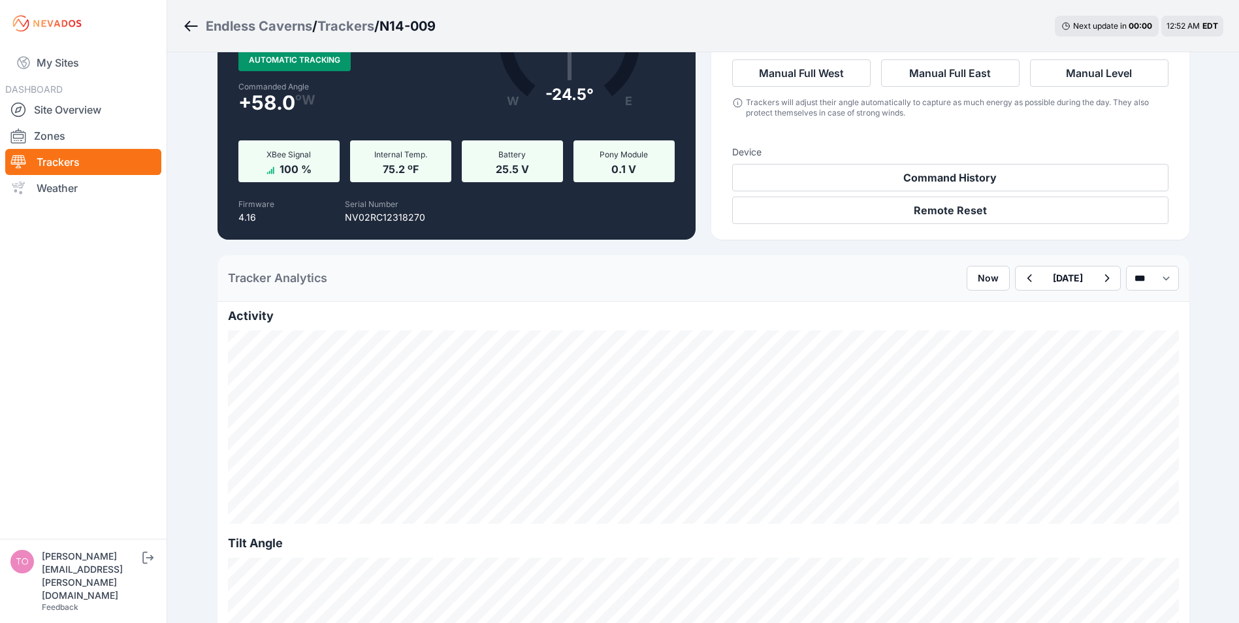
scroll to position [131, 0]
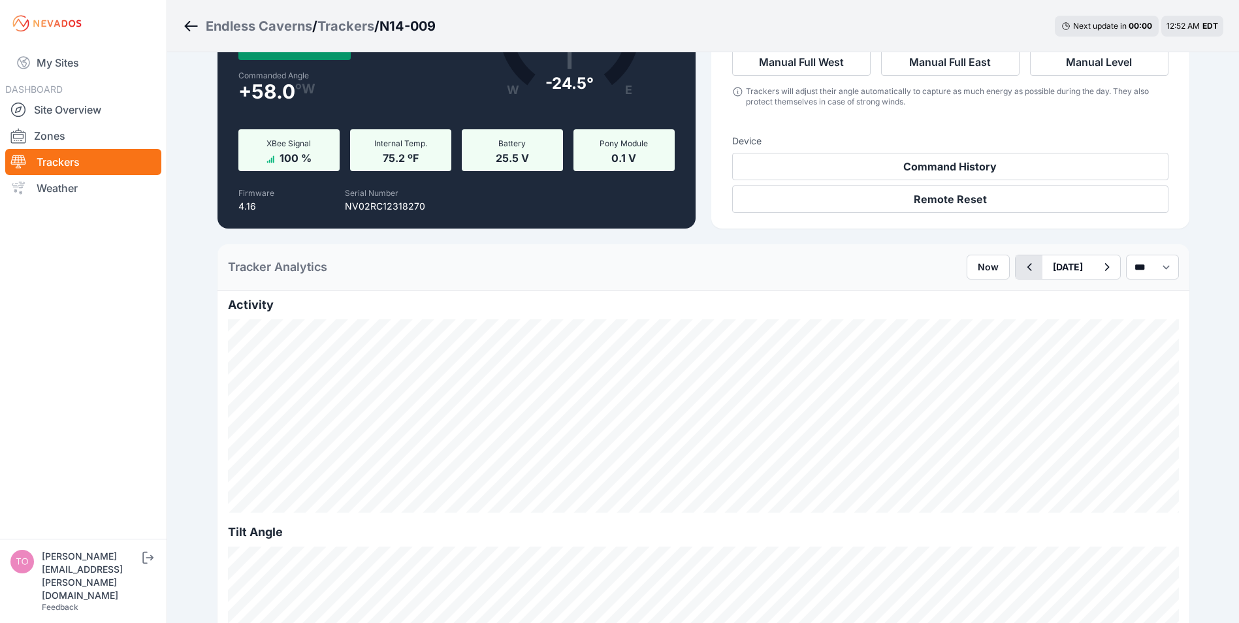
click at [1021, 264] on icon "button" at bounding box center [1029, 267] width 16 height 16
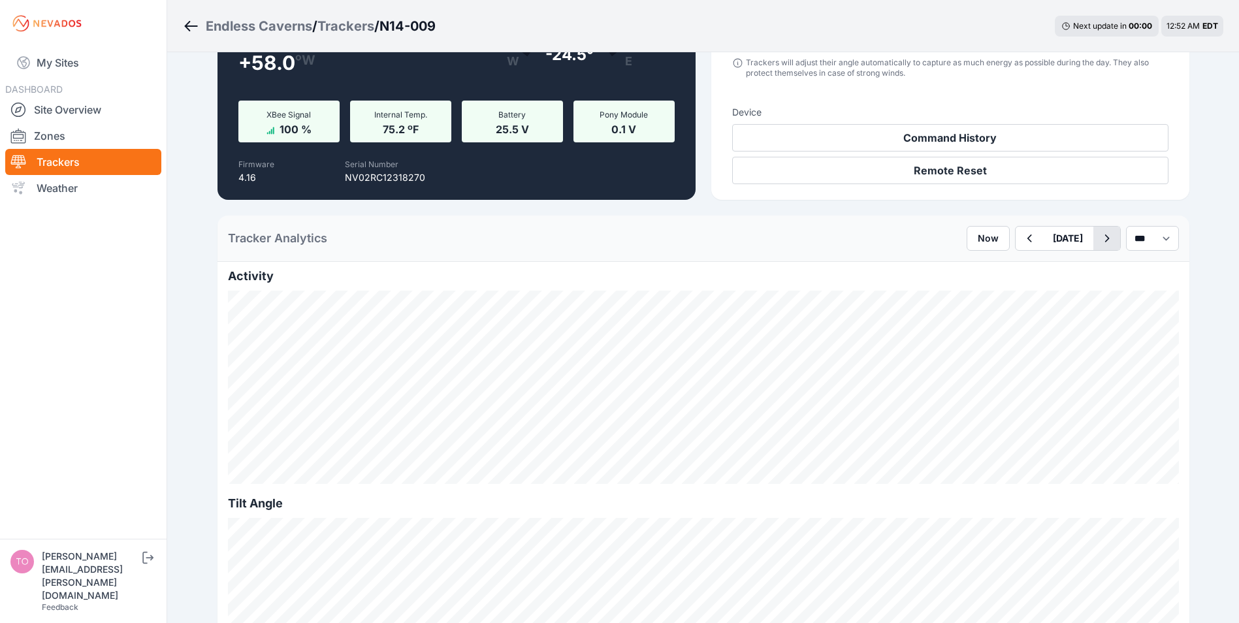
scroll to position [196, 0]
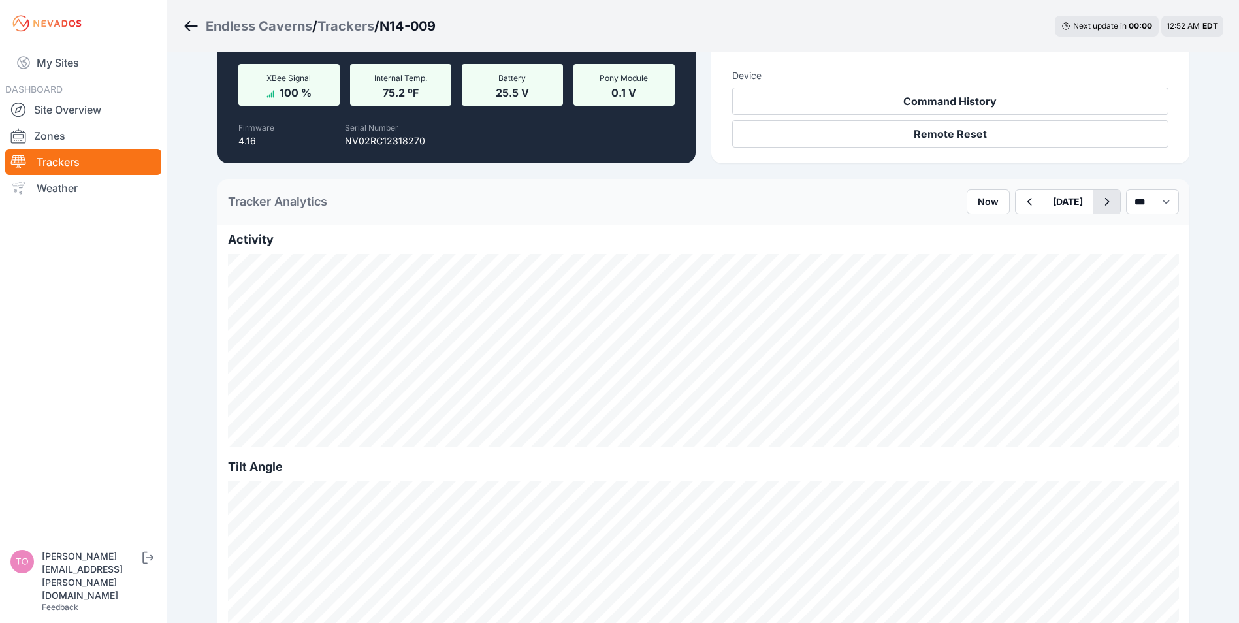
click at [1099, 203] on icon "button" at bounding box center [1107, 202] width 16 height 16
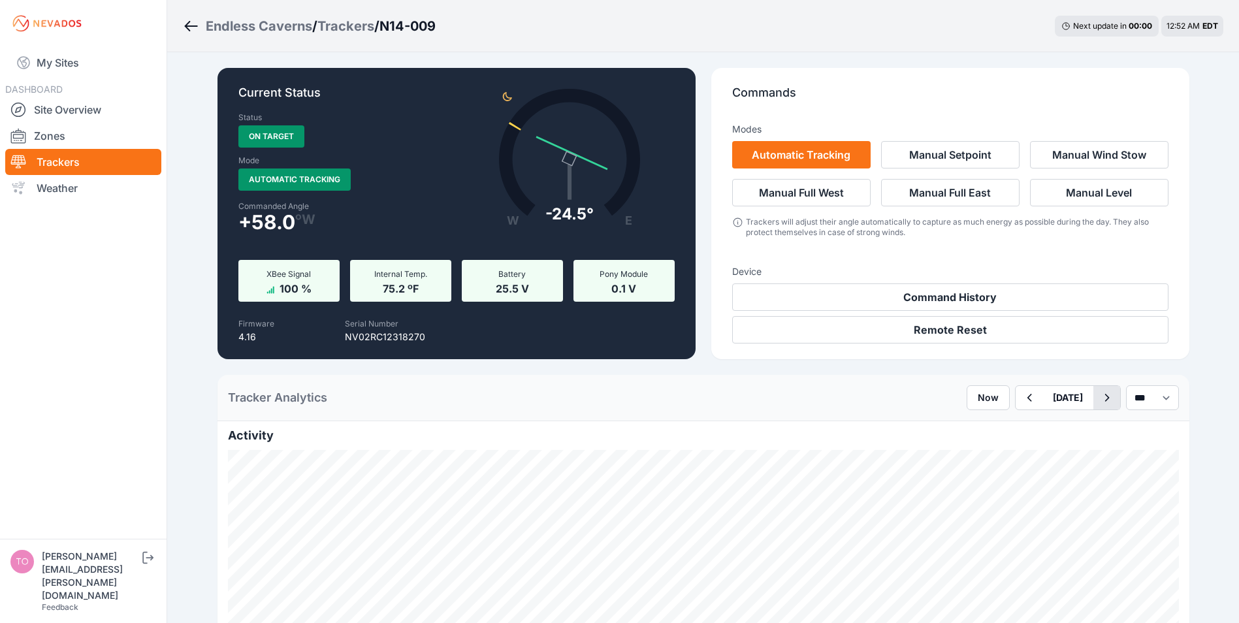
click at [1099, 398] on icon "button" at bounding box center [1107, 398] width 16 height 16
click at [47, 138] on link "Zones" at bounding box center [83, 136] width 156 height 26
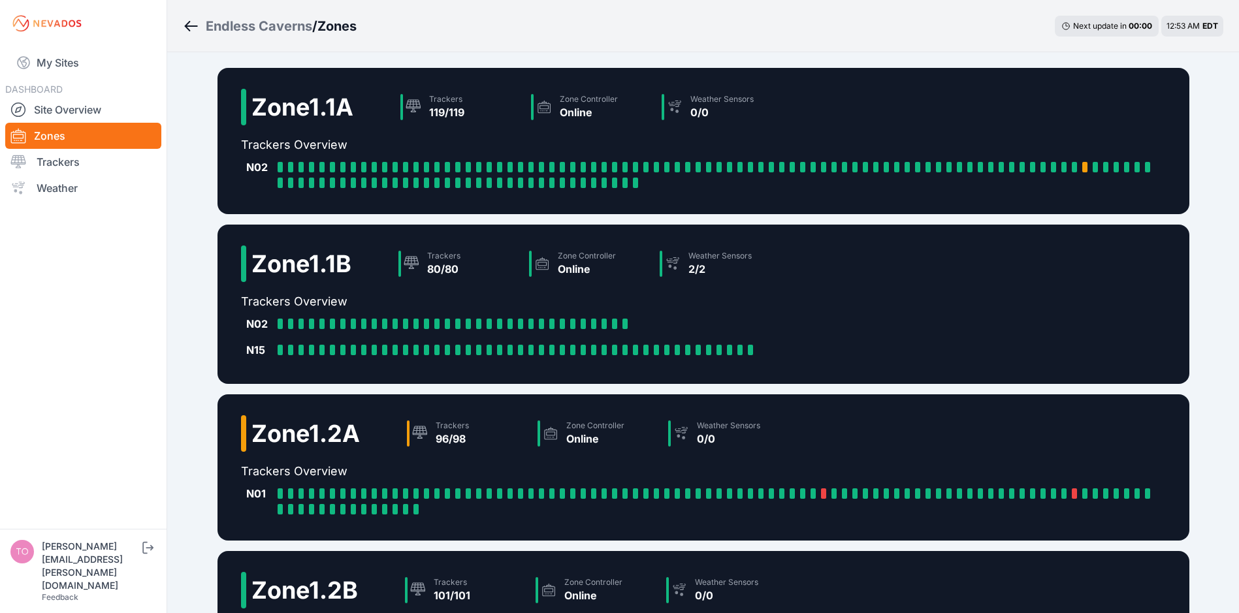
drag, startPoint x: 1084, startPoint y: 165, endPoint x: 936, endPoint y: 197, distance: 151.8
click at [935, 197] on div "Zone 1.1A Trackers 119/119 Zone Controller Online Weather Sensors 0/0 Trackers …" at bounding box center [703, 141] width 972 height 146
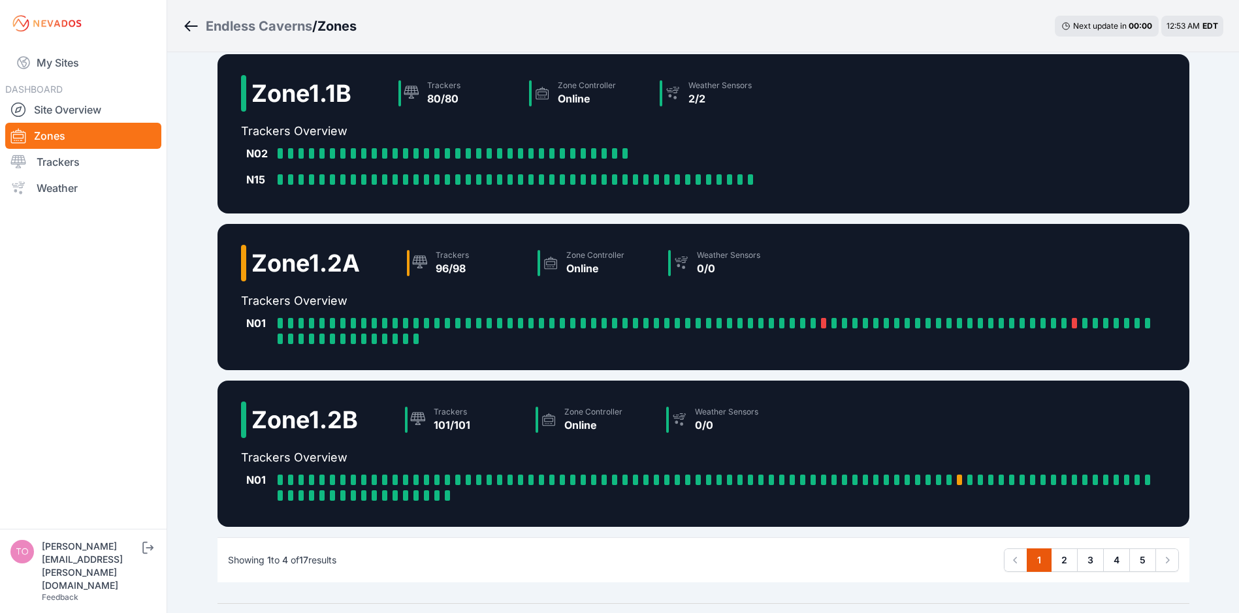
scroll to position [206, 0]
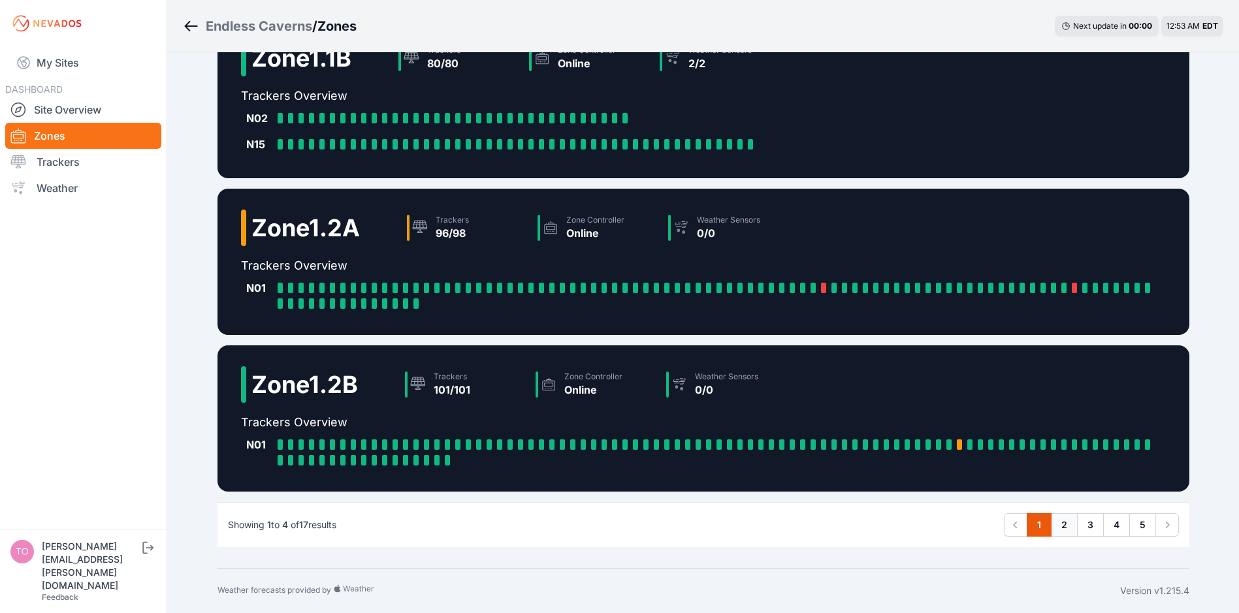
click at [1067, 523] on link "2" at bounding box center [1064, 525] width 27 height 24
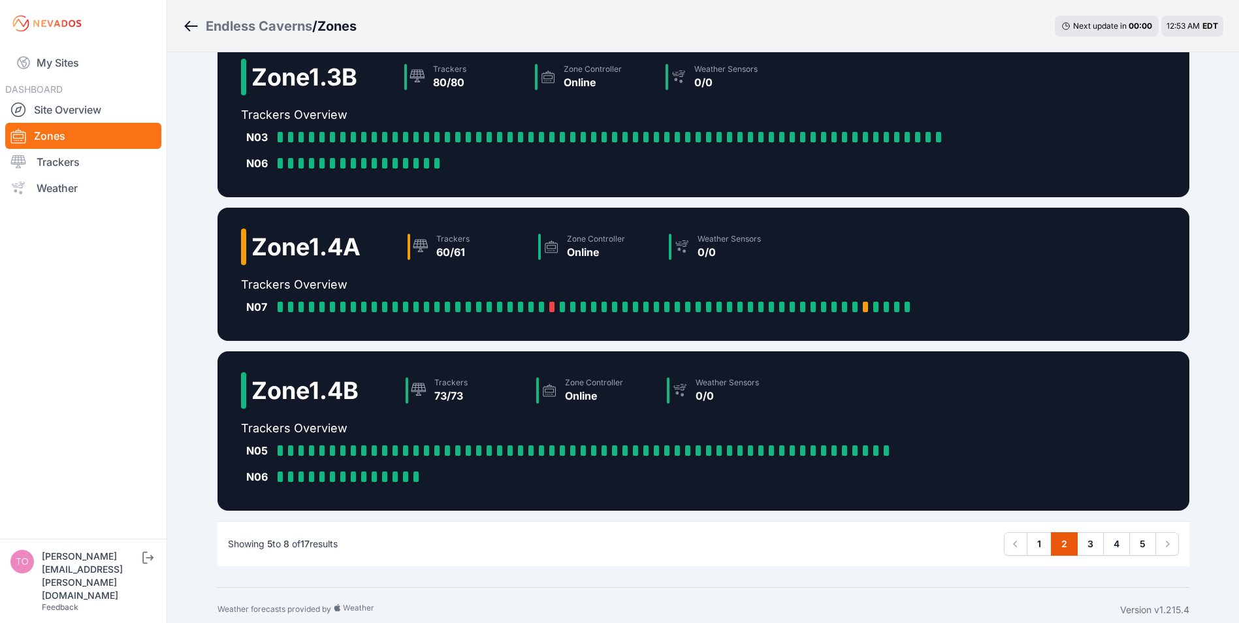
scroll to position [209, 0]
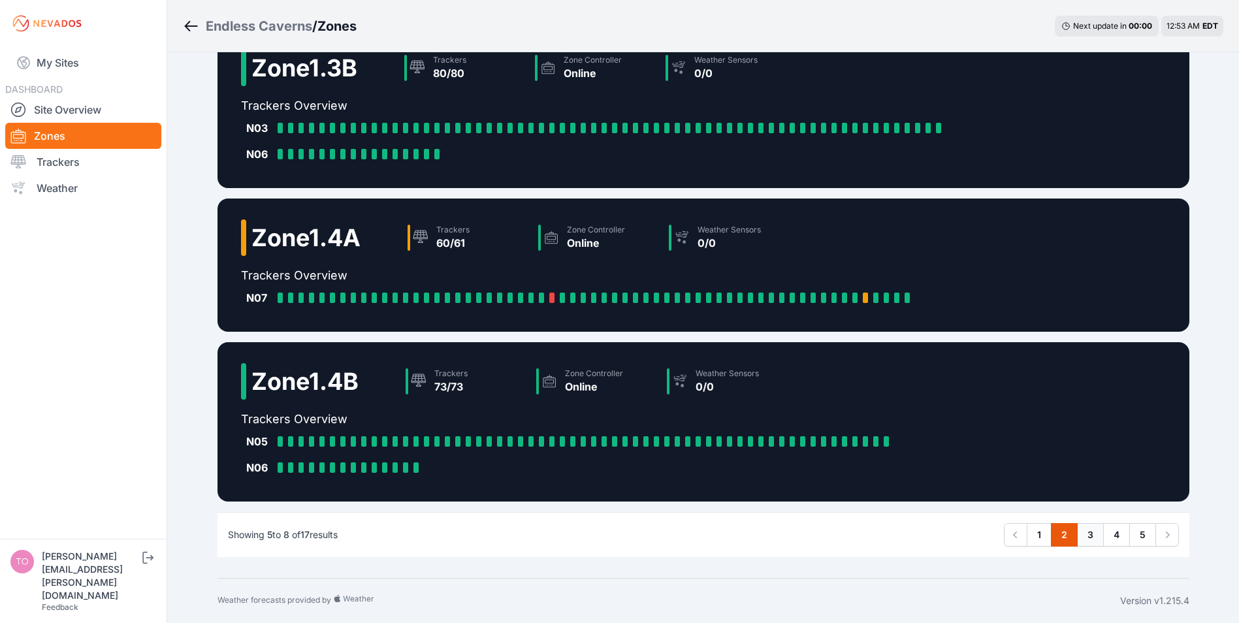
click at [1080, 530] on link "3" at bounding box center [1090, 535] width 27 height 24
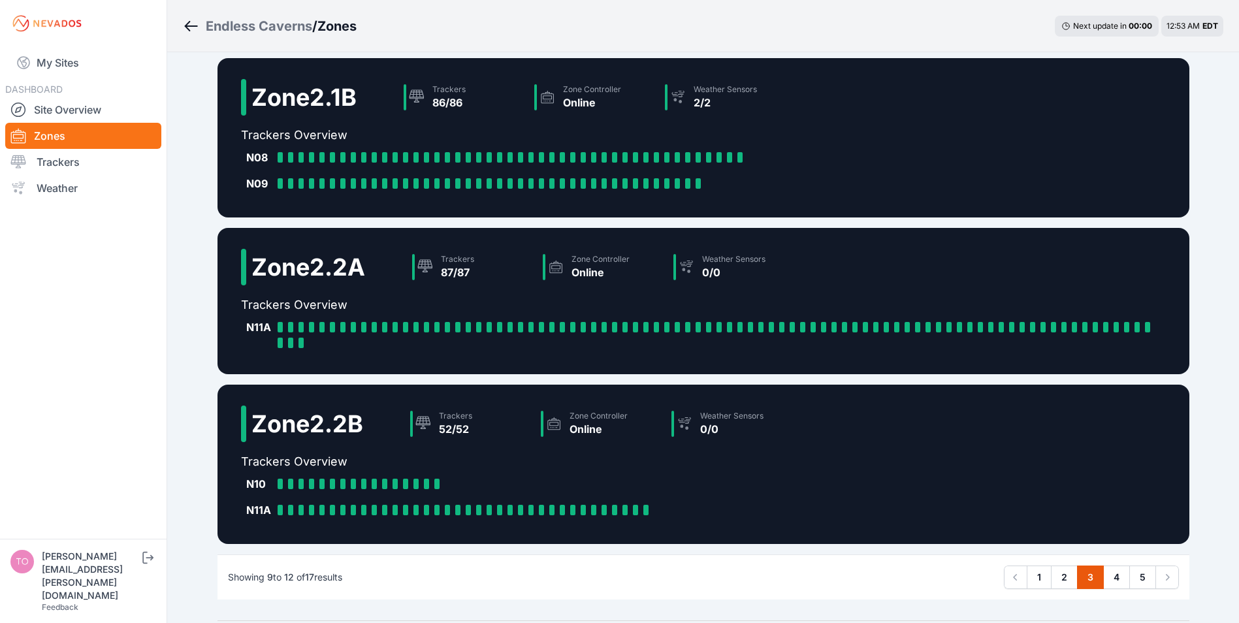
scroll to position [209, 0]
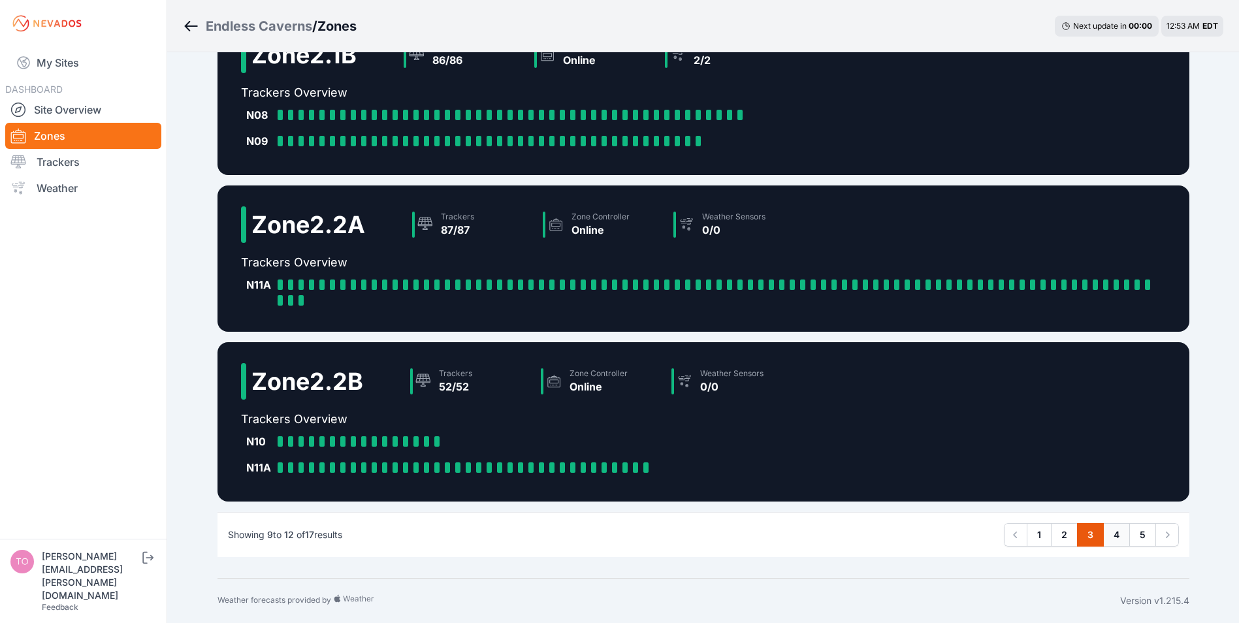
click at [1115, 537] on link "4" at bounding box center [1116, 535] width 27 height 24
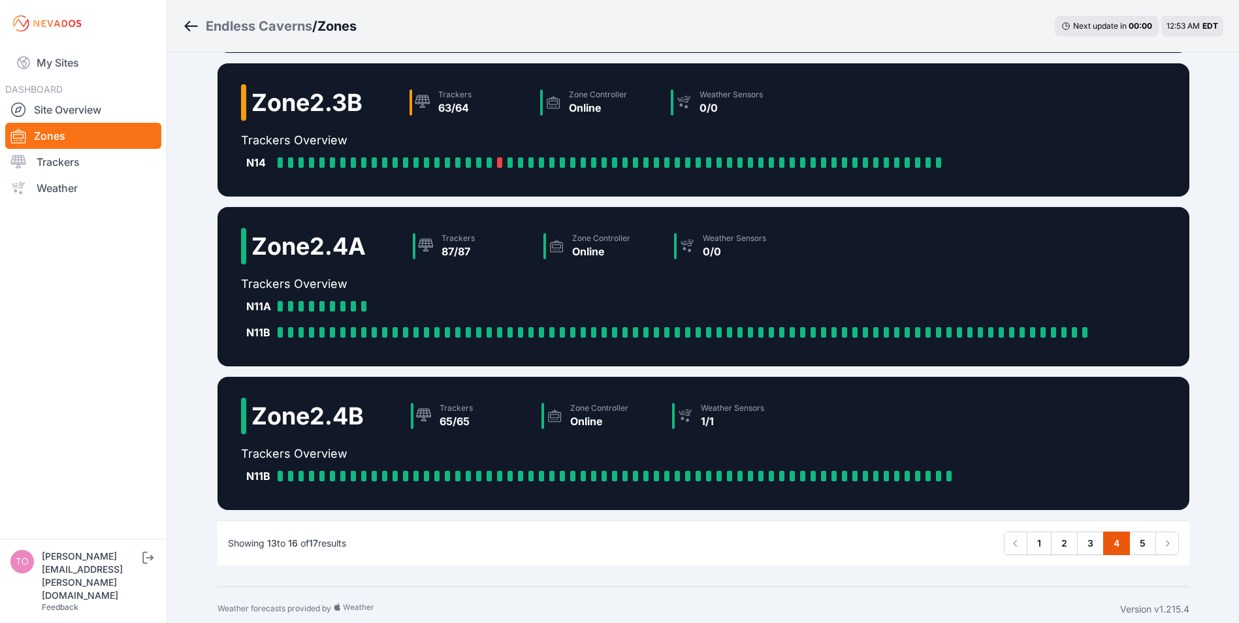
scroll to position [157, 0]
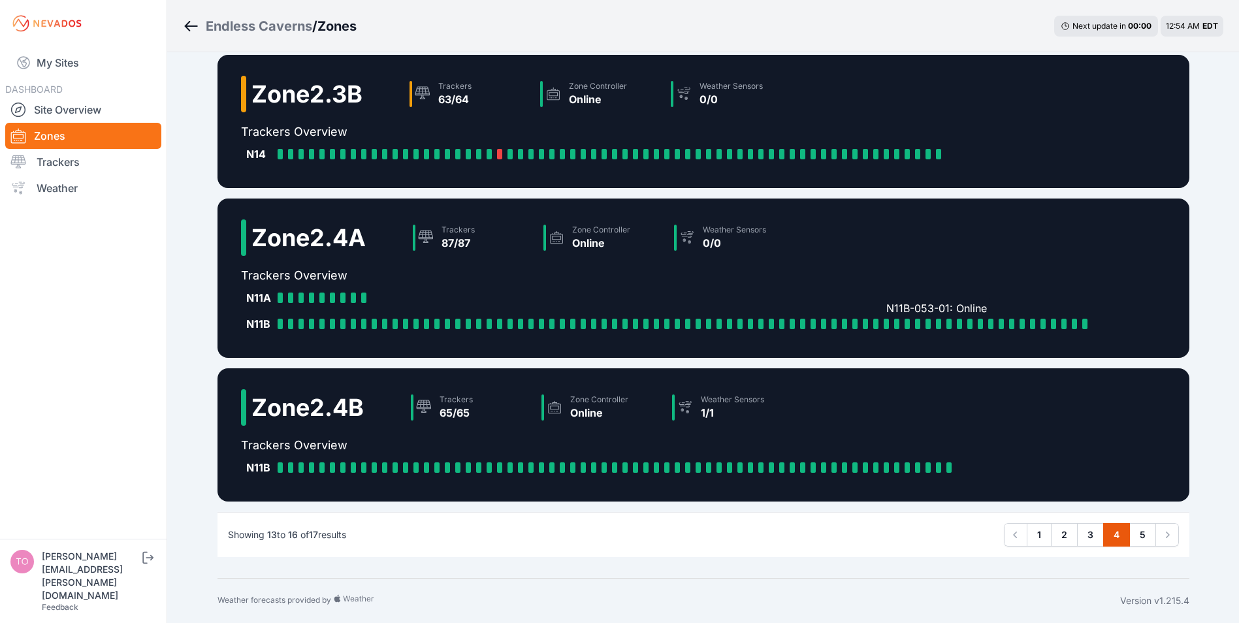
click at [885, 323] on div at bounding box center [886, 324] width 5 height 10
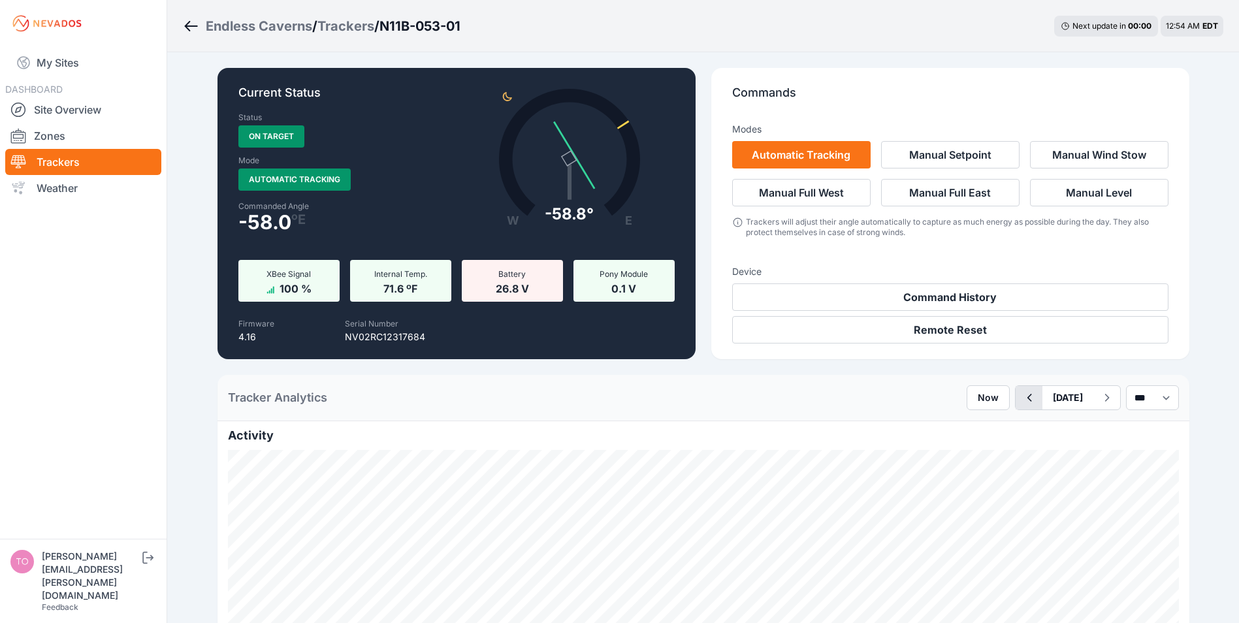
click at [1021, 399] on icon "button" at bounding box center [1029, 398] width 16 height 16
click at [42, 137] on link "Zones" at bounding box center [83, 136] width 156 height 26
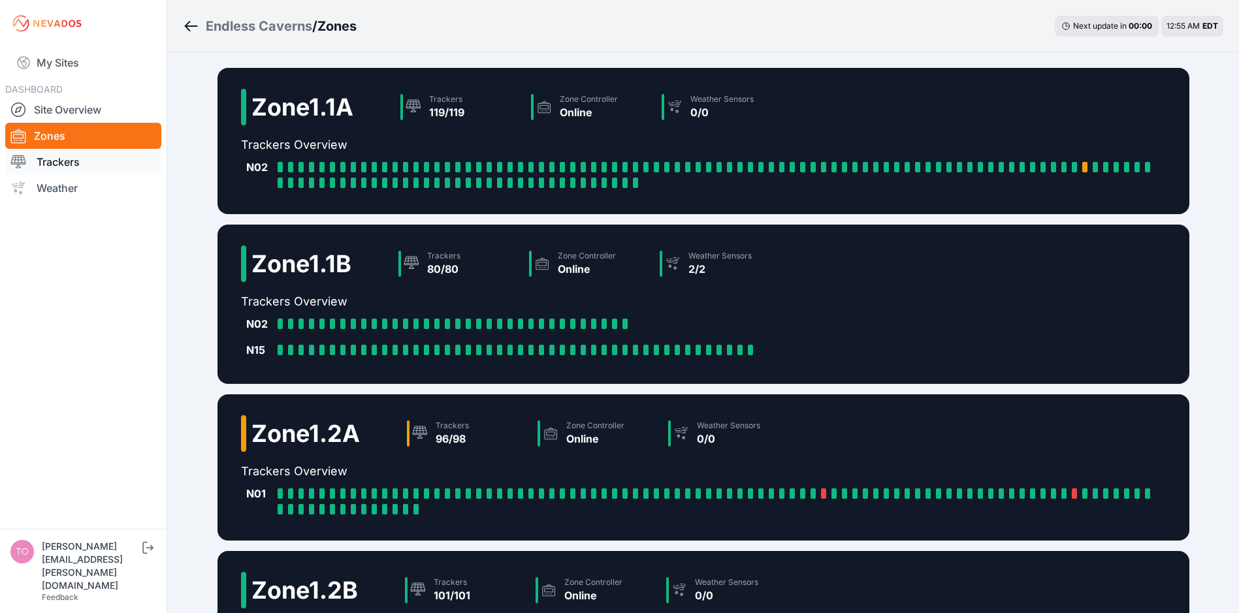
click at [54, 159] on link "Trackers" at bounding box center [83, 162] width 156 height 26
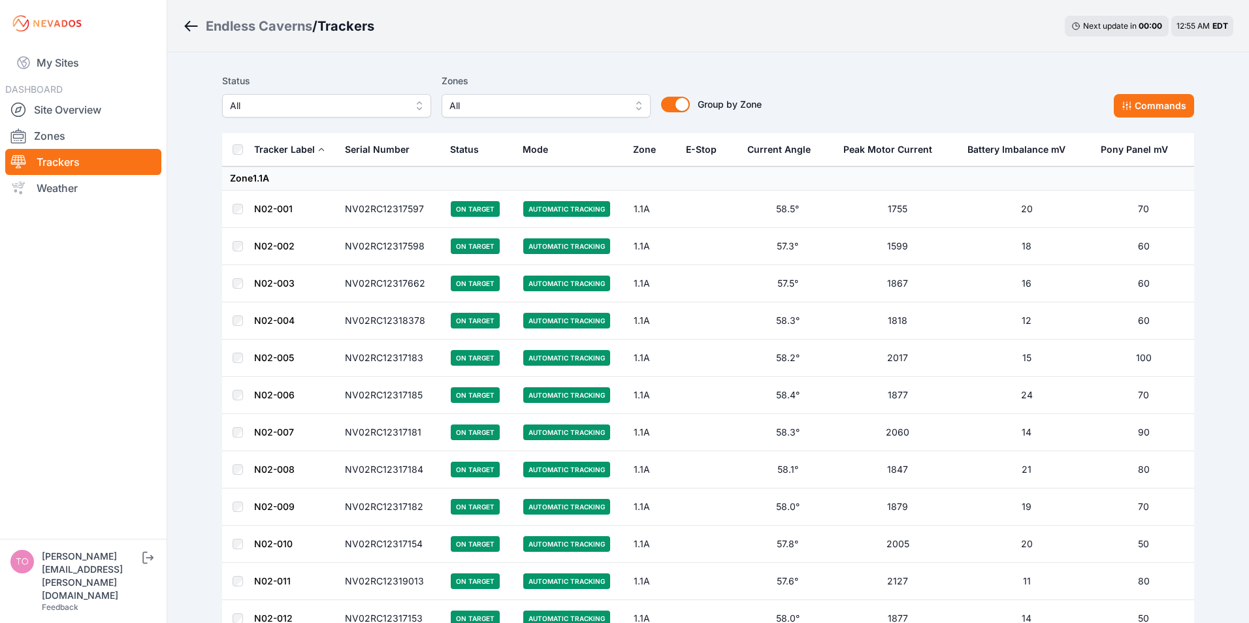
click at [248, 102] on span "All" at bounding box center [317, 106] width 175 height 16
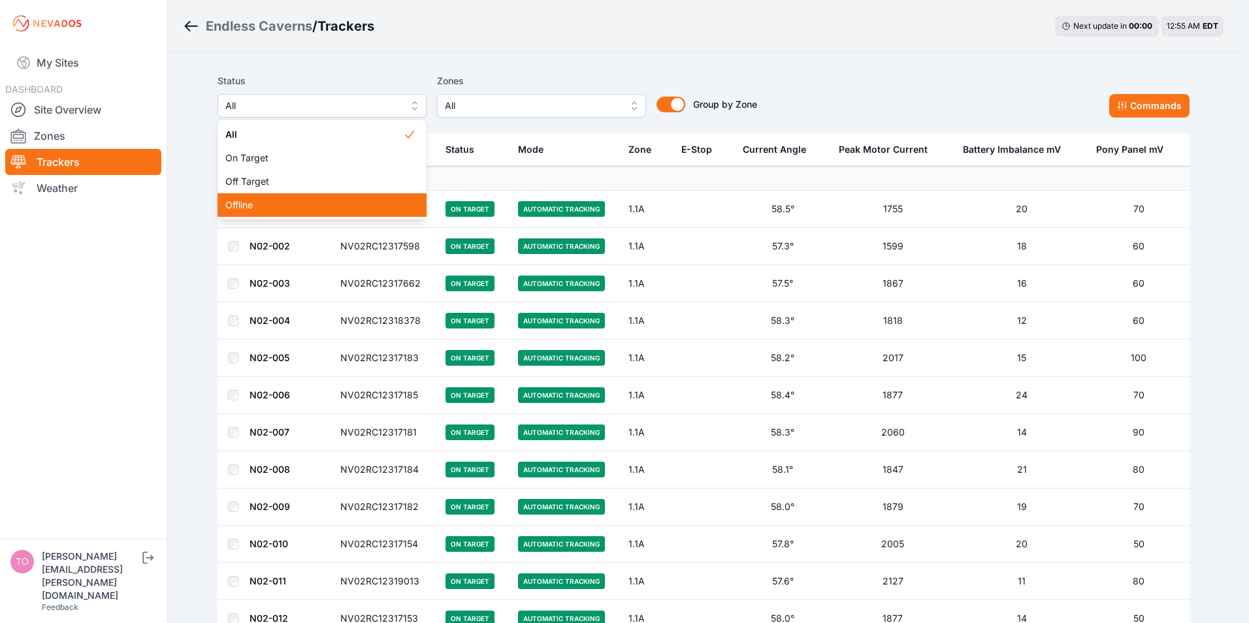
click at [249, 204] on span "Offline" at bounding box center [314, 205] width 178 height 13
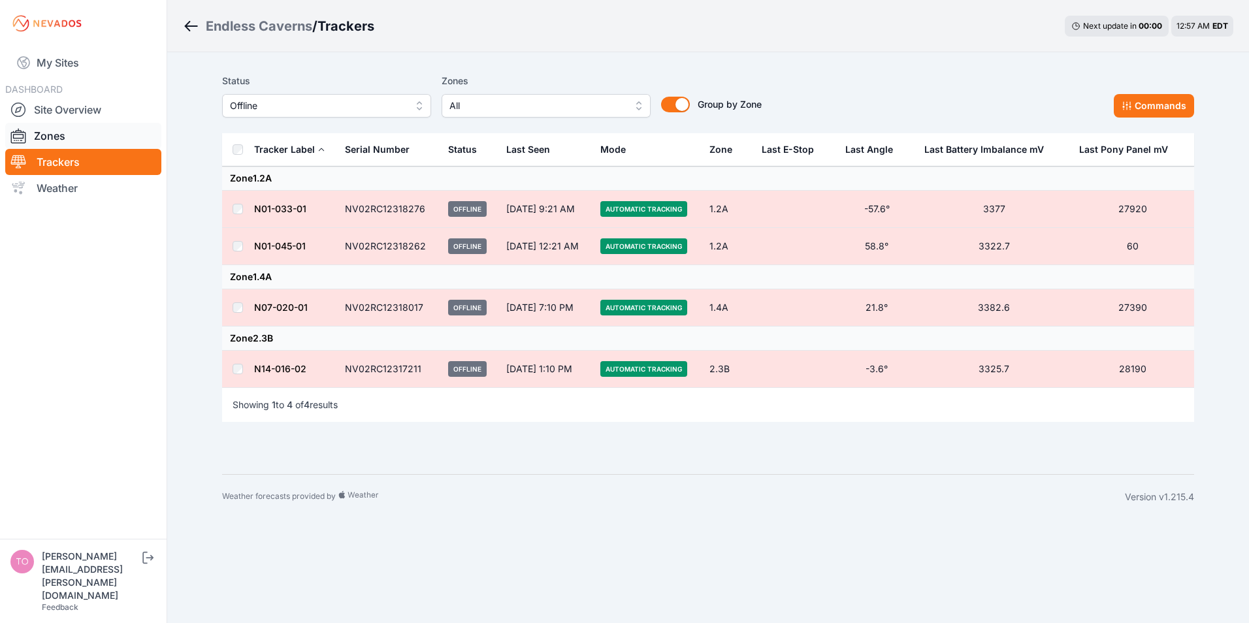
click at [47, 139] on link "Zones" at bounding box center [83, 136] width 156 height 26
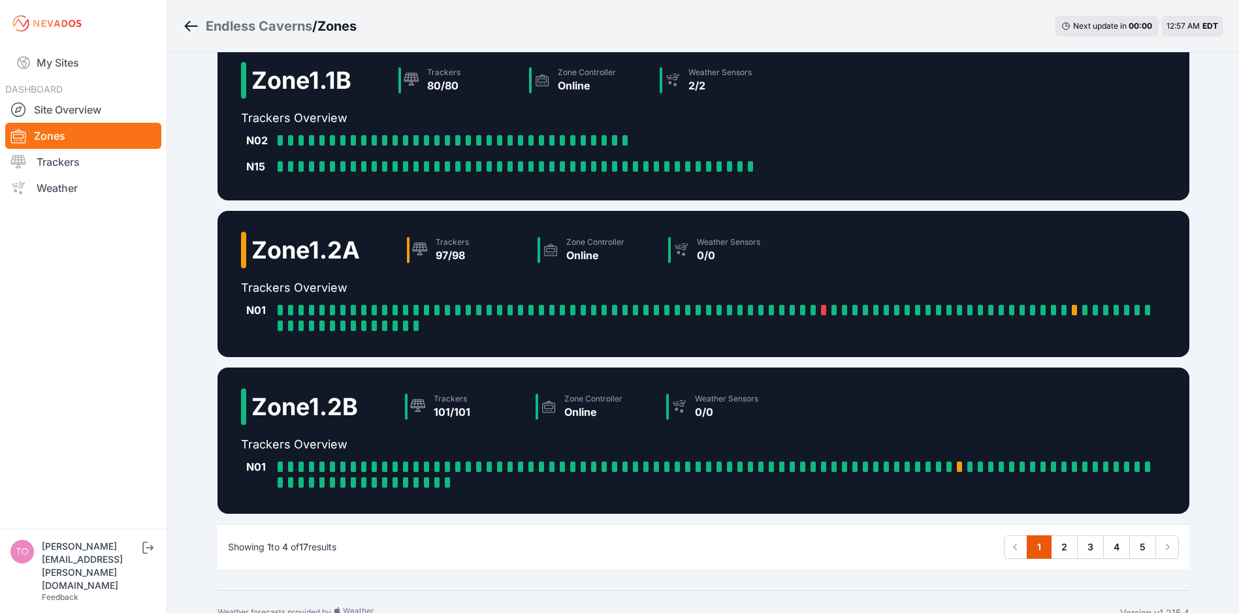
scroll to position [206, 0]
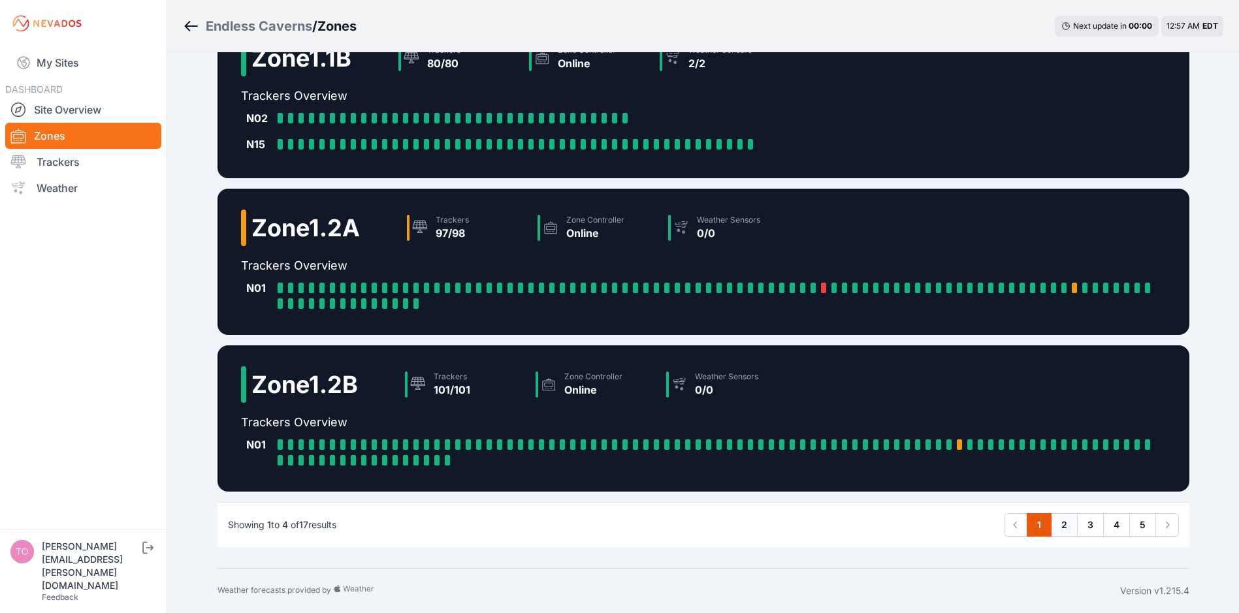
click at [1061, 526] on link "2" at bounding box center [1064, 525] width 27 height 24
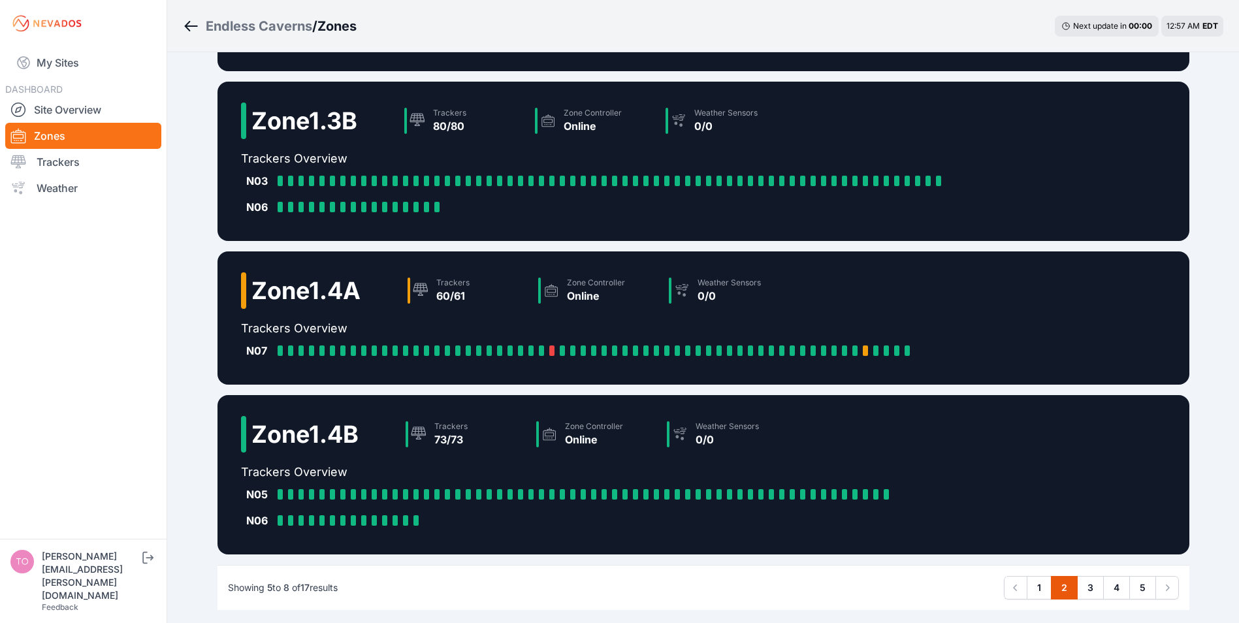
scroll to position [209, 0]
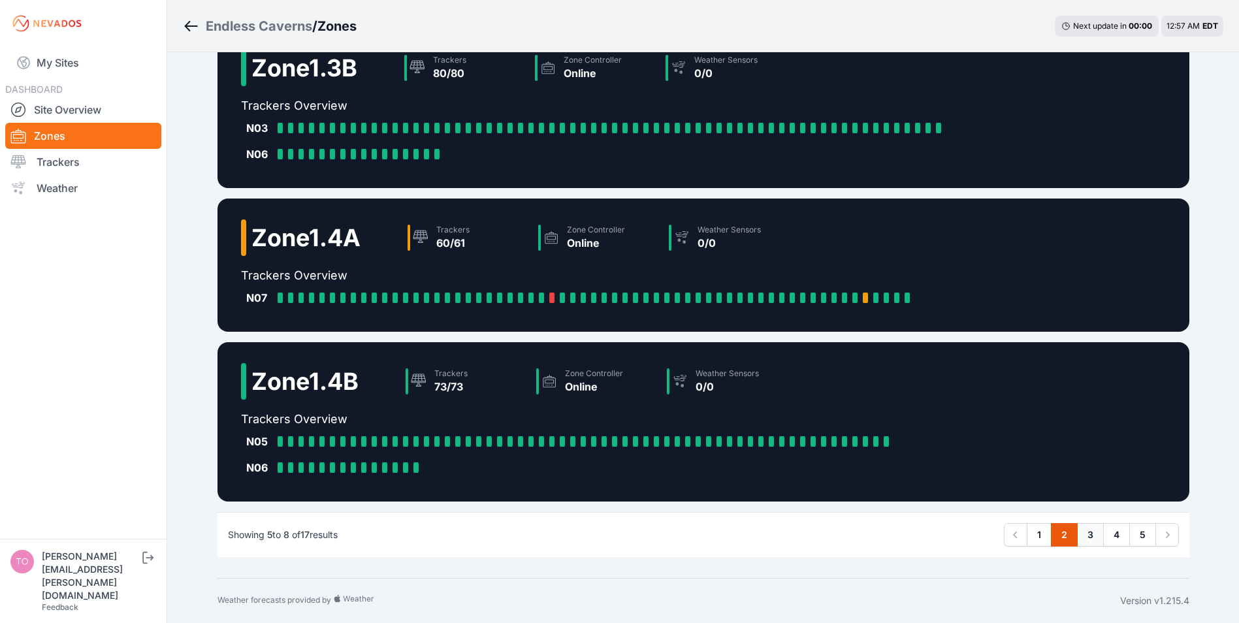
click at [1092, 535] on link "3" at bounding box center [1090, 535] width 27 height 24
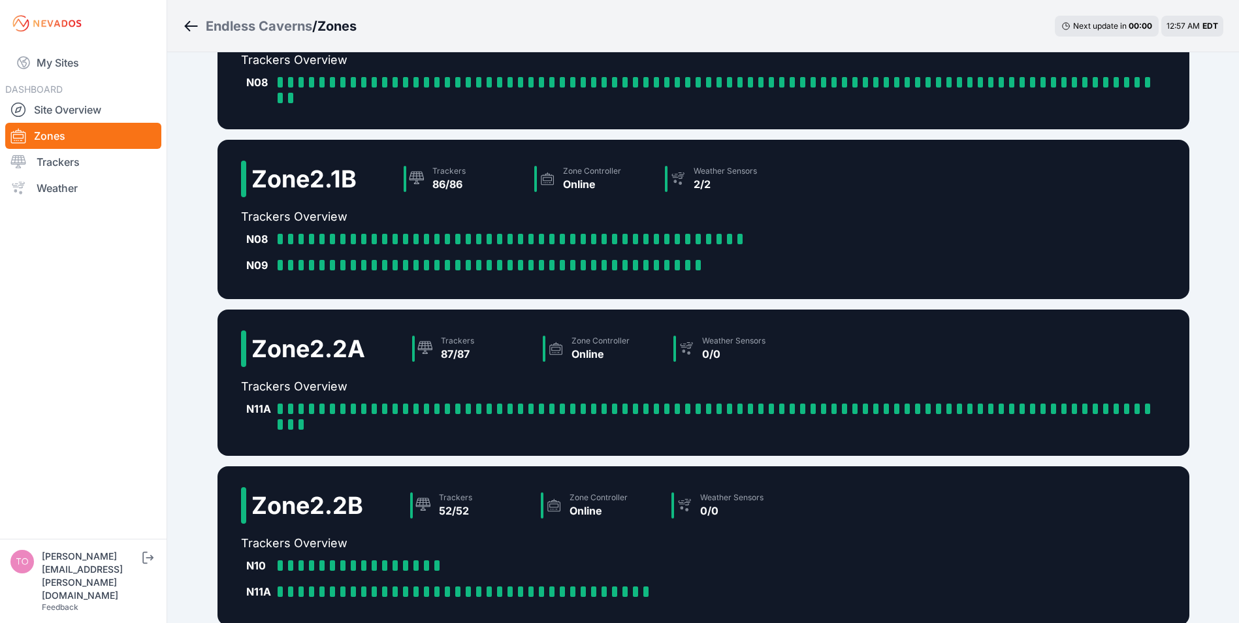
scroll to position [209, 0]
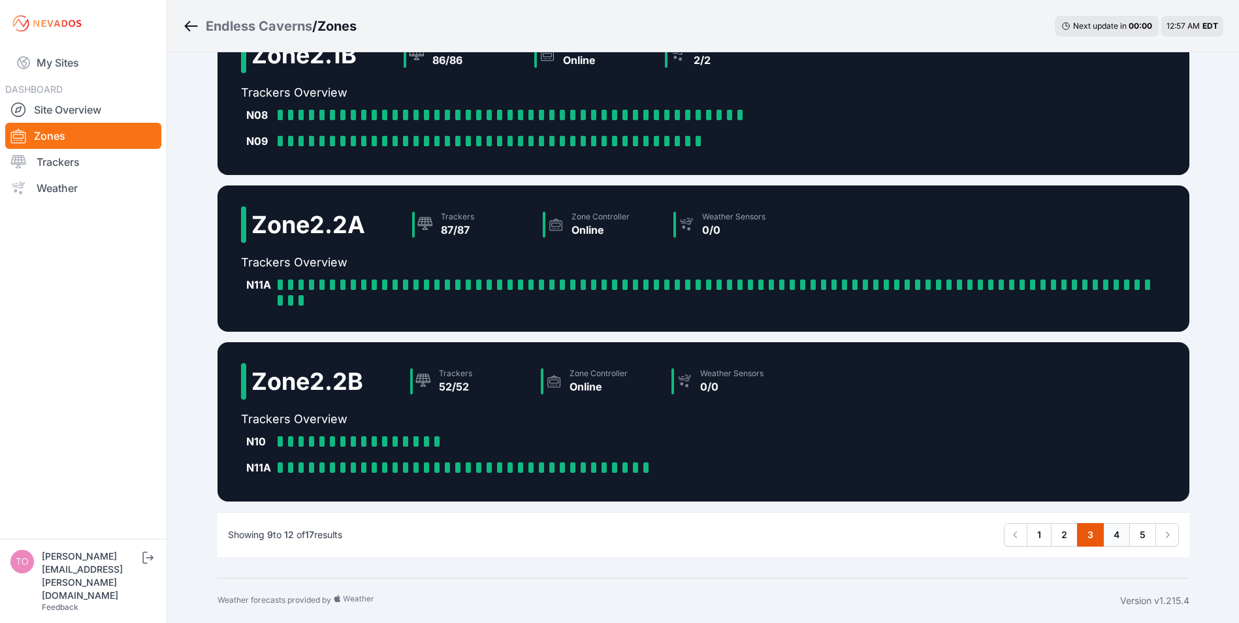
click at [1116, 528] on link "4" at bounding box center [1116, 535] width 27 height 24
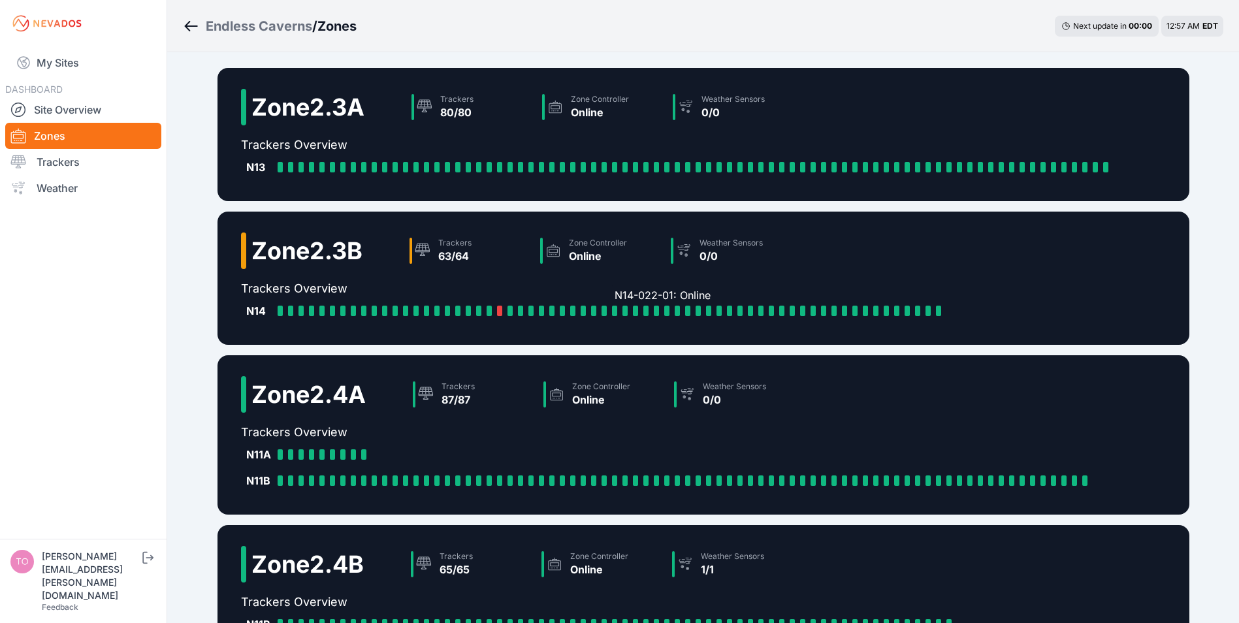
click at [615, 312] on div at bounding box center [614, 311] width 5 height 10
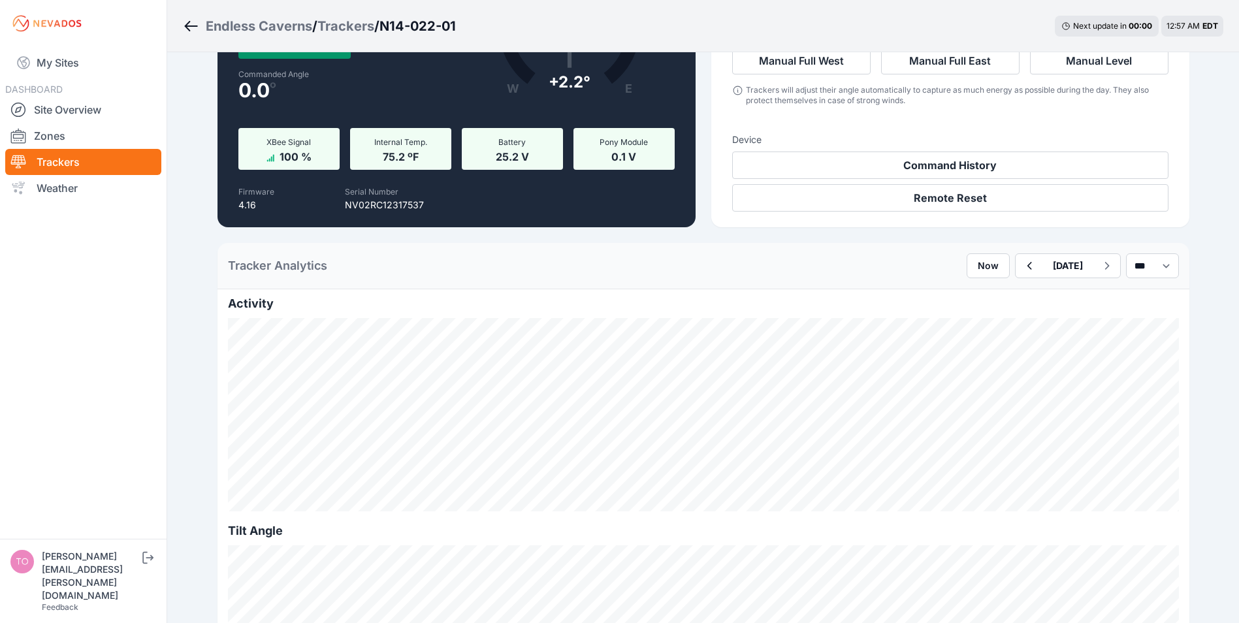
scroll to position [131, 0]
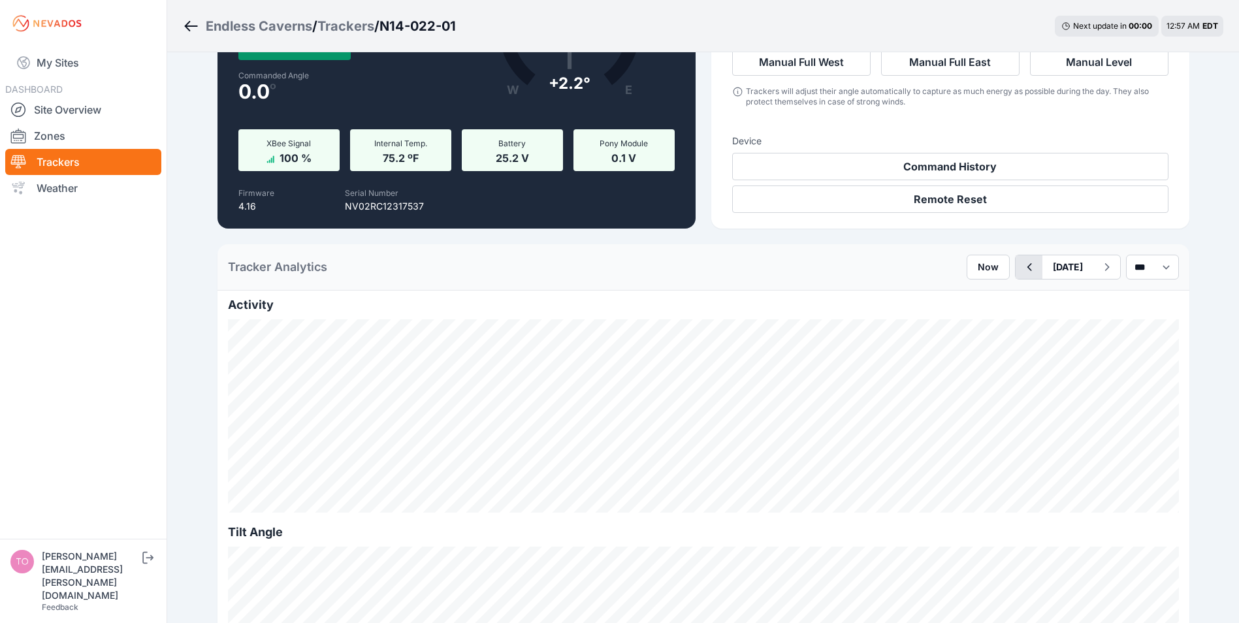
click at [1021, 268] on icon "button" at bounding box center [1029, 267] width 16 height 16
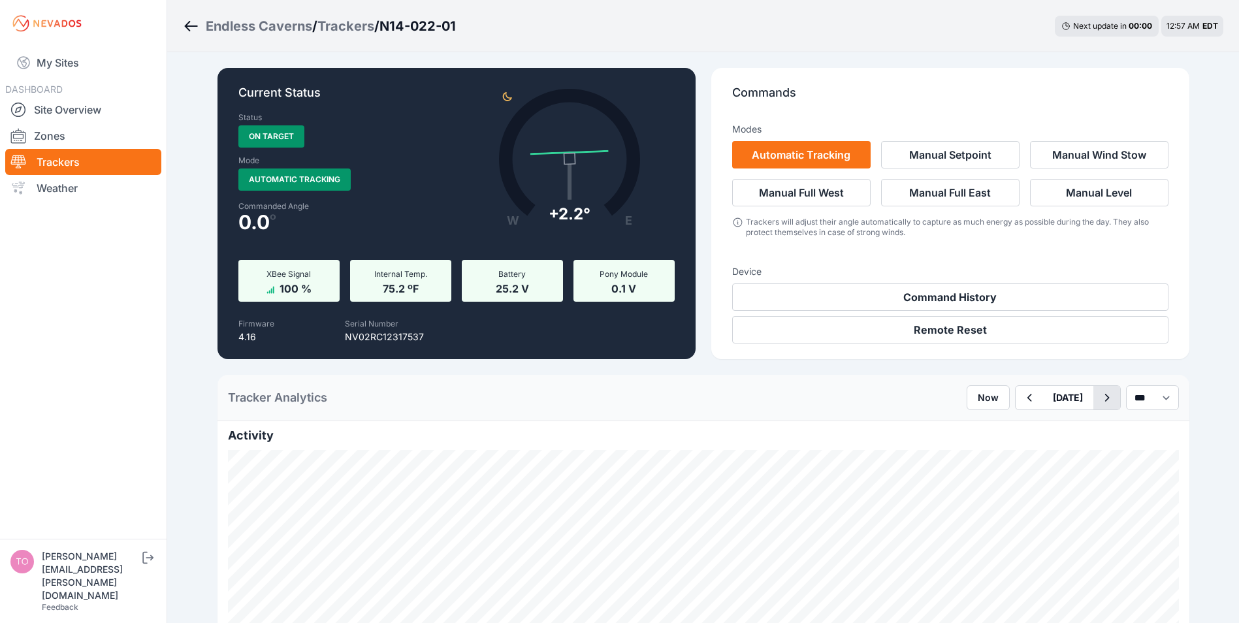
click at [1099, 396] on icon "button" at bounding box center [1107, 398] width 16 height 16
click at [1021, 400] on icon "button" at bounding box center [1029, 398] width 16 height 16
click at [1027, 397] on icon "button" at bounding box center [1029, 398] width 5 height 8
click at [1099, 399] on icon "button" at bounding box center [1107, 398] width 16 height 16
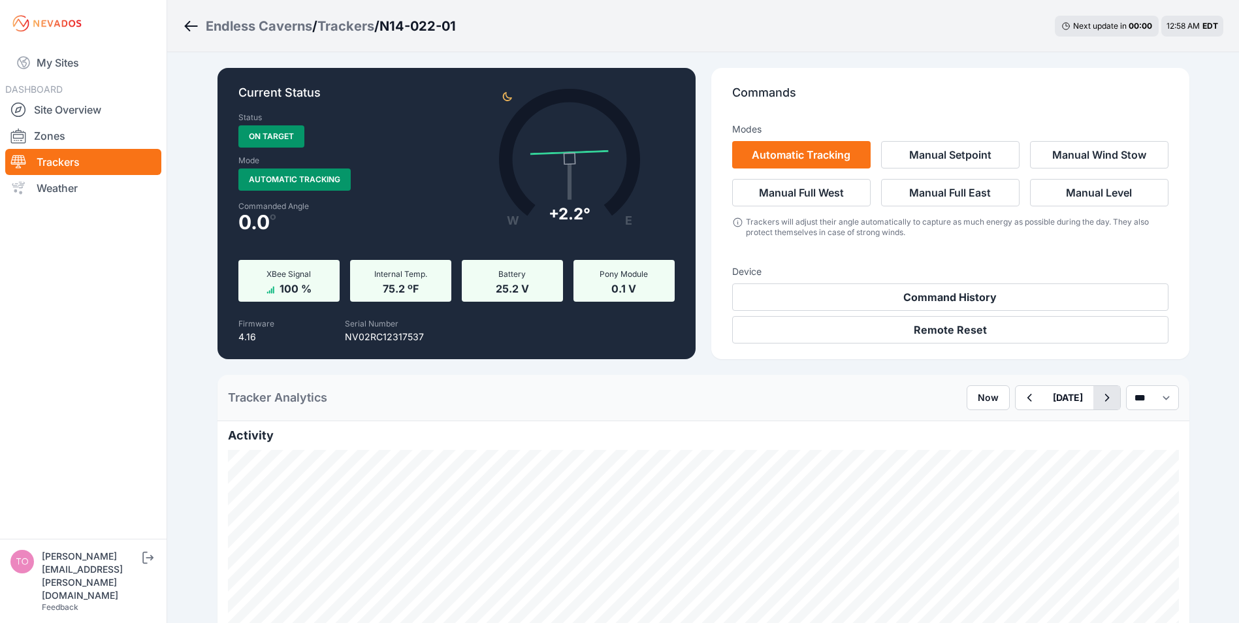
click at [1099, 399] on icon "button" at bounding box center [1107, 398] width 16 height 16
click at [1104, 398] on icon "button" at bounding box center [1106, 398] width 5 height 8
click at [46, 138] on link "Zones" at bounding box center [83, 136] width 156 height 26
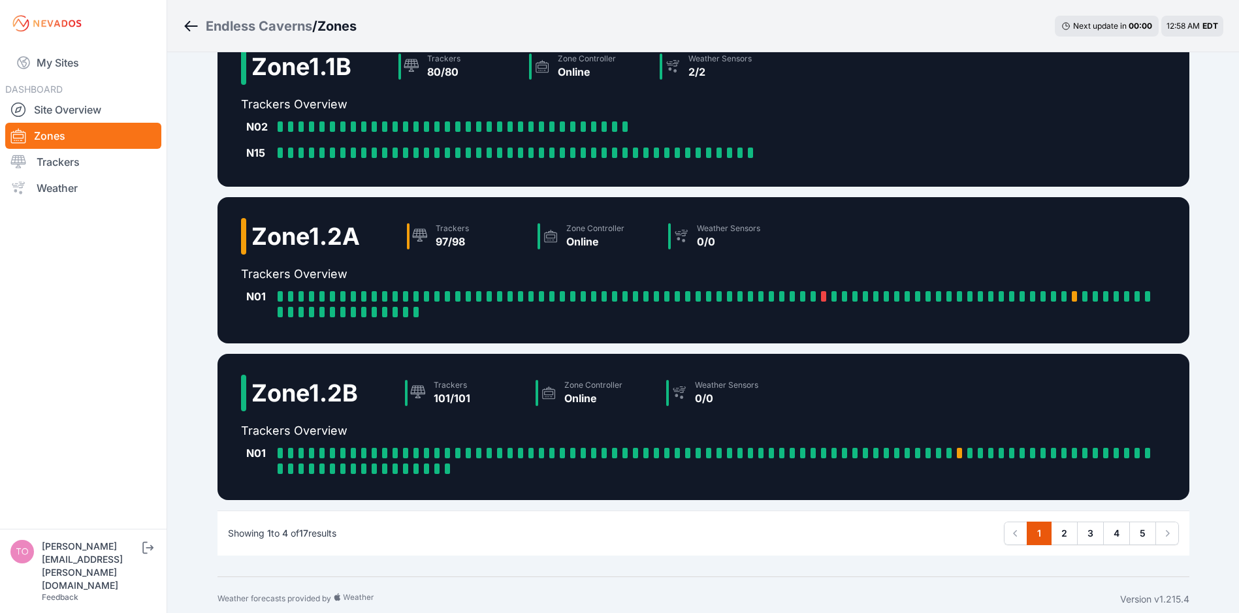
scroll to position [206, 0]
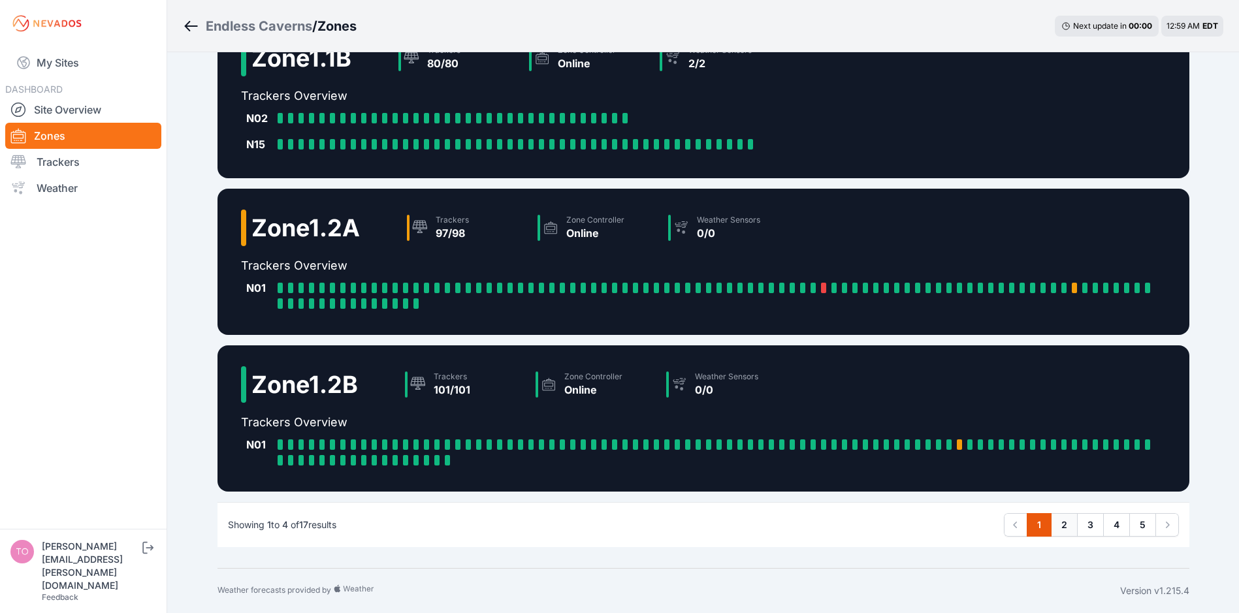
click at [1062, 528] on link "2" at bounding box center [1064, 525] width 27 height 24
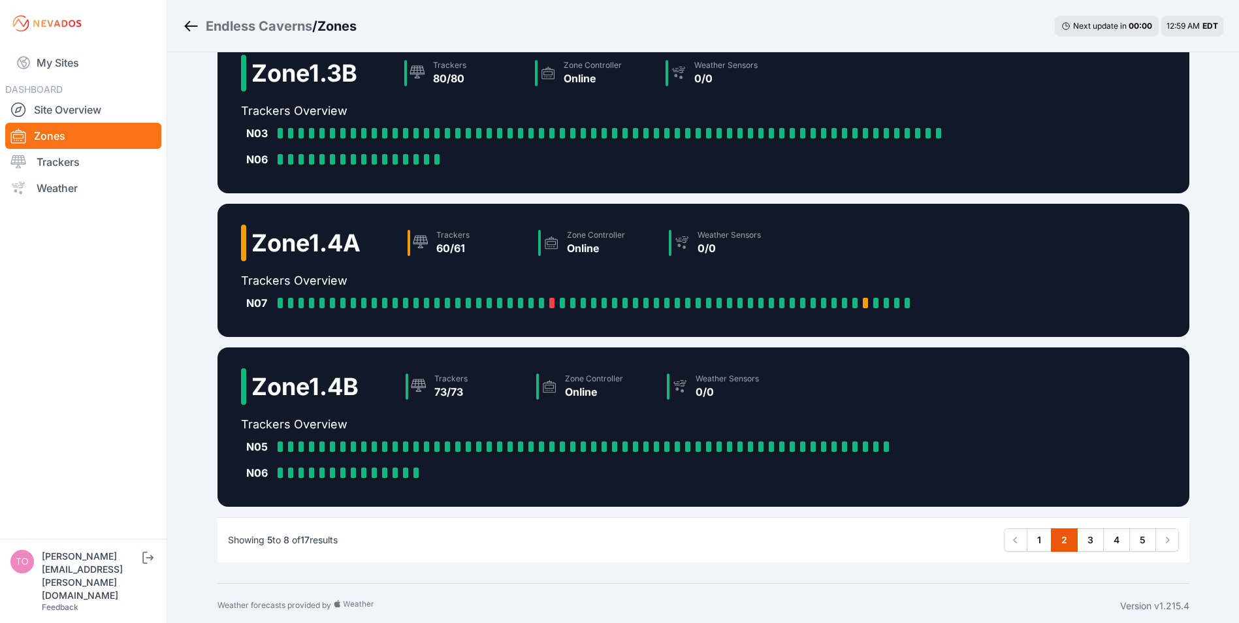
scroll to position [209, 0]
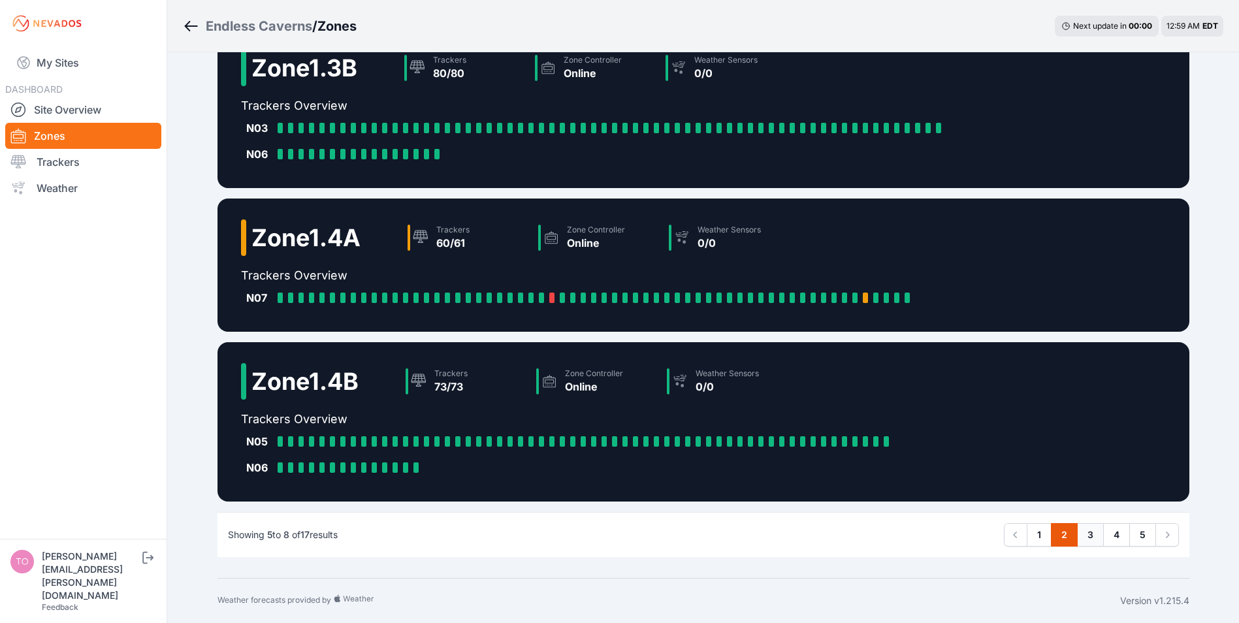
click at [1089, 534] on link "3" at bounding box center [1090, 535] width 27 height 24
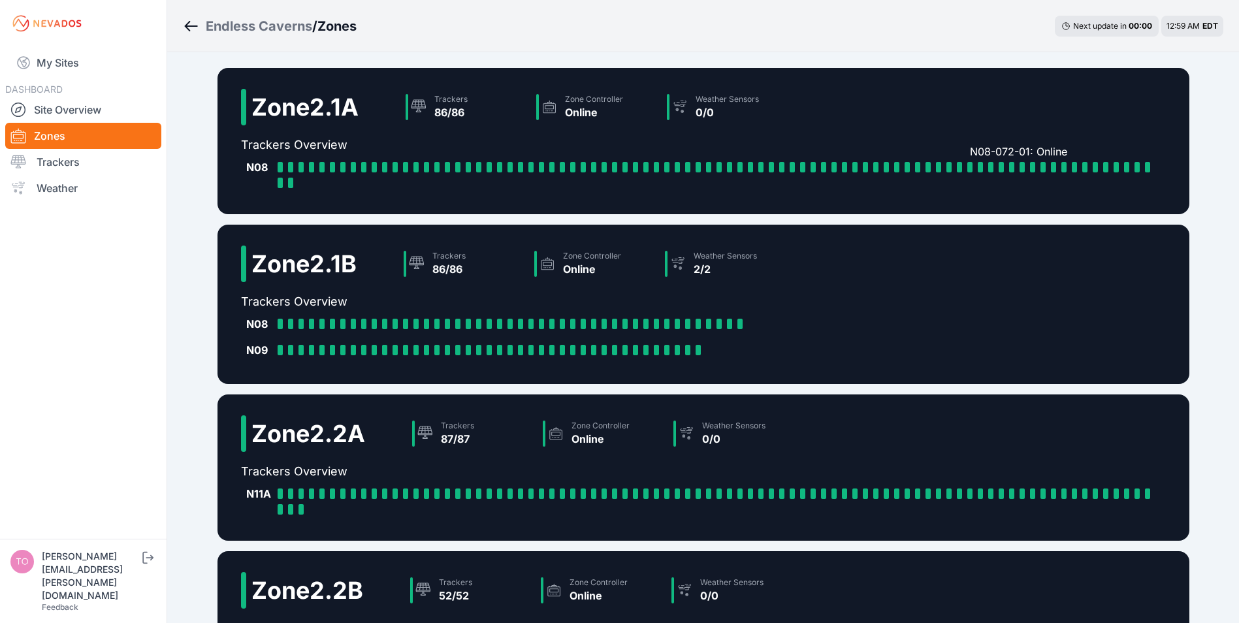
click at [969, 167] on div at bounding box center [969, 167] width 5 height 10
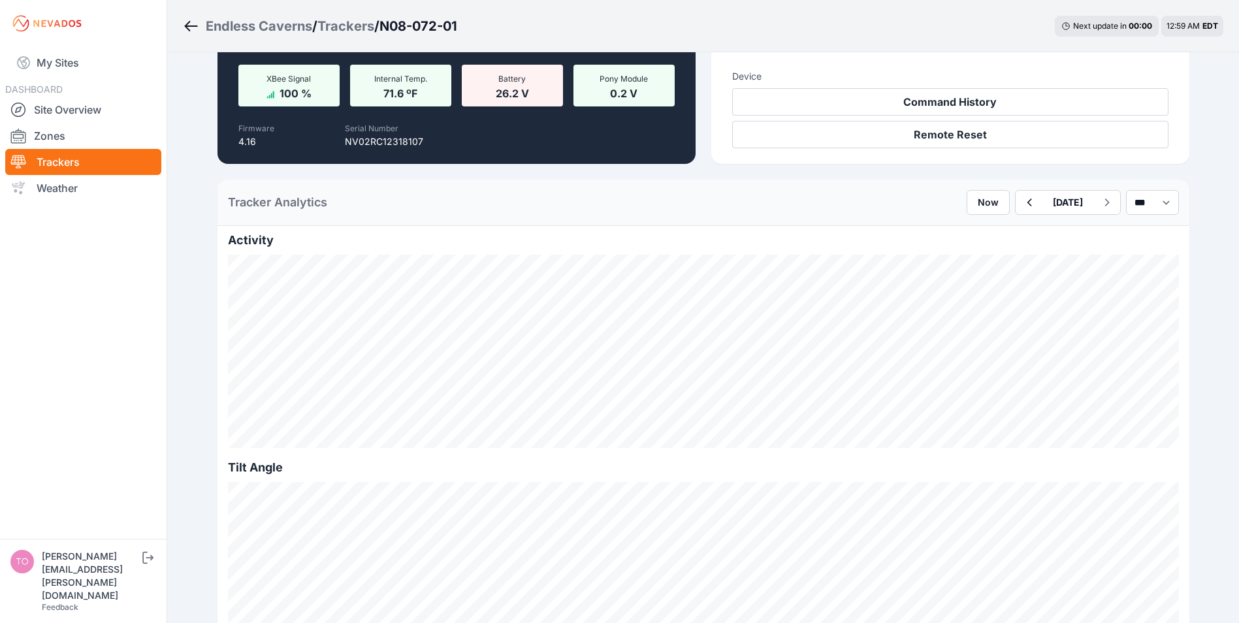
scroll to position [196, 0]
click at [1021, 203] on icon "button" at bounding box center [1029, 202] width 16 height 16
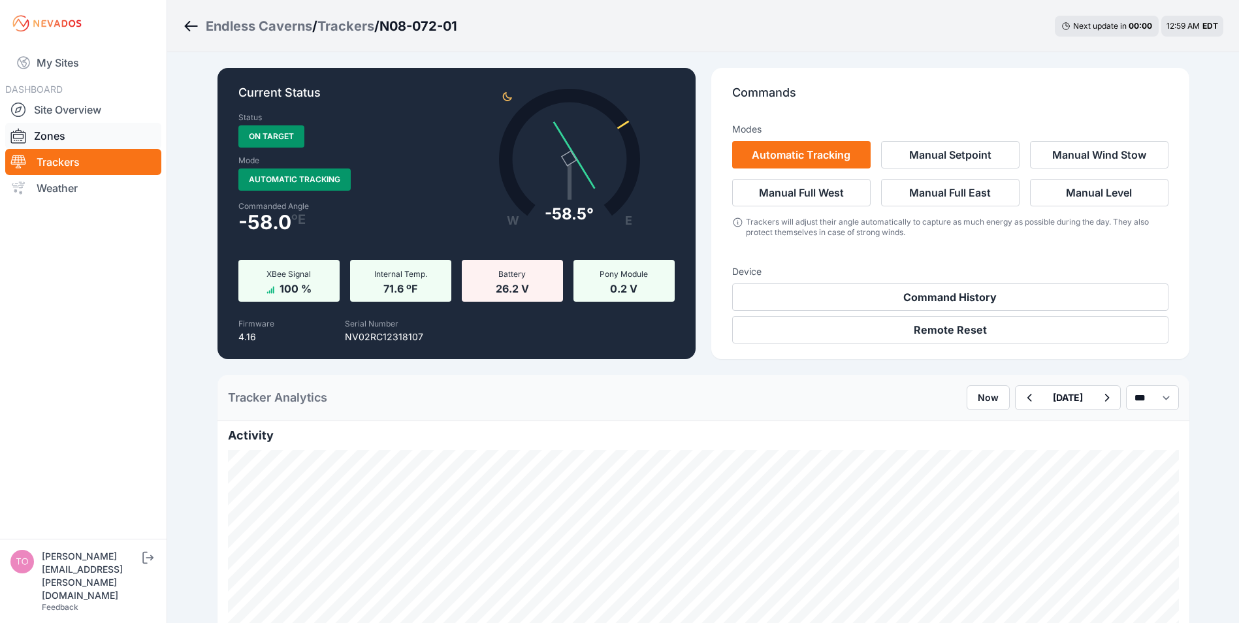
click at [45, 135] on link "Zones" at bounding box center [83, 136] width 156 height 26
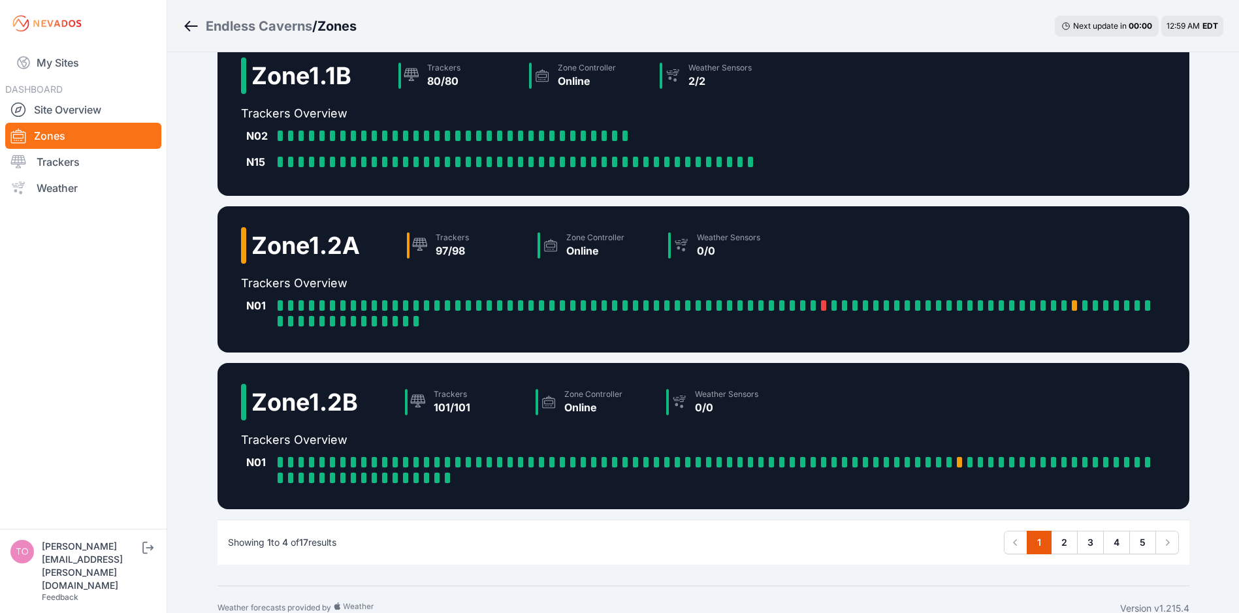
scroll to position [206, 0]
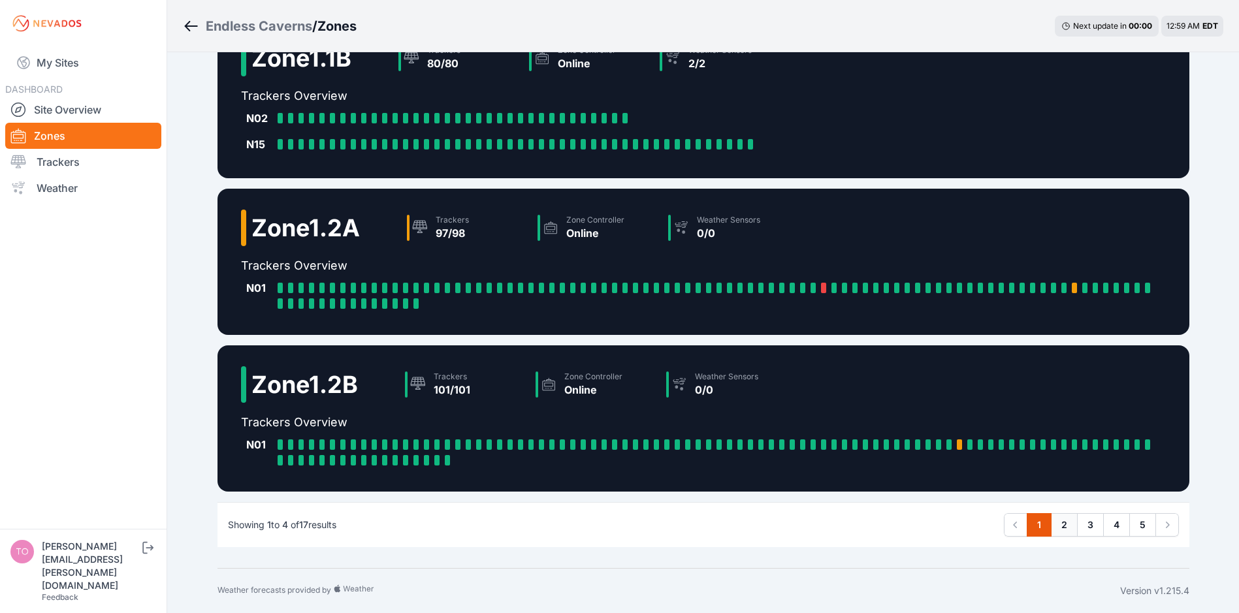
click at [1070, 521] on link "2" at bounding box center [1064, 525] width 27 height 24
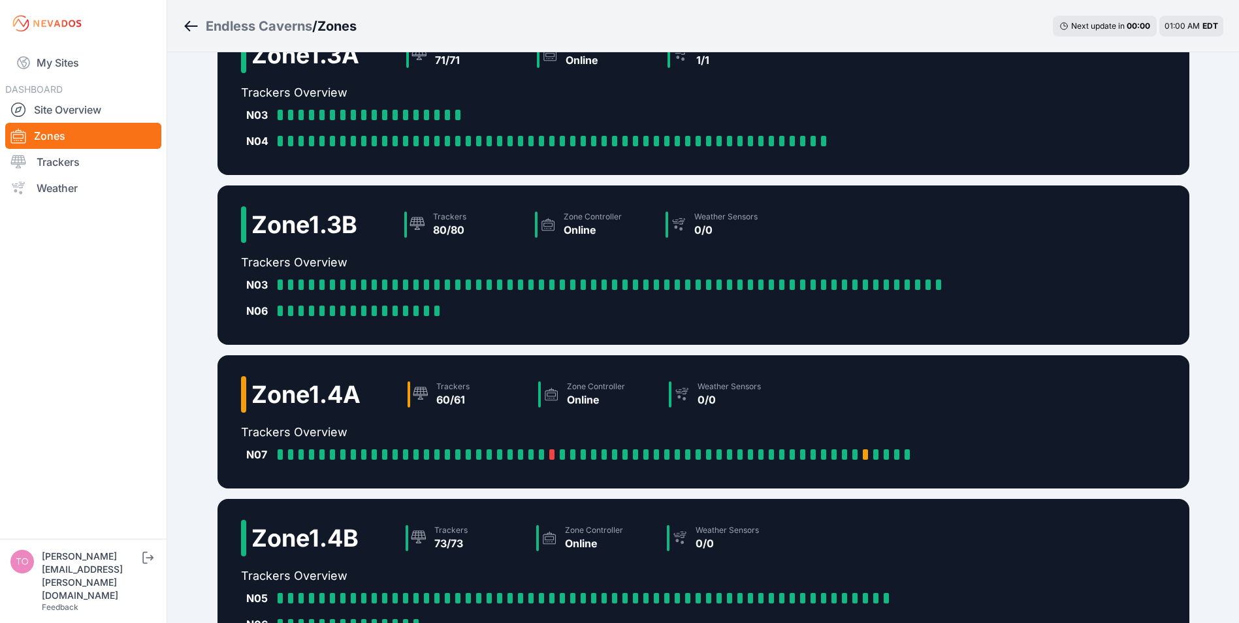
scroll to position [209, 0]
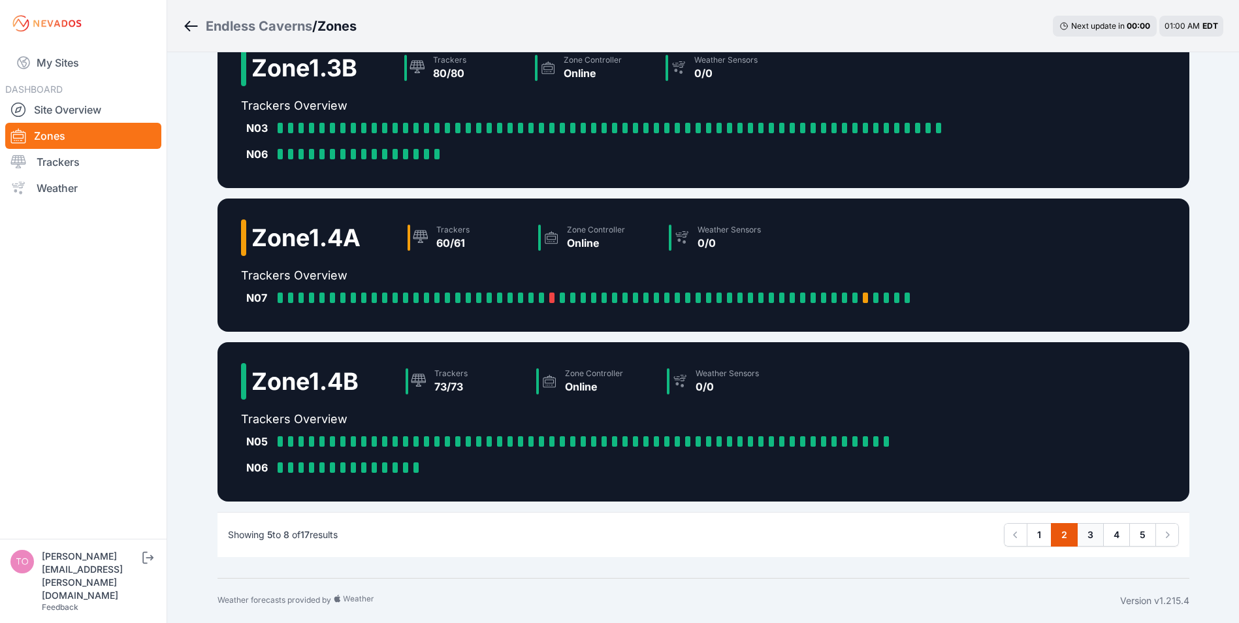
click at [1085, 533] on link "3" at bounding box center [1090, 535] width 27 height 24
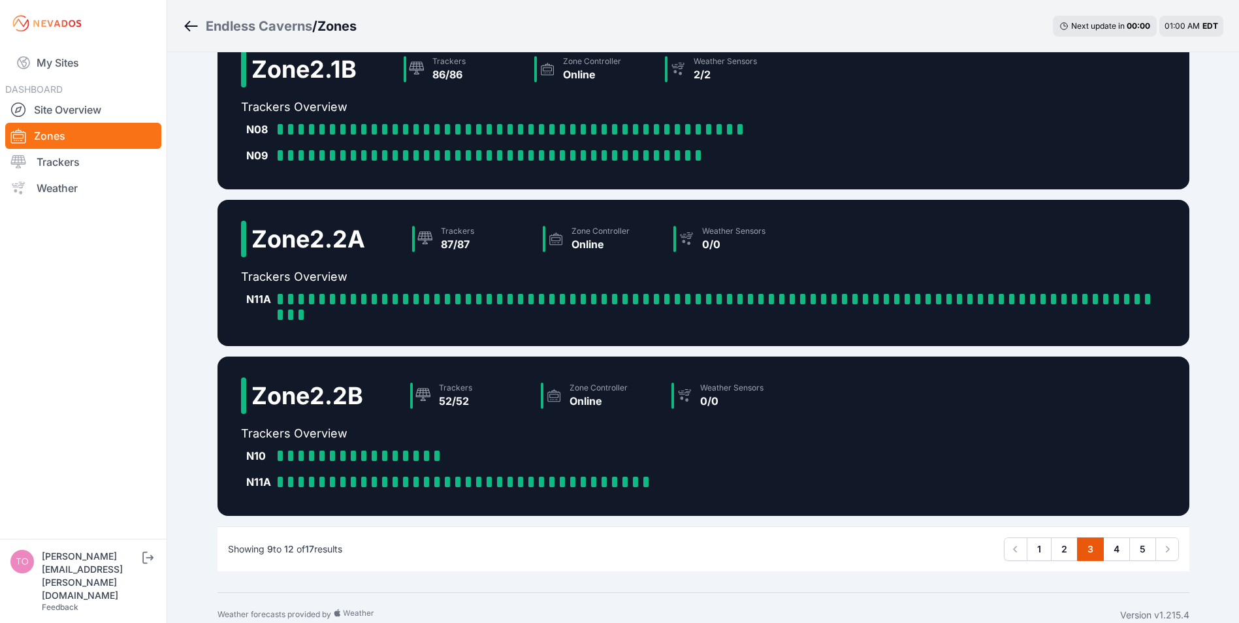
scroll to position [209, 0]
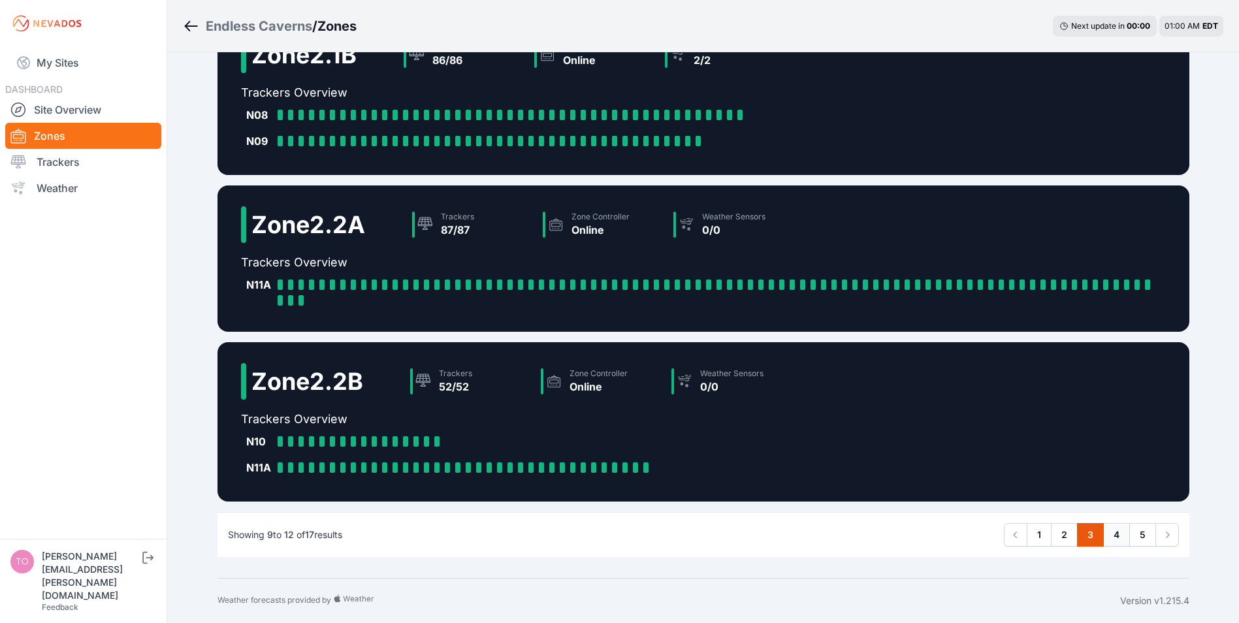
click at [1118, 530] on link "4" at bounding box center [1116, 535] width 27 height 24
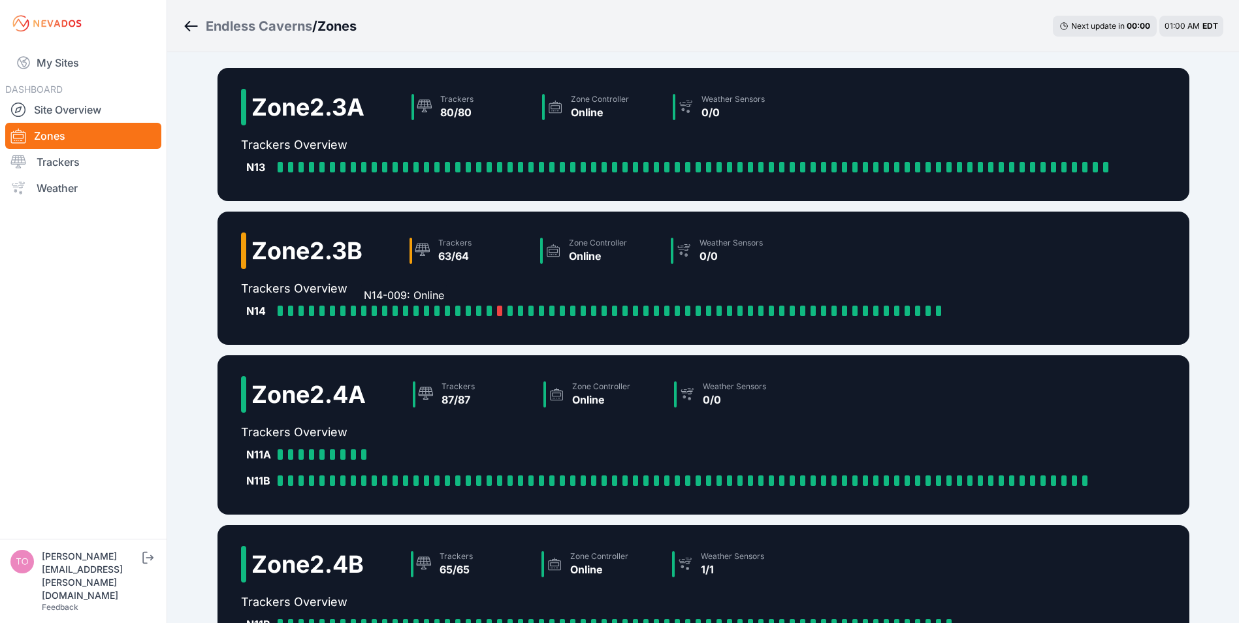
click at [364, 308] on div at bounding box center [363, 311] width 5 height 10
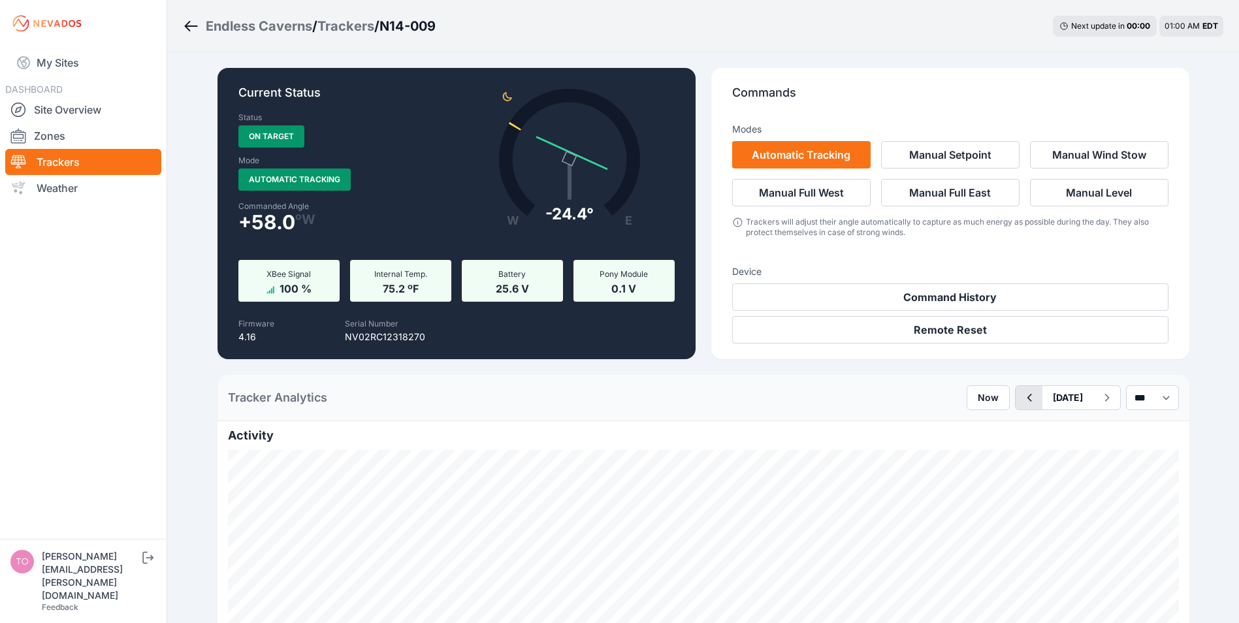
click at [1027, 398] on icon "button" at bounding box center [1029, 398] width 5 height 8
click at [57, 161] on link "Trackers" at bounding box center [83, 162] width 156 height 26
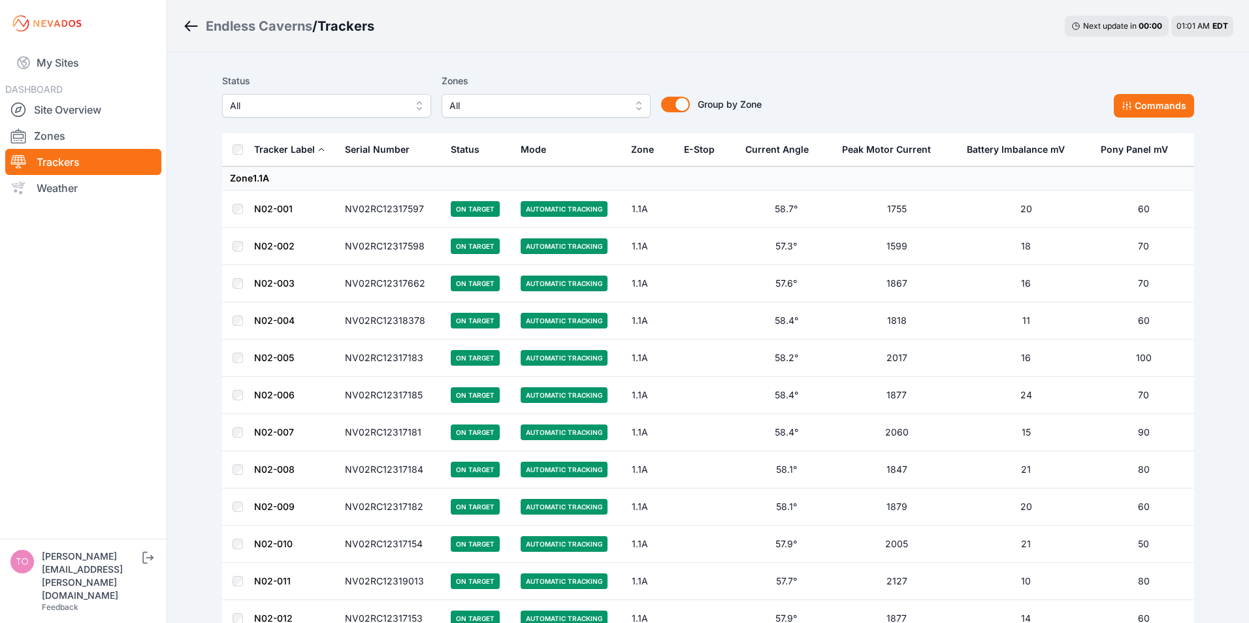
click at [331, 107] on span "All" at bounding box center [317, 106] width 175 height 16
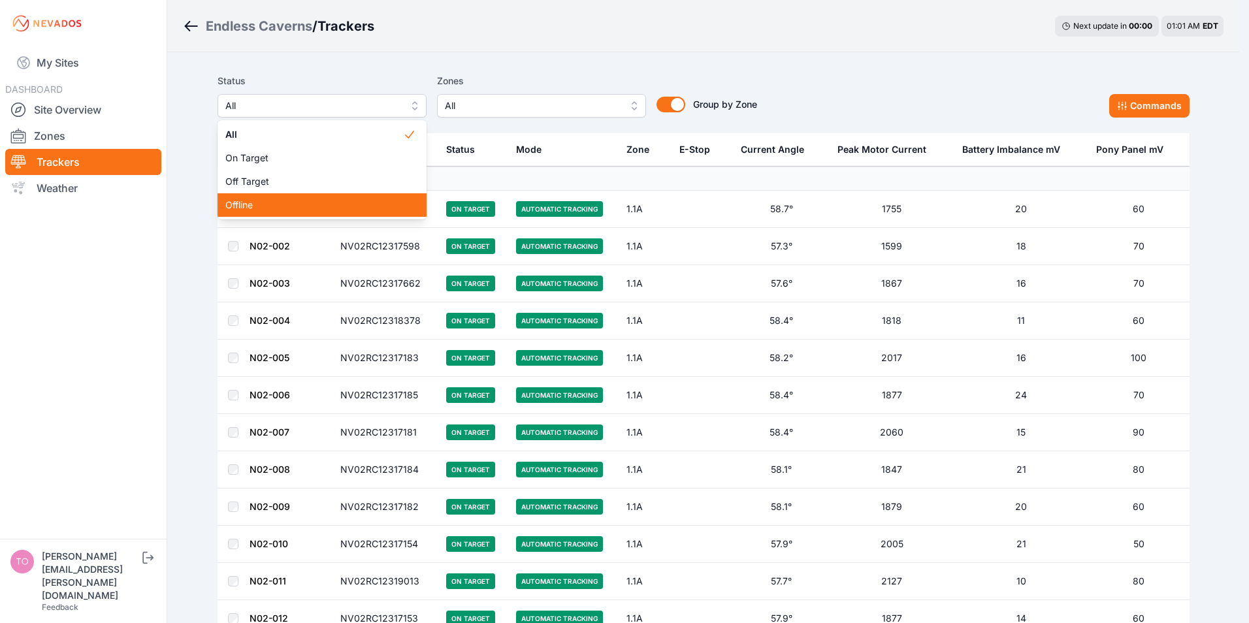
click at [271, 201] on span "Offline" at bounding box center [314, 205] width 178 height 13
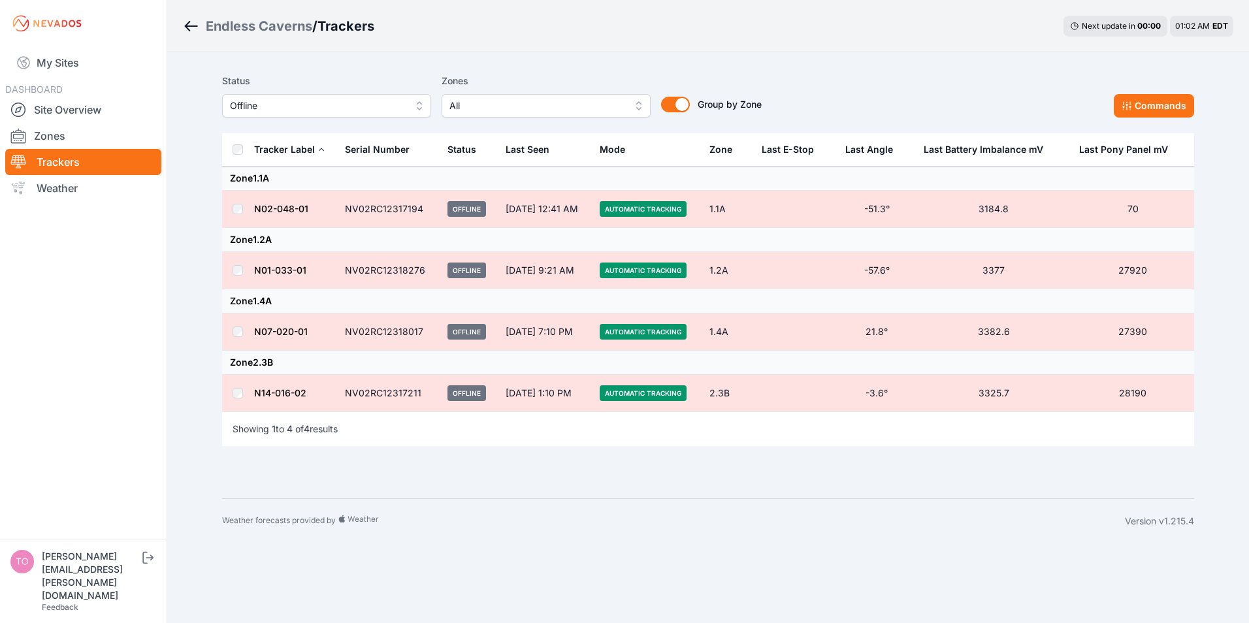
click at [276, 329] on link "N07-020-01" at bounding box center [281, 331] width 54 height 11
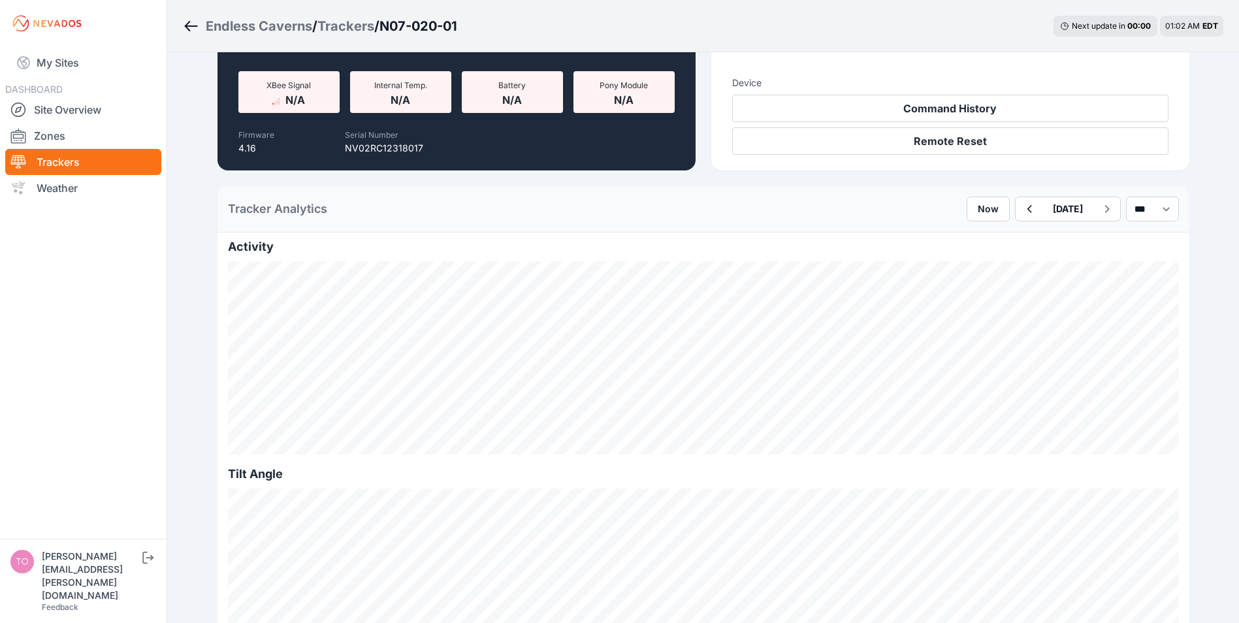
scroll to position [196, 0]
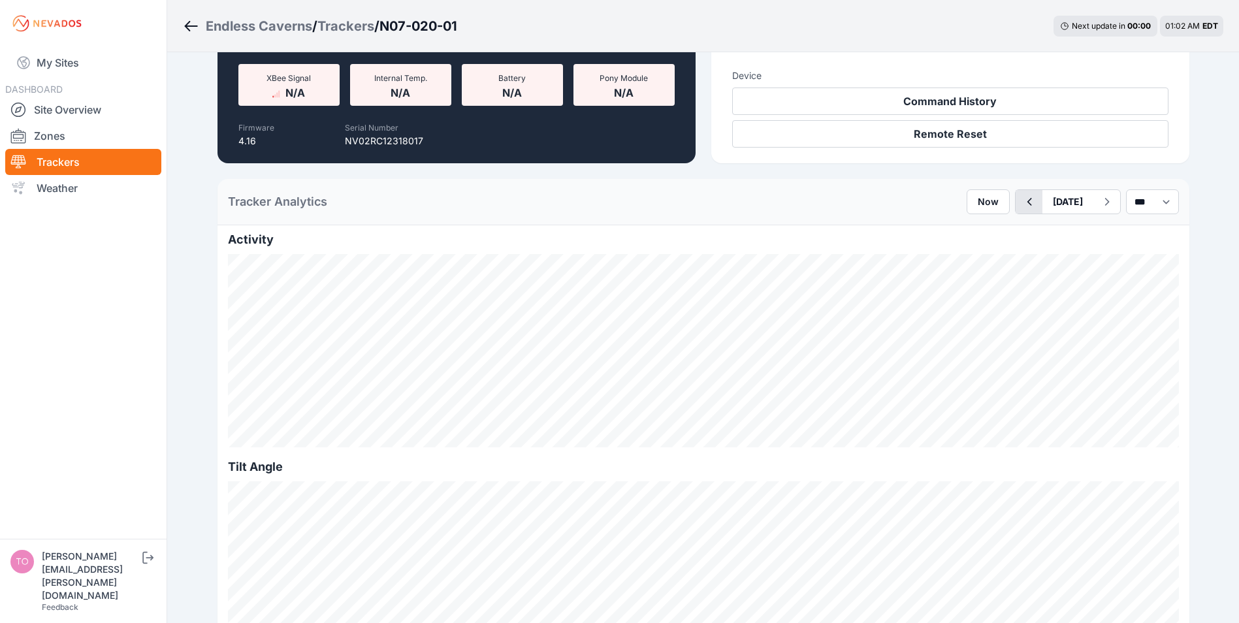
click at [1021, 207] on icon "button" at bounding box center [1029, 202] width 16 height 16
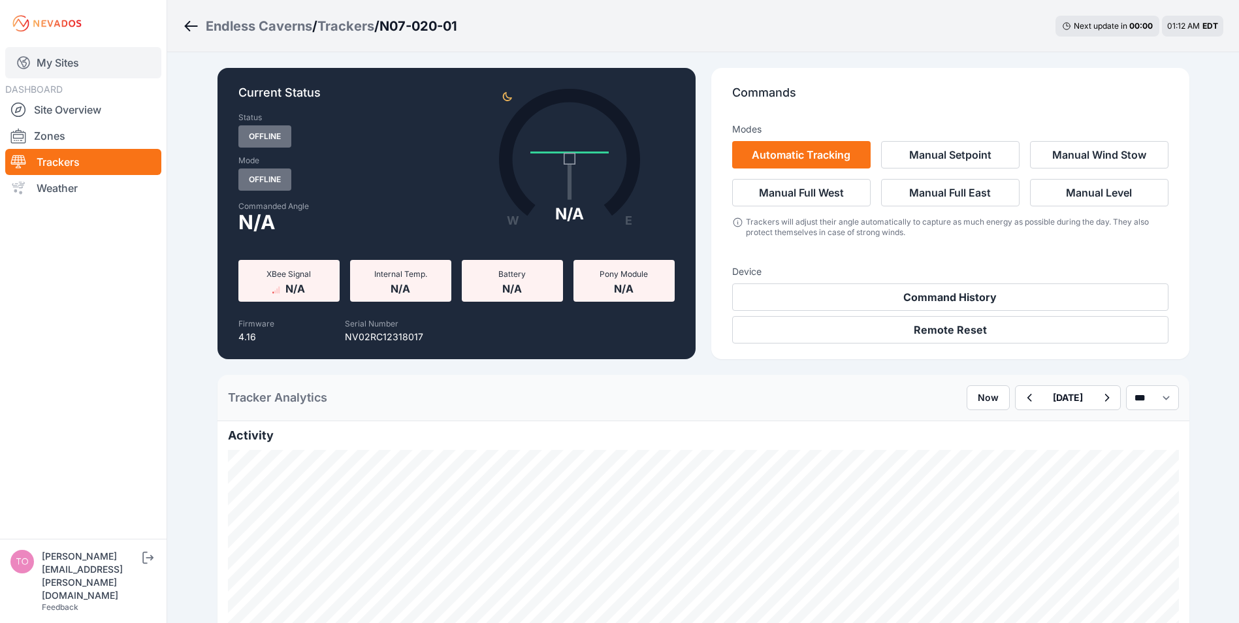
click at [50, 64] on link "My Sites" at bounding box center [83, 62] width 156 height 31
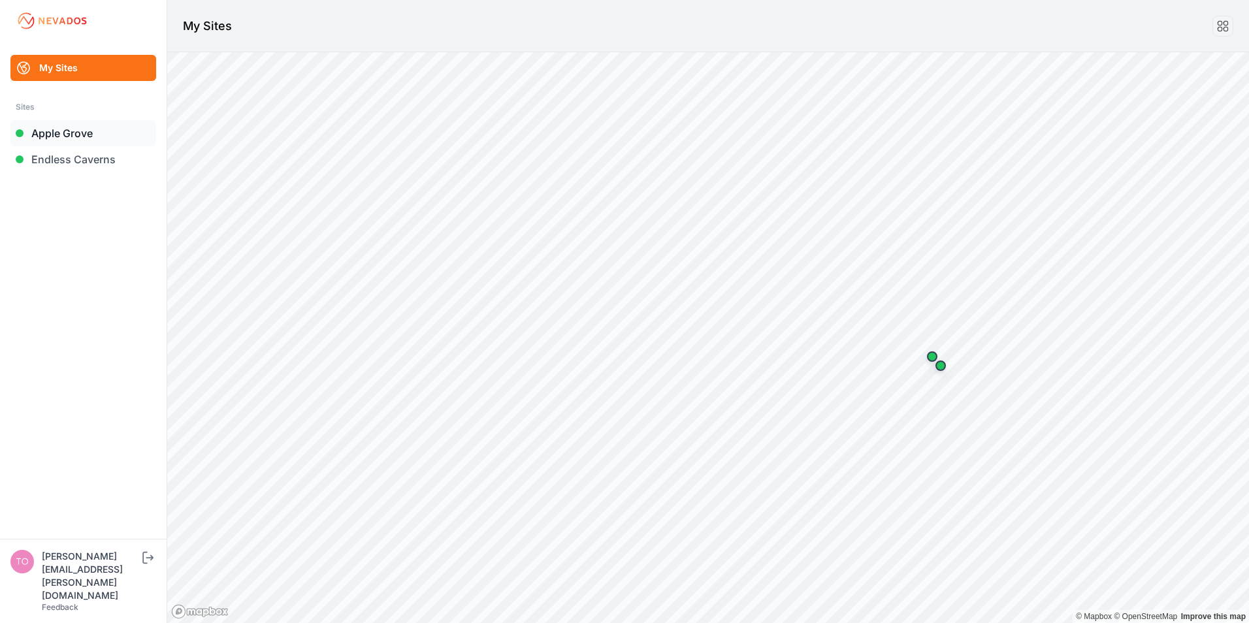
click at [42, 134] on link "Apple Grove" at bounding box center [83, 133] width 146 height 26
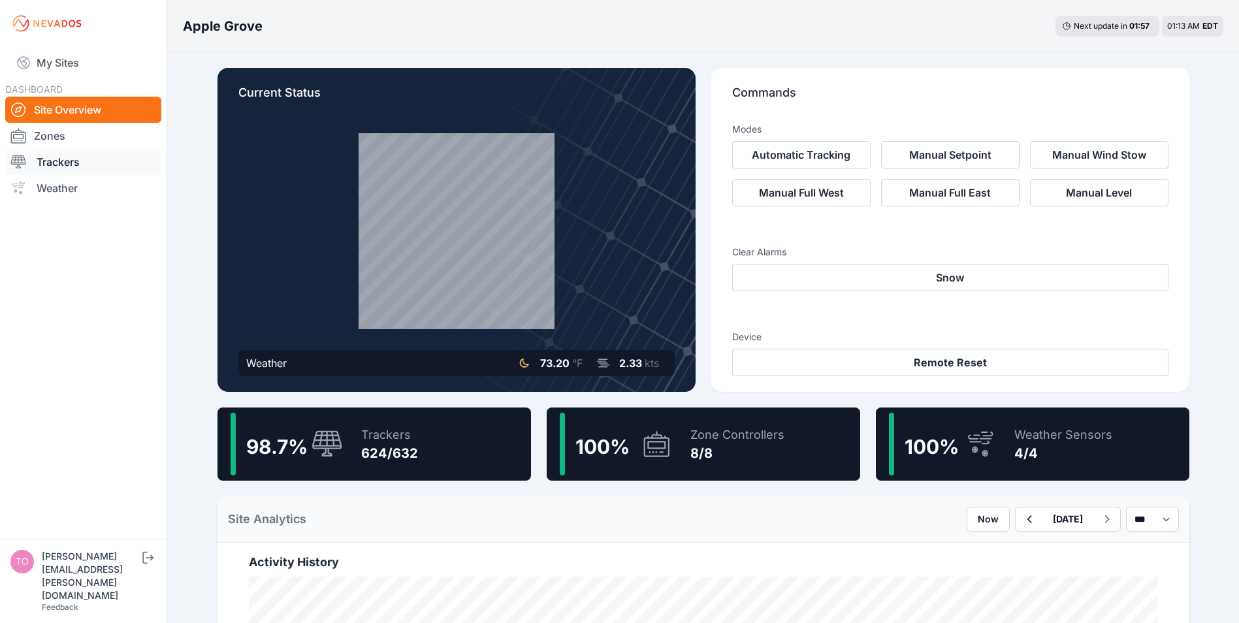
click at [61, 167] on link "Trackers" at bounding box center [83, 162] width 156 height 26
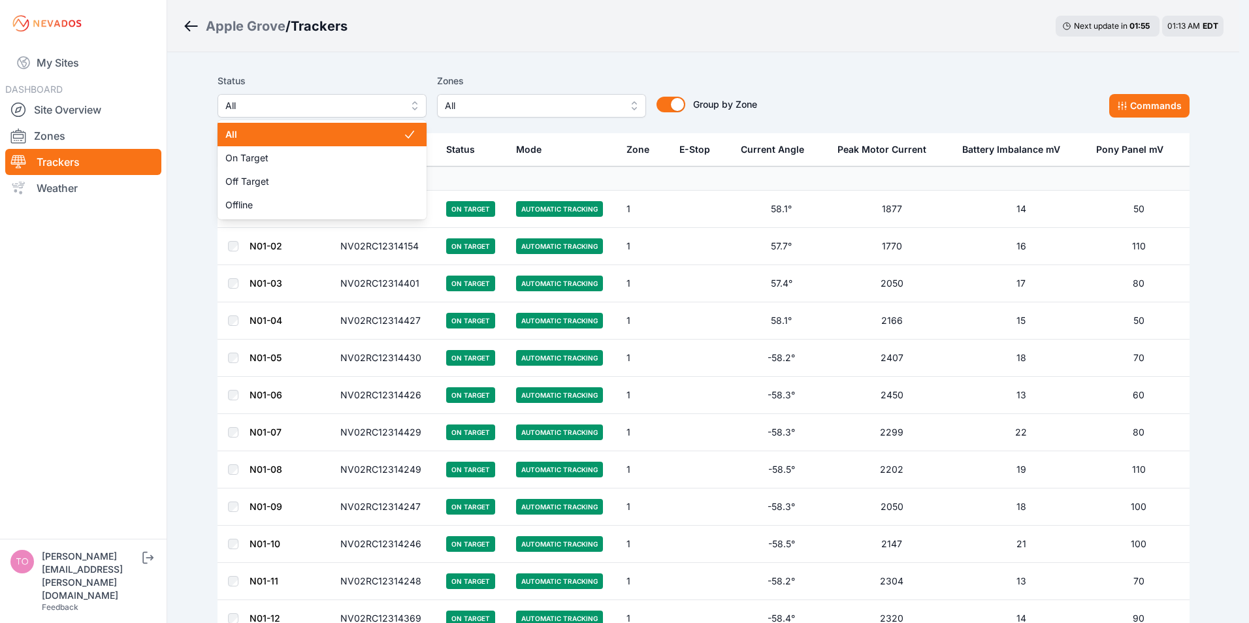
click at [342, 111] on span "All" at bounding box center [312, 106] width 175 height 16
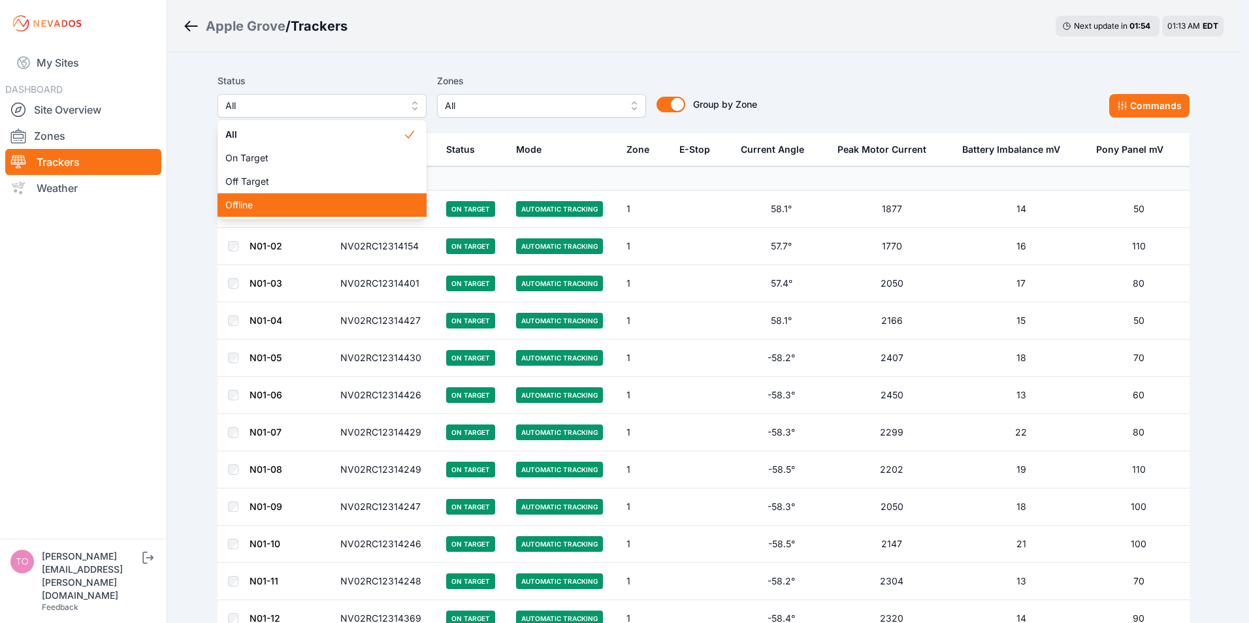
click at [255, 204] on span "Offline" at bounding box center [314, 205] width 178 height 13
